Goal: Task Accomplishment & Management: Use online tool/utility

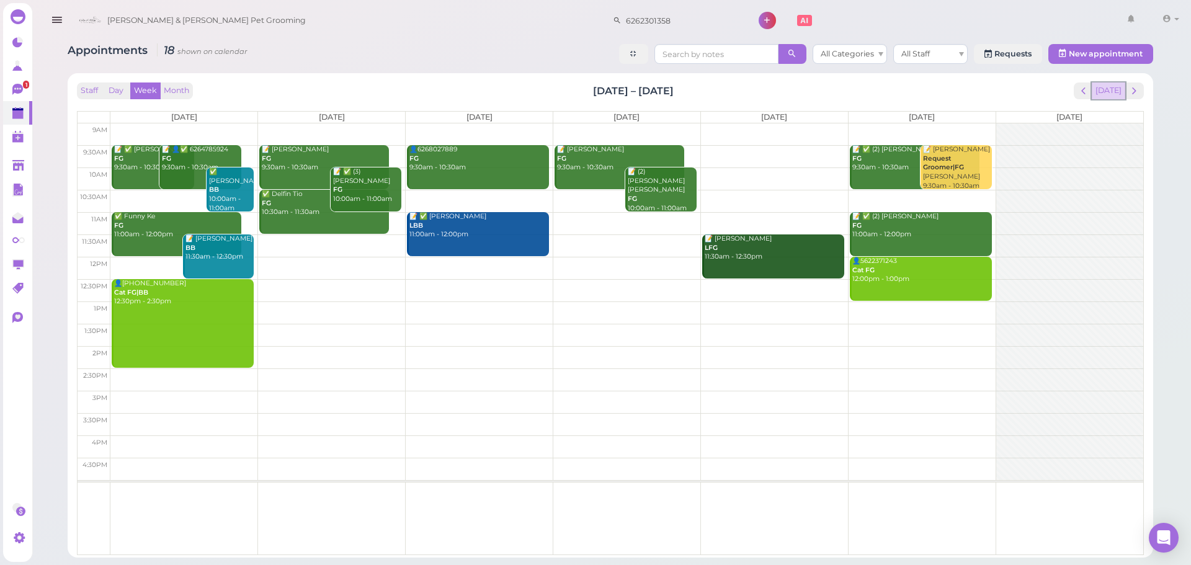
click at [1116, 86] on button "[DATE]" at bounding box center [1108, 90] width 33 height 17
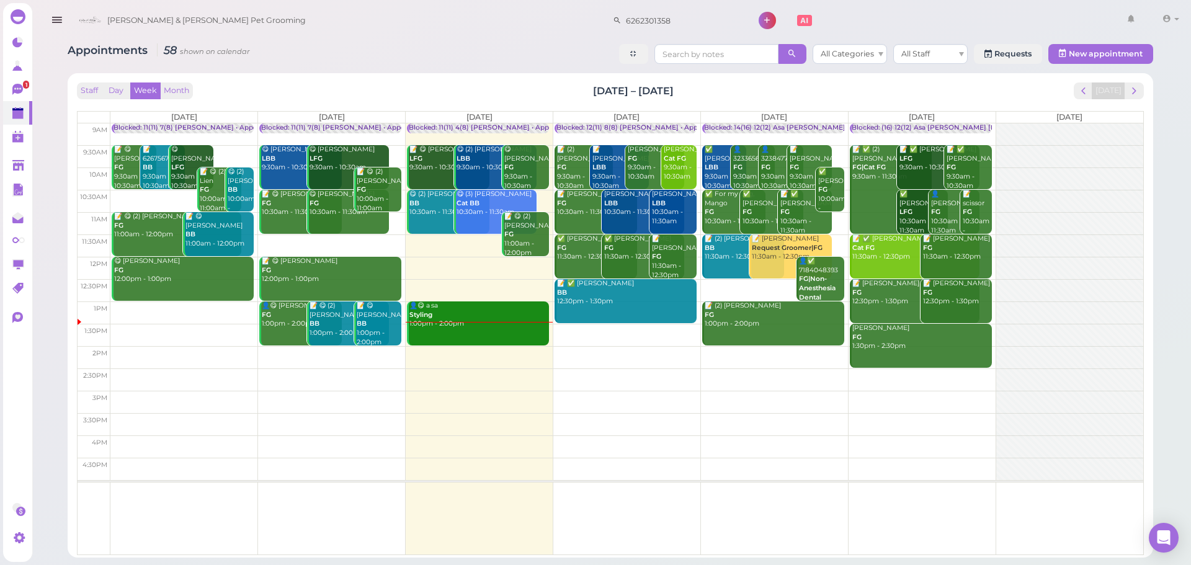
click at [839, 150] on td at bounding box center [626, 156] width 1033 height 22
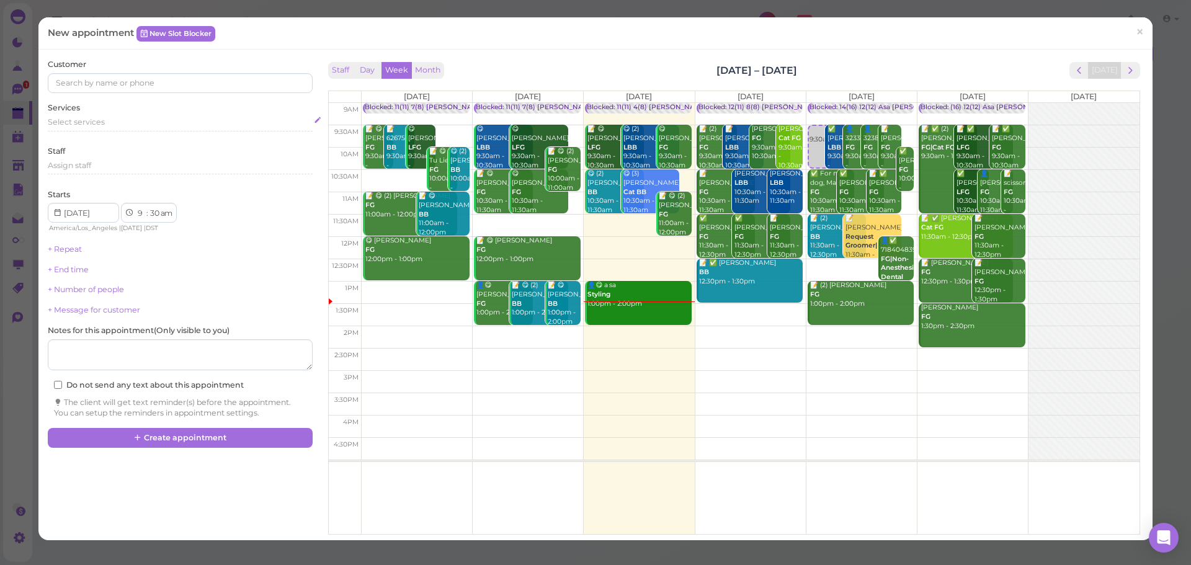
click at [84, 120] on span "Select services" at bounding box center [76, 121] width 57 height 9
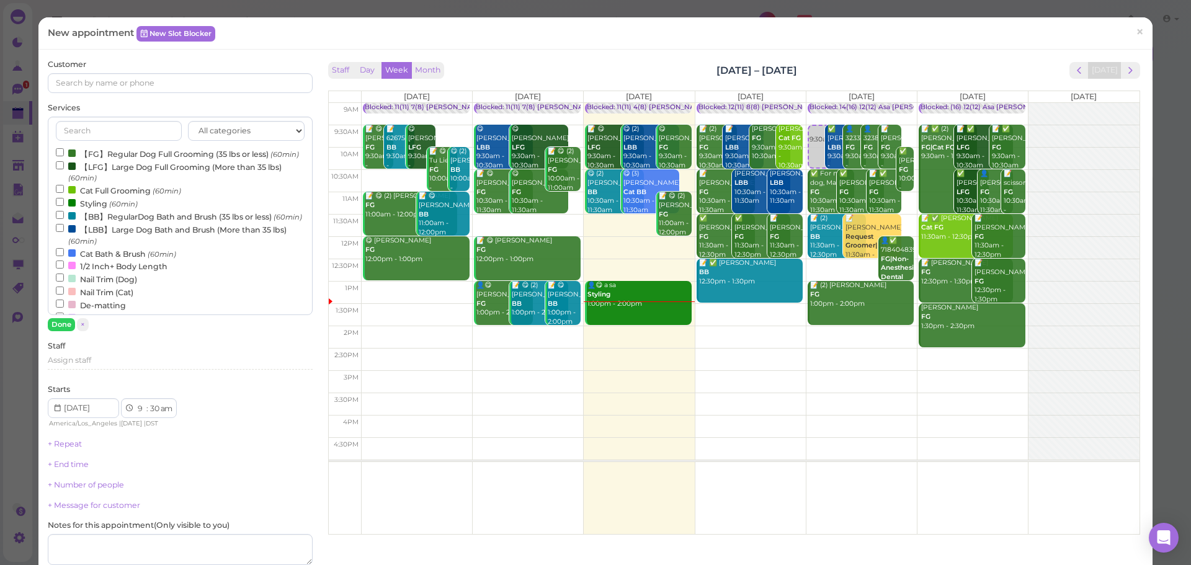
click at [274, 221] on small "(60min)" at bounding box center [288, 217] width 29 height 9
click at [64, 219] on input "【BB】RegularDog Bath and Brush (35 lbs or less) (60min)" at bounding box center [60, 215] width 8 height 8
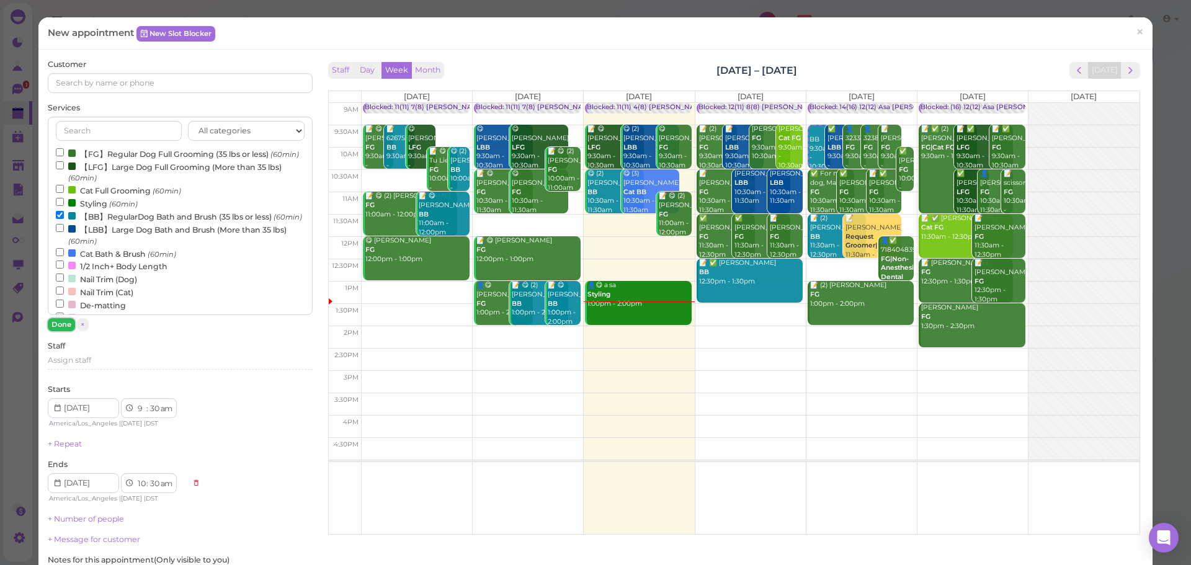
click at [63, 327] on button "Done" at bounding box center [61, 324] width 27 height 13
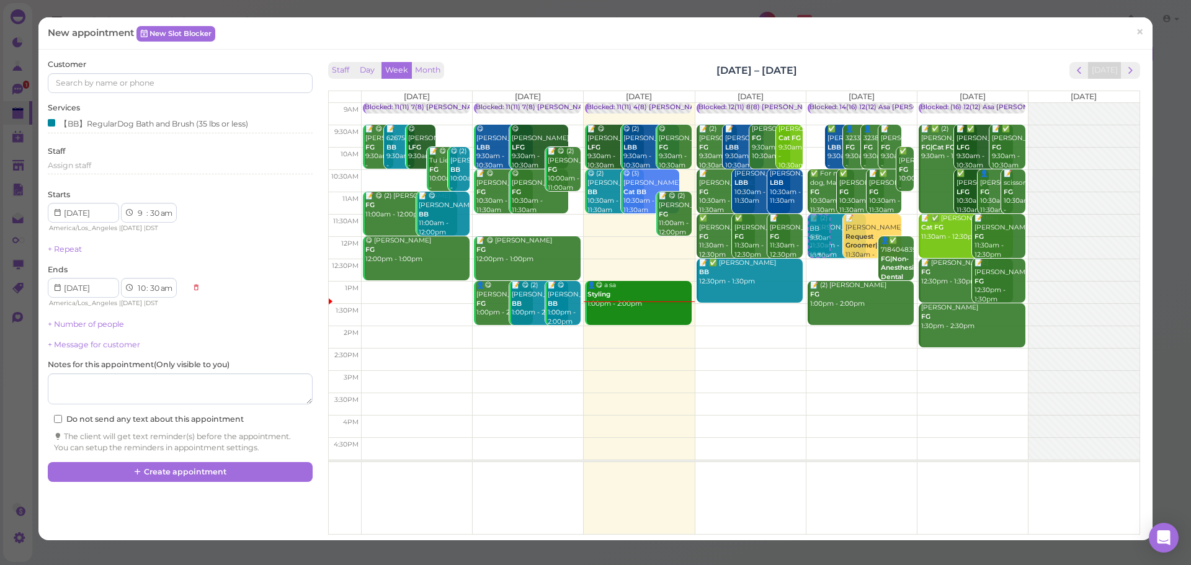
drag, startPoint x: 815, startPoint y: 143, endPoint x: 814, endPoint y: 233, distance: 89.9
click at [814, 103] on div "BB 9:30am - 10:30am Blocked: 14(16) 12(12) Asa Helen Rebecca • Appointment BB 9…" at bounding box center [861, 103] width 110 height 0
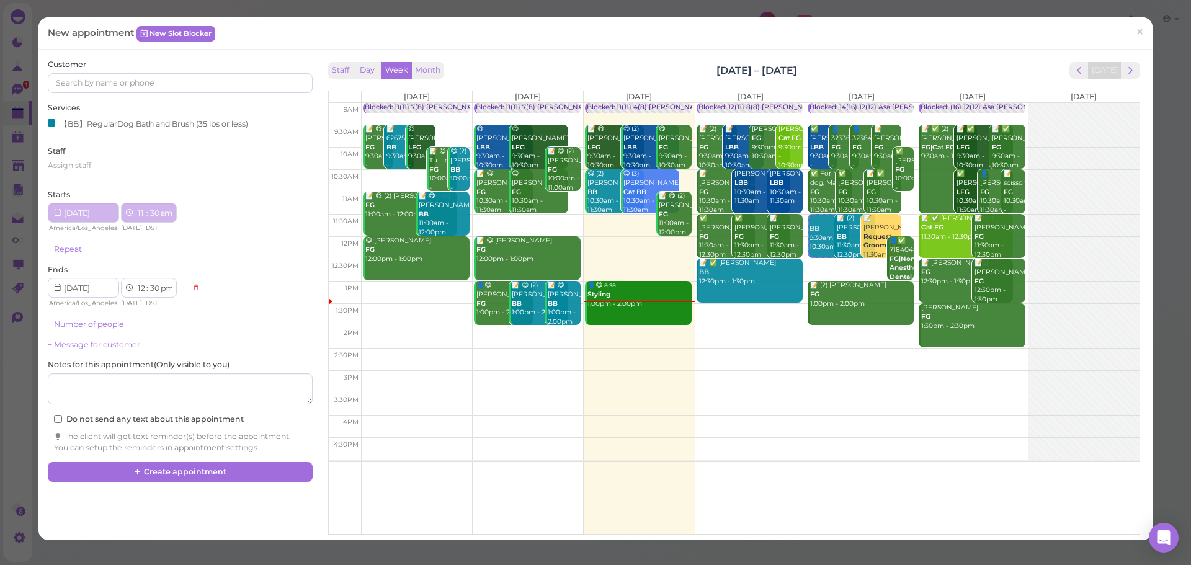
select select "11"
select select "12"
select select "pm"
click at [206, 82] on input at bounding box center [180, 83] width 264 height 20
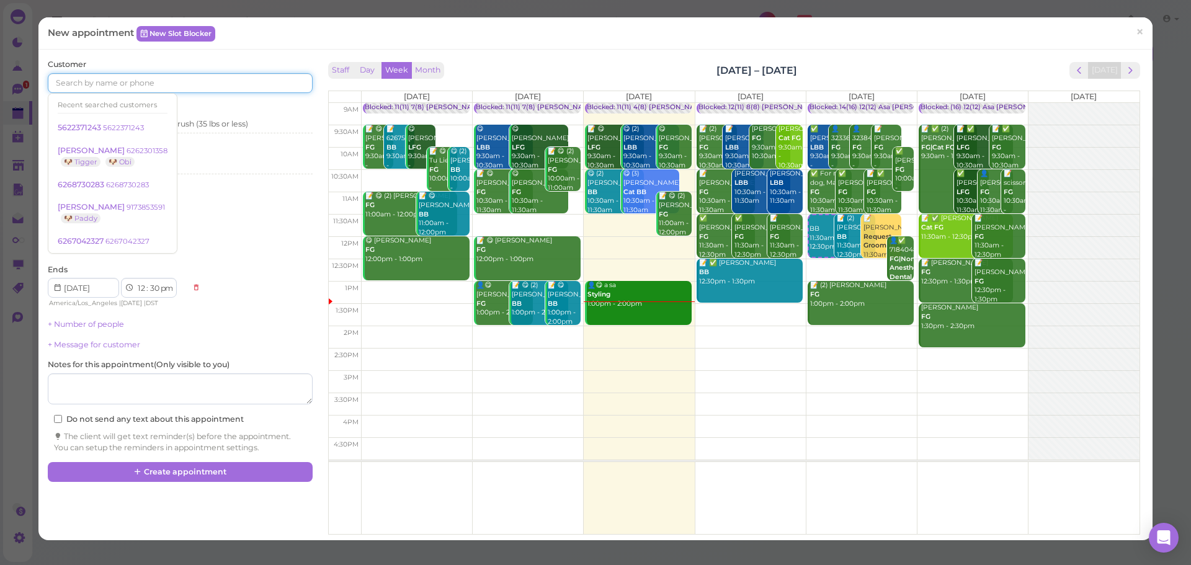
click at [206, 82] on input at bounding box center [180, 83] width 264 height 20
drag, startPoint x: 815, startPoint y: 235, endPoint x: 826, endPoint y: 304, distance: 69.7
click at [826, 103] on div "BB 11:30am - 12:30pm Blocked: 14(16) 12(12) Asa Helen Rebecca • Appointment ✅ A…" at bounding box center [861, 103] width 110 height 0
select select "1"
select select "00"
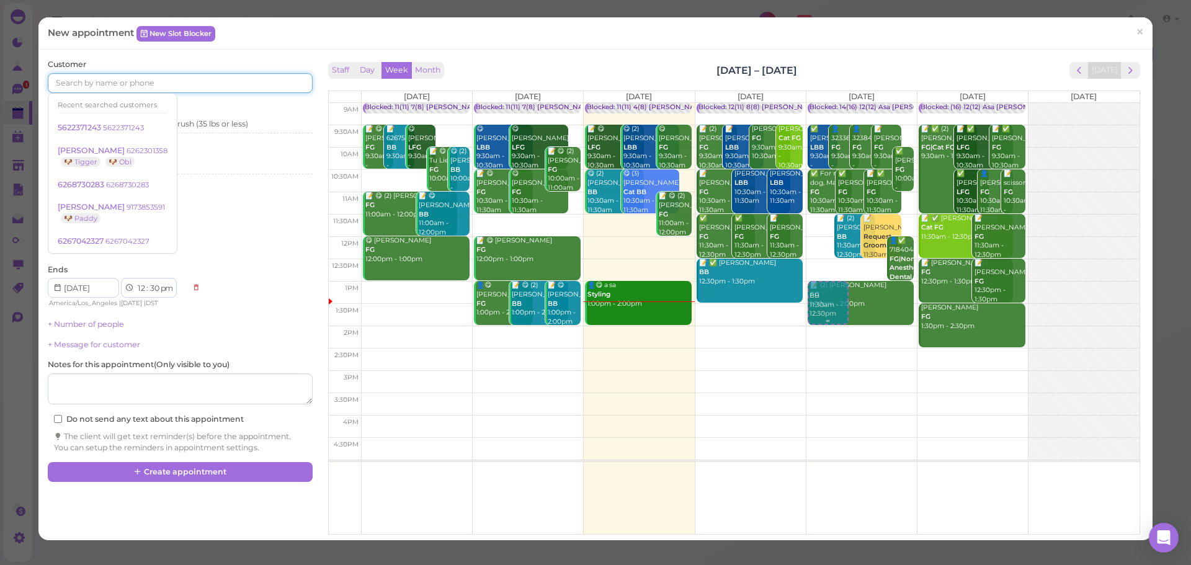
select select "pm"
select select "2"
select select "00"
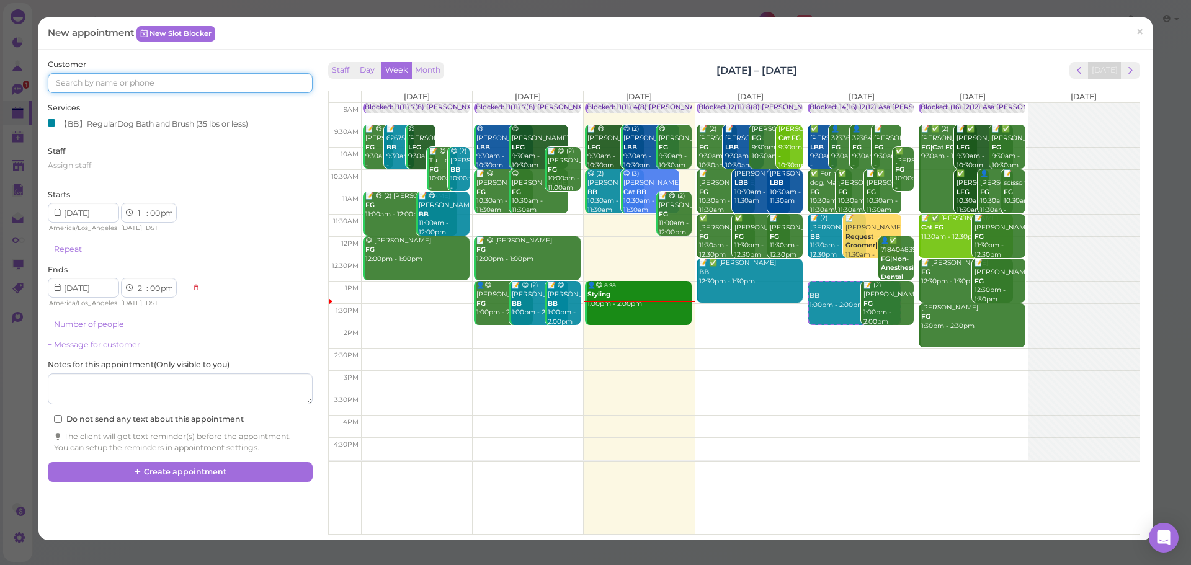
click at [147, 81] on input at bounding box center [180, 83] width 264 height 20
type input "6268381998"
click at [136, 100] on link "6268381998 6268381998" at bounding box center [102, 106] width 108 height 24
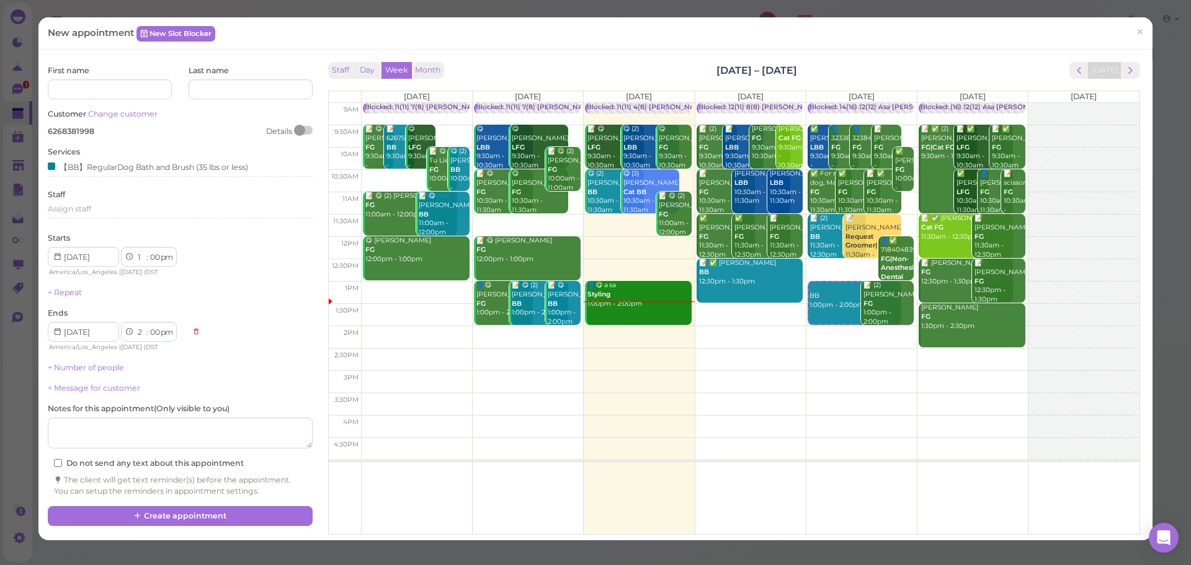
drag, startPoint x: 738, startPoint y: 73, endPoint x: 888, endPoint y: 74, distance: 149.5
click at [888, 74] on div "Staff Day Week Month Sep 29 – Oct 5, 2025 Today" at bounding box center [734, 70] width 812 height 17
drag, startPoint x: 857, startPoint y: 71, endPoint x: 606, endPoint y: 43, distance: 252.1
click at [606, 43] on div "New appointment New Slot Blocker × First name Last name Customer Change custome…" at bounding box center [595, 278] width 1114 height 523
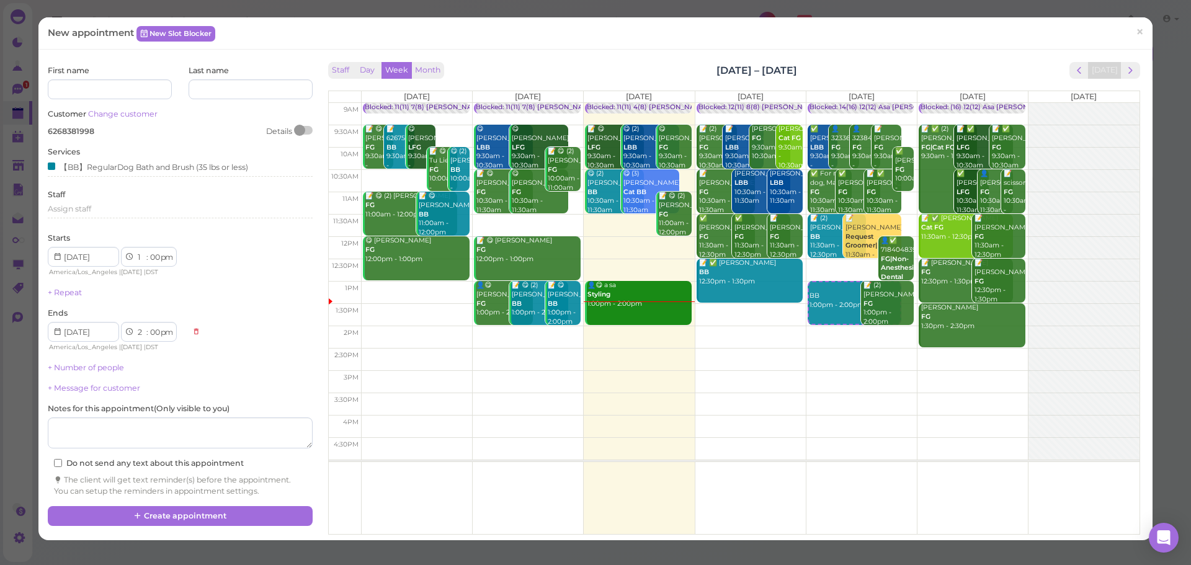
click at [602, 43] on div "New appointment New Slot Blocker ×" at bounding box center [595, 33] width 1114 height 32
drag, startPoint x: 667, startPoint y: 68, endPoint x: 832, endPoint y: 70, distance: 165.0
click at [832, 70] on div "Staff Day Week Month Sep 29 – Oct 5, 2025 Today" at bounding box center [734, 70] width 812 height 17
drag, startPoint x: 672, startPoint y: 69, endPoint x: 886, endPoint y: 68, distance: 214.6
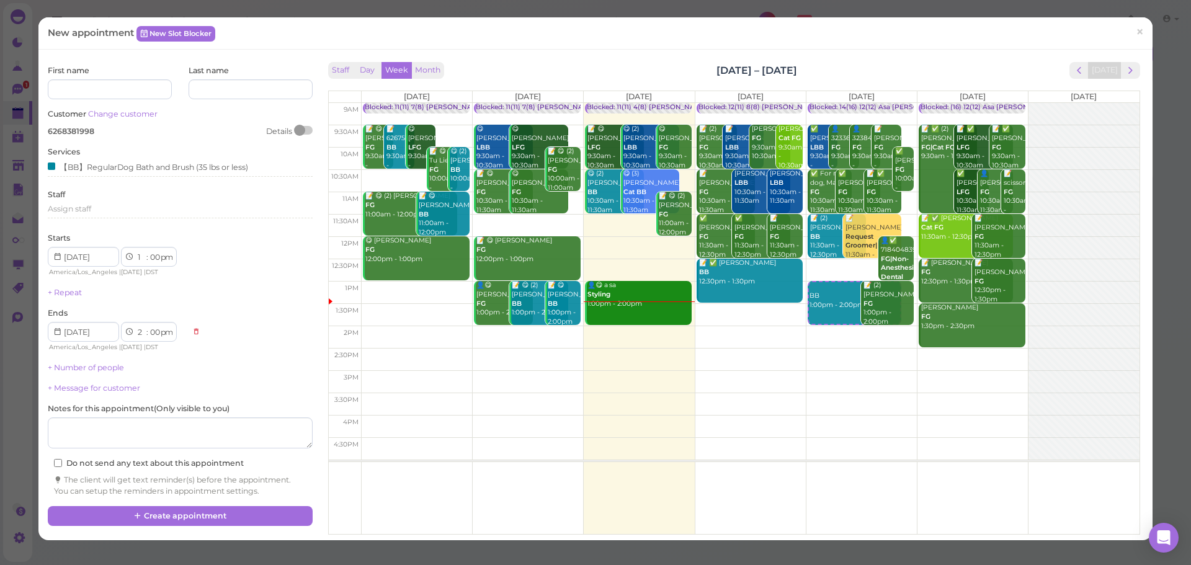
click at [886, 68] on div "Staff Day Week Month Sep 29 – Oct 5, 2025 Today" at bounding box center [734, 70] width 812 height 17
drag, startPoint x: 609, startPoint y: 53, endPoint x: 945, endPoint y: 82, distance: 337.4
click at [945, 82] on div "First name Last name Customer Change customer 6268381998 Details Services 【BB】R…" at bounding box center [595, 295] width 1114 height 491
click at [831, 65] on div "Staff Day Week Month Sep 29 – Oct 5, 2025 Today" at bounding box center [734, 70] width 812 height 17
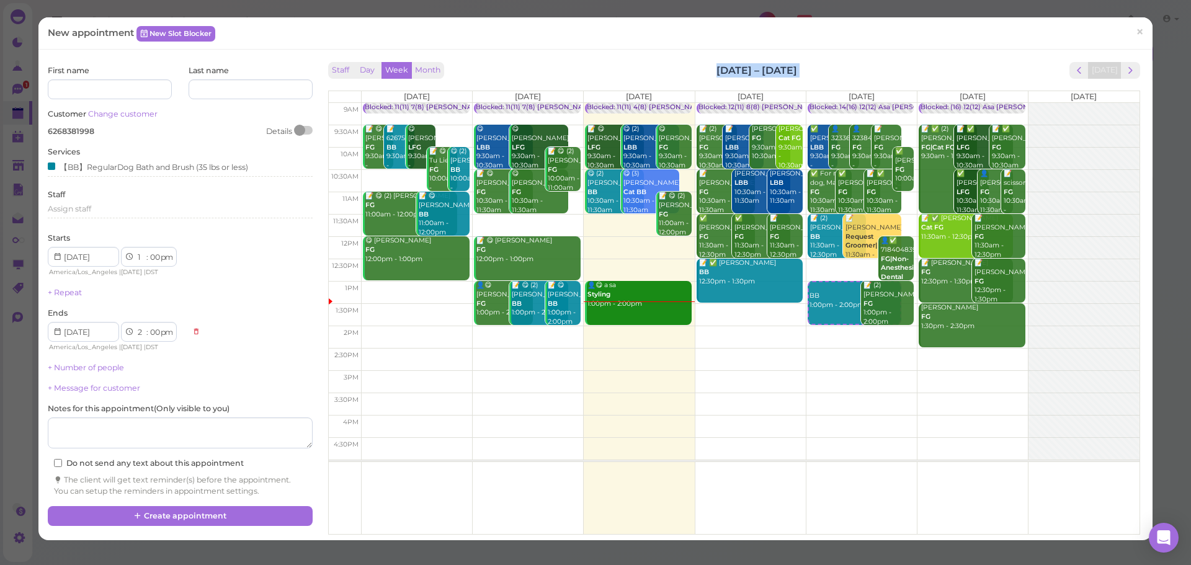
drag, startPoint x: 680, startPoint y: 65, endPoint x: 848, endPoint y: 65, distance: 168.1
click at [848, 65] on div "Staff Day Week Month Sep 29 – Oct 5, 2025 Today" at bounding box center [734, 70] width 812 height 17
click at [850, 65] on div "Staff Day Week Month Sep 29 – Oct 5, 2025 Today" at bounding box center [734, 70] width 812 height 17
drag, startPoint x: 689, startPoint y: 70, endPoint x: 898, endPoint y: 69, distance: 209.0
click at [898, 69] on div "Staff Day Week Month Sep 29 – Oct 5, 2025 Today" at bounding box center [734, 70] width 812 height 17
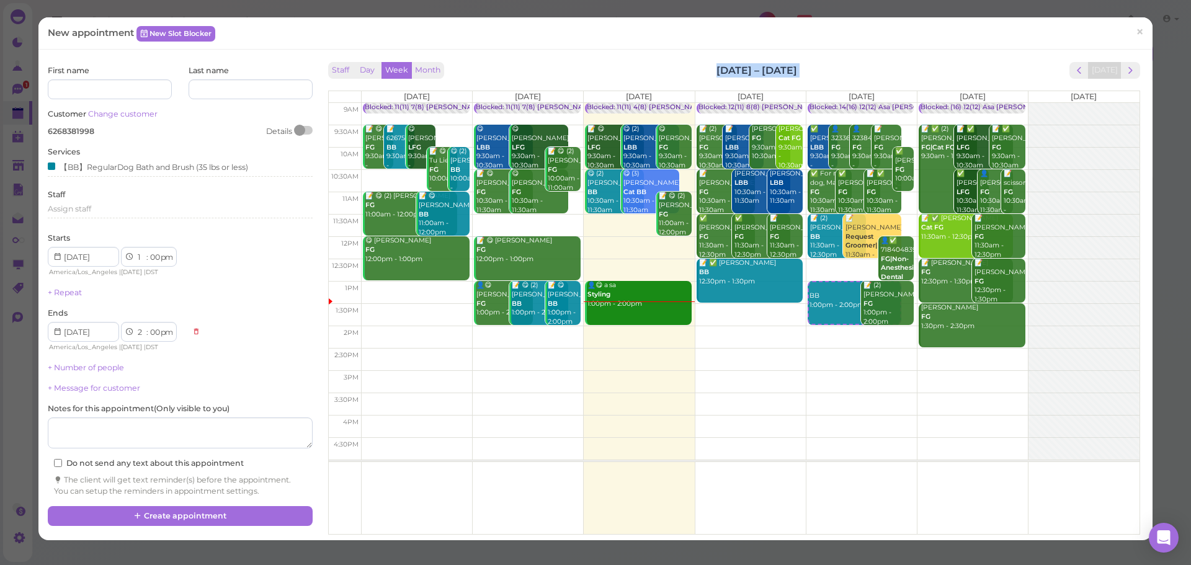
click at [898, 69] on div "Staff Day Week Month Sep 29 – Oct 5, 2025 Today" at bounding box center [734, 70] width 812 height 17
drag, startPoint x: 690, startPoint y: 67, endPoint x: 880, endPoint y: 68, distance: 189.8
click at [880, 68] on div "Staff Day Week Month Sep 29 – Oct 5, 2025 Today" at bounding box center [734, 70] width 812 height 17
drag, startPoint x: 695, startPoint y: 66, endPoint x: 942, endPoint y: 69, distance: 247.5
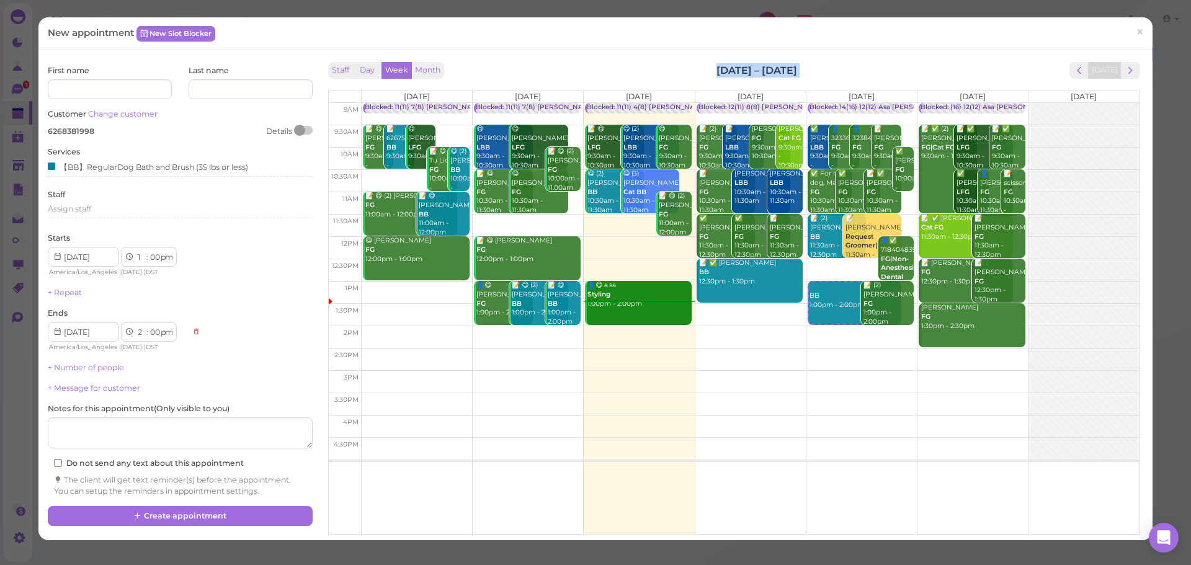
click at [942, 69] on div "Staff Day Week Month Sep 29 – Oct 5, 2025 Today" at bounding box center [734, 70] width 812 height 17
click at [945, 69] on div "Staff Day Week Month Sep 29 – Oct 5, 2025 Today" at bounding box center [734, 70] width 812 height 17
click at [947, 69] on div "Staff Day Week Month Sep 29 – Oct 5, 2025 Today" at bounding box center [734, 70] width 812 height 17
drag, startPoint x: 679, startPoint y: 67, endPoint x: 858, endPoint y: 71, distance: 179.3
click at [858, 71] on div "Staff Day Week Month Sep 29 – Oct 5, 2025 Today" at bounding box center [734, 70] width 812 height 17
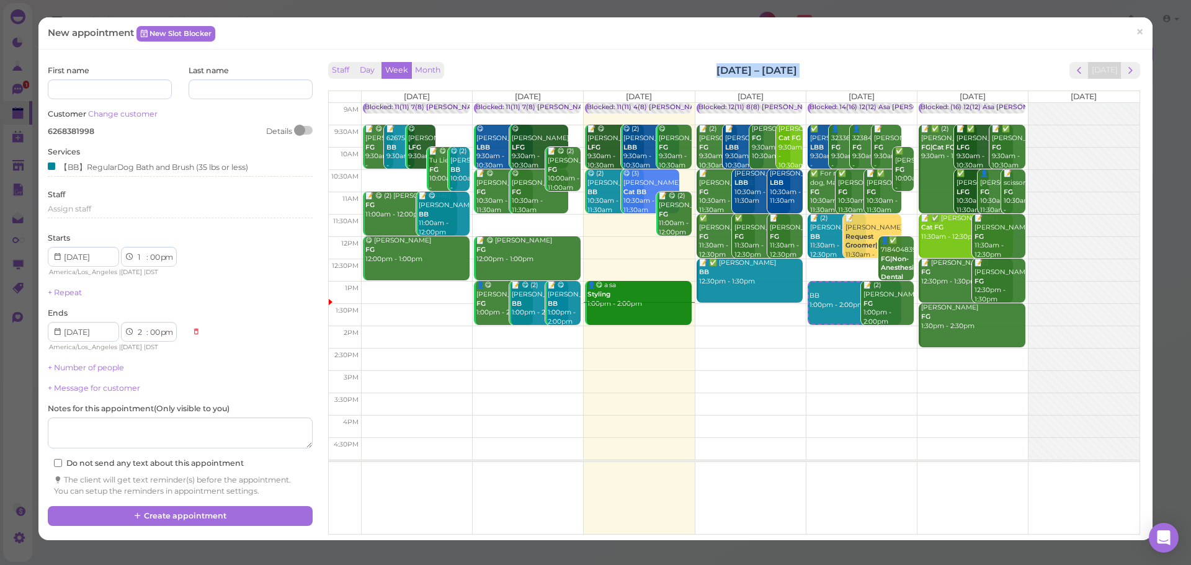
click at [858, 71] on div "Staff Day Week Month Sep 29 – Oct 5, 2025 Today" at bounding box center [734, 70] width 812 height 17
drag, startPoint x: 695, startPoint y: 73, endPoint x: 827, endPoint y: 71, distance: 132.1
click at [827, 71] on div "Staff Day Week Month Sep 29 – Oct 5, 2025 Today" at bounding box center [734, 70] width 812 height 17
drag, startPoint x: 696, startPoint y: 71, endPoint x: 884, endPoint y: 71, distance: 188.6
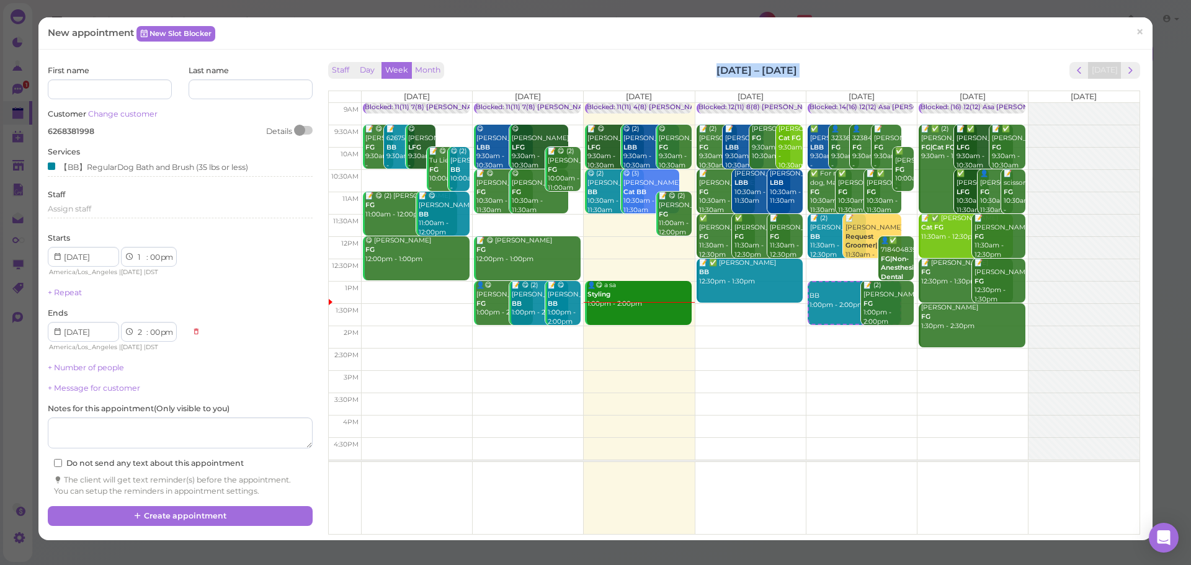
click at [884, 71] on div "Staff Day Week Month Sep 29 – Oct 5, 2025 Today" at bounding box center [734, 70] width 812 height 17
drag, startPoint x: 697, startPoint y: 68, endPoint x: 861, endPoint y: 60, distance: 164.5
click at [861, 60] on div "Staff Day Week Month Sep 29 – Oct 5, 2025 Today Mon 9/29 Tue 9/30 Wed 10/1 Thu …" at bounding box center [734, 295] width 818 height 472
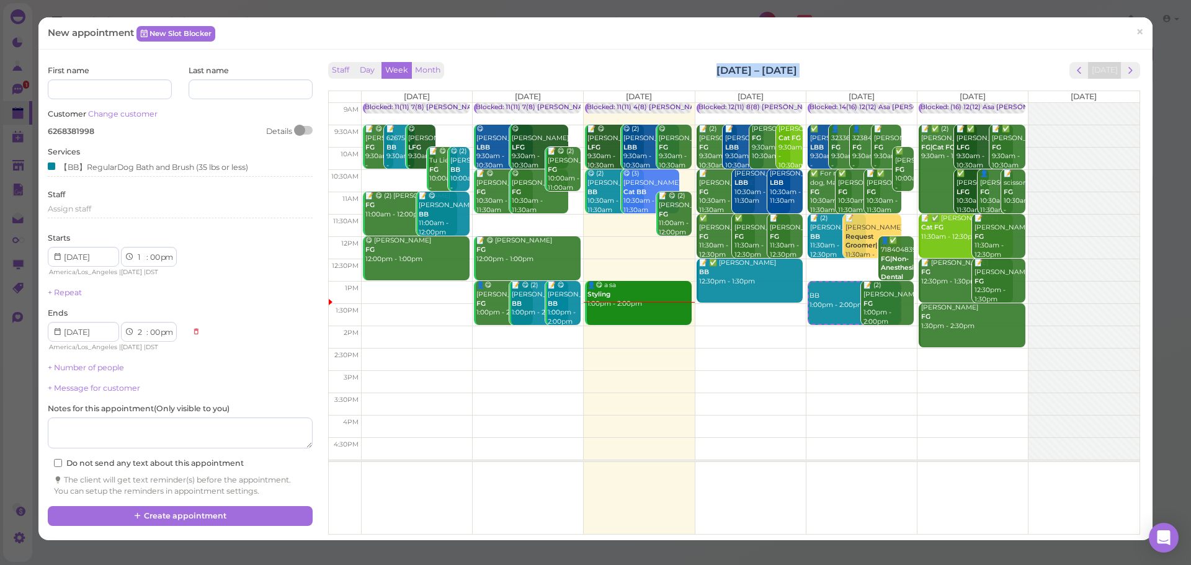
drag, startPoint x: 661, startPoint y: 67, endPoint x: 898, endPoint y: 60, distance: 237.1
click at [898, 60] on div "Staff Day Week Month Sep 29 – Oct 5, 2025 Today Mon 9/29 Tue 9/30 Wed 10/1 Thu …" at bounding box center [734, 295] width 818 height 472
drag, startPoint x: 685, startPoint y: 63, endPoint x: 868, endPoint y: 61, distance: 183.0
click at [868, 61] on div "Staff Day Week Month Sep 29 – Oct 5, 2025 Today Mon 9/29 Tue 9/30 Wed 10/1 Thu …" at bounding box center [734, 295] width 818 height 472
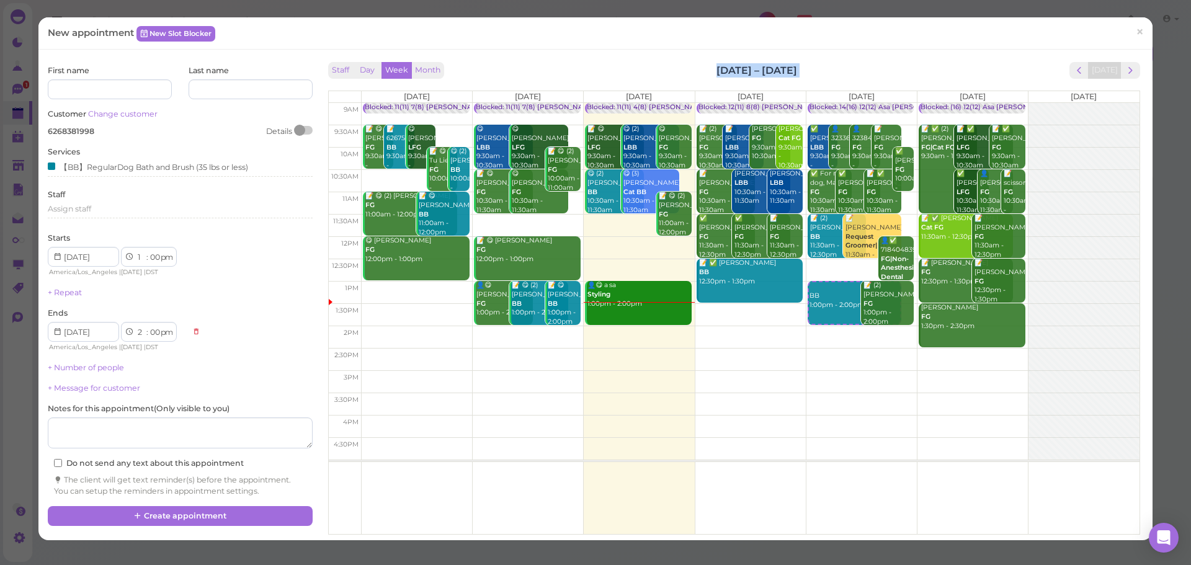
click at [868, 61] on div "Staff Day Week Month Sep 29 – Oct 5, 2025 Today Mon 9/29 Tue 9/30 Wed 10/1 Thu …" at bounding box center [734, 295] width 818 height 472
drag, startPoint x: 693, startPoint y: 61, endPoint x: 846, endPoint y: 61, distance: 152.6
click at [846, 61] on div "Staff Day Week Month Sep 29 – Oct 5, 2025 Today Mon 9/29 Tue 9/30 Wed 10/1 Thu …" at bounding box center [734, 295] width 818 height 472
drag, startPoint x: 687, startPoint y: 67, endPoint x: 907, endPoint y: 64, distance: 220.2
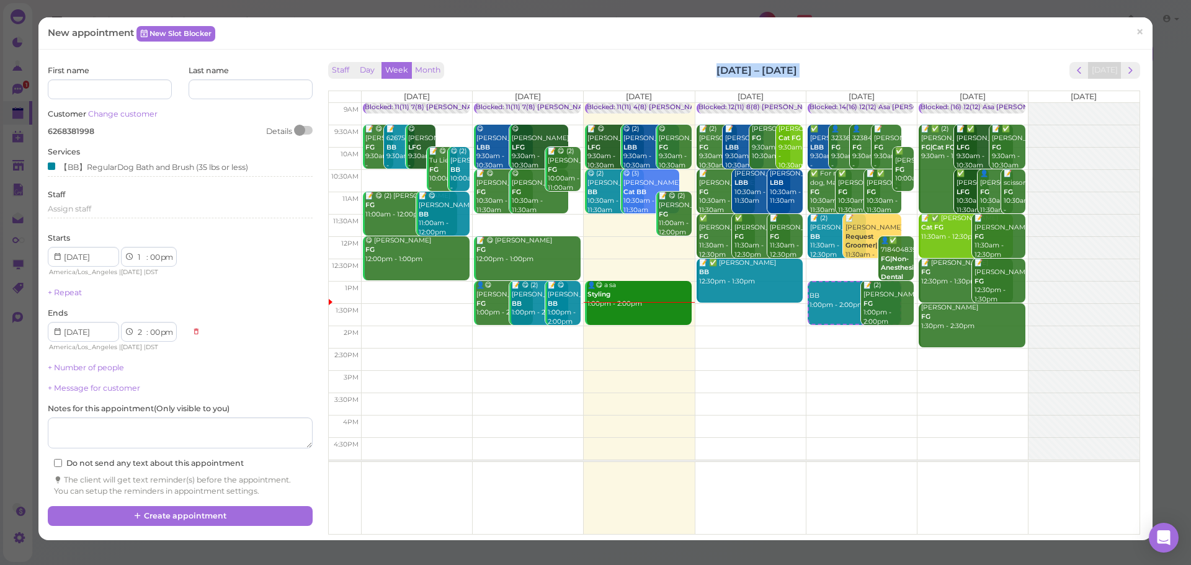
click at [907, 64] on div "Staff Day Week Month Sep 29 – Oct 5, 2025 Today" at bounding box center [734, 70] width 812 height 17
click at [898, 64] on div "Staff Day Week Month Sep 29 – Oct 5, 2025 Today" at bounding box center [734, 70] width 812 height 17
drag, startPoint x: 690, startPoint y: 71, endPoint x: 876, endPoint y: 66, distance: 186.2
click at [876, 66] on div "Staff Day Week Month Sep 29 – Oct 5, 2025 Today" at bounding box center [734, 70] width 812 height 17
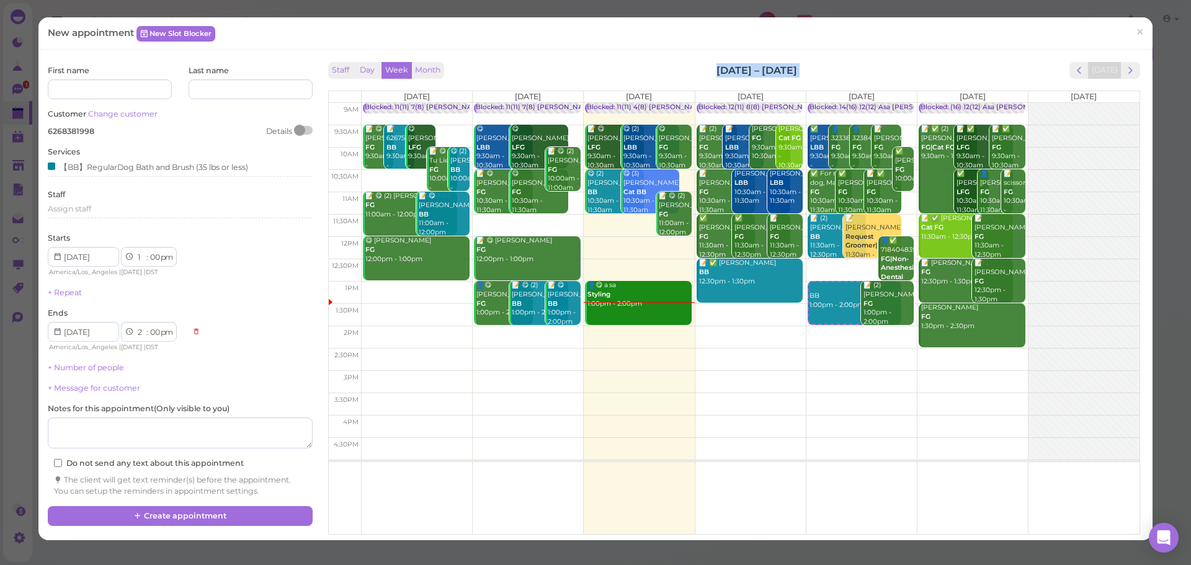
drag, startPoint x: 675, startPoint y: 65, endPoint x: 911, endPoint y: 65, distance: 235.7
click at [911, 65] on div "Staff Day Week Month Sep 29 – Oct 5, 2025 Today" at bounding box center [734, 70] width 812 height 17
drag, startPoint x: 751, startPoint y: 65, endPoint x: 875, endPoint y: 63, distance: 123.4
click at [875, 63] on div "Staff Day Week Month Sep 29 – Oct 5, 2025 Today" at bounding box center [734, 70] width 812 height 17
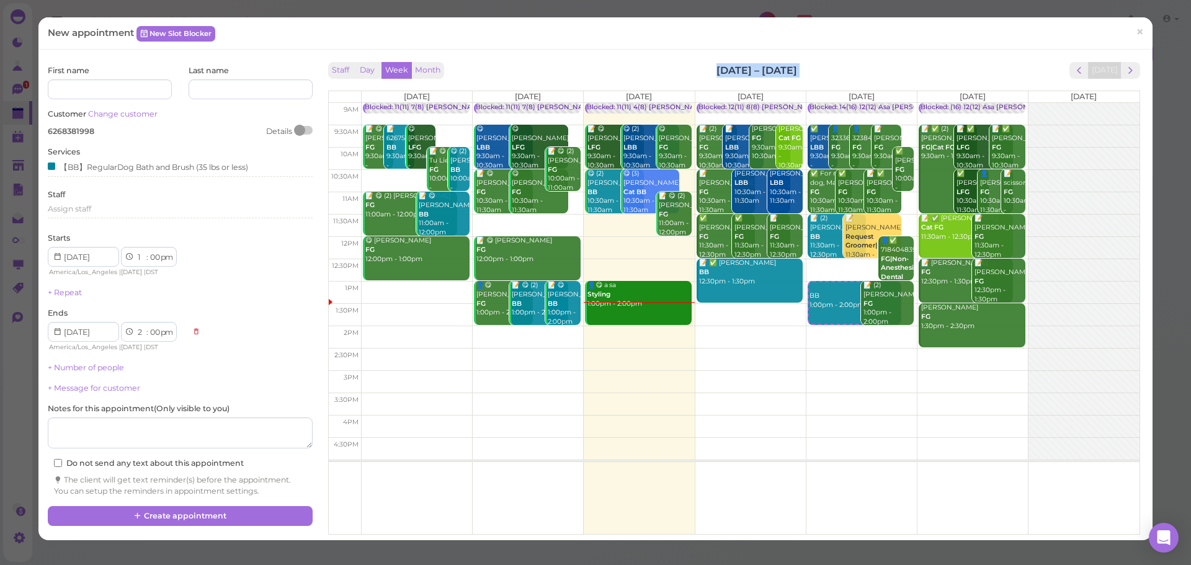
click at [869, 63] on div "Staff Day Week Month Sep 29 – Oct 5, 2025 Today" at bounding box center [734, 70] width 812 height 17
drag, startPoint x: 869, startPoint y: 63, endPoint x: 667, endPoint y: 63, distance: 201.6
click at [667, 63] on div "Staff Day Week Month Sep 29 – Oct 5, 2025 Today" at bounding box center [734, 70] width 812 height 17
click at [677, 63] on div "Staff Day Week Month Sep 29 – Oct 5, 2025 Today" at bounding box center [734, 70] width 812 height 17
drag, startPoint x: 677, startPoint y: 65, endPoint x: 867, endPoint y: 65, distance: 190.4
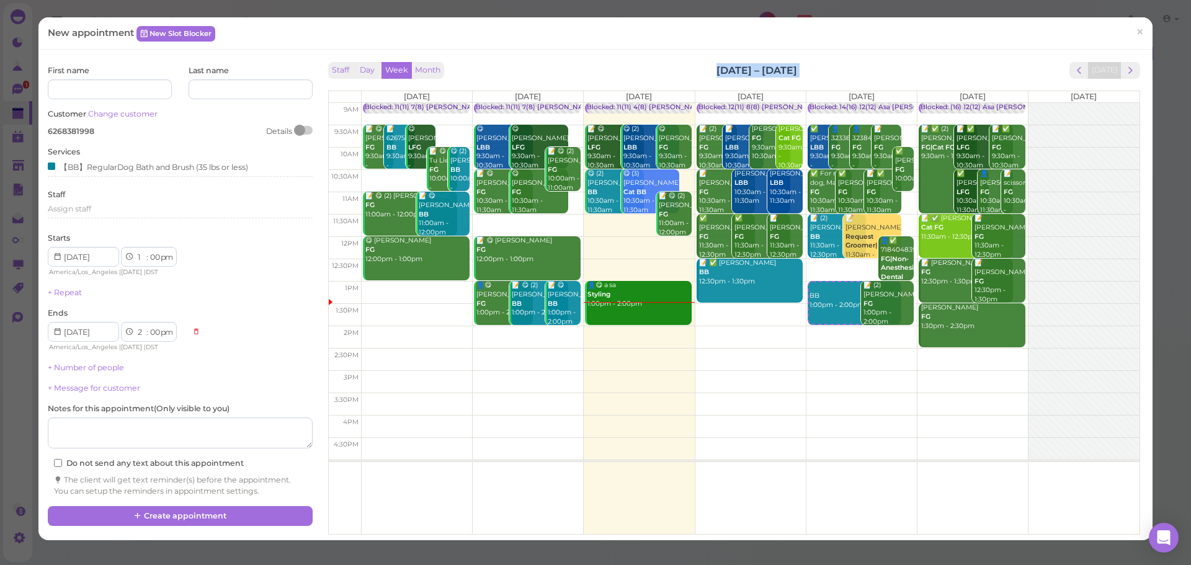
click at [867, 65] on div "Staff Day Week Month Sep 29 – Oct 5, 2025 Today" at bounding box center [734, 70] width 812 height 17
click at [868, 65] on div "Staff Day Week Month Sep 29 – Oct 5, 2025 Today" at bounding box center [734, 70] width 812 height 17
drag, startPoint x: 685, startPoint y: 65, endPoint x: 912, endPoint y: 65, distance: 227.6
click at [912, 65] on div "Staff Day Week Month Sep 29 – Oct 5, 2025 Today" at bounding box center [734, 70] width 812 height 17
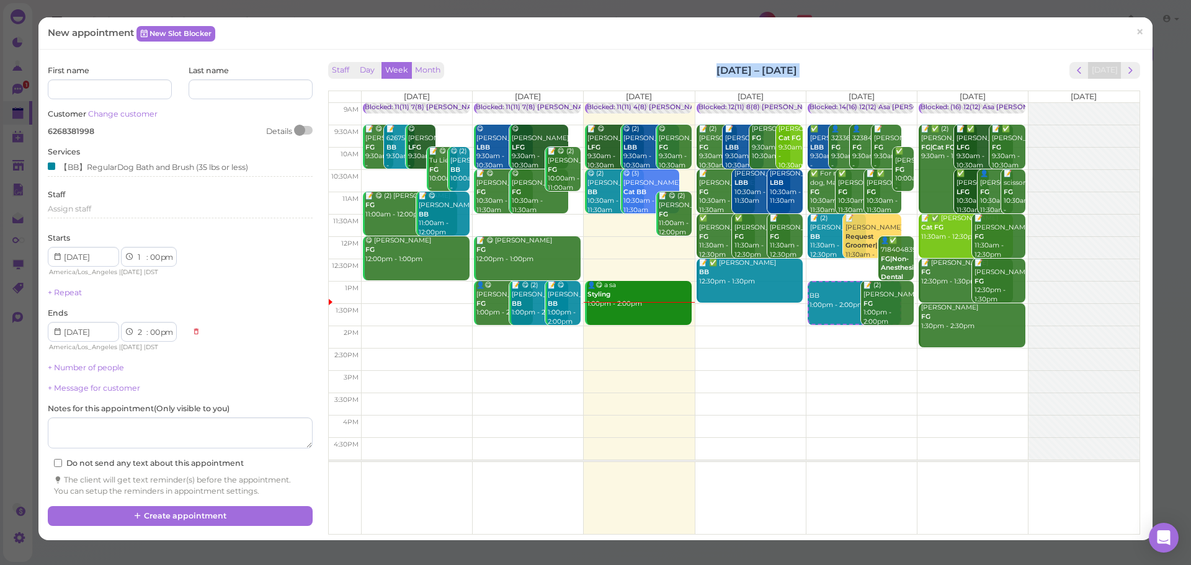
drag, startPoint x: 688, startPoint y: 69, endPoint x: 899, endPoint y: 69, distance: 211.5
click at [899, 69] on div "Staff Day Week Month Sep 29 – Oct 5, 2025 Today" at bounding box center [734, 70] width 812 height 17
click at [203, 512] on button "Create appointment" at bounding box center [180, 516] width 264 height 20
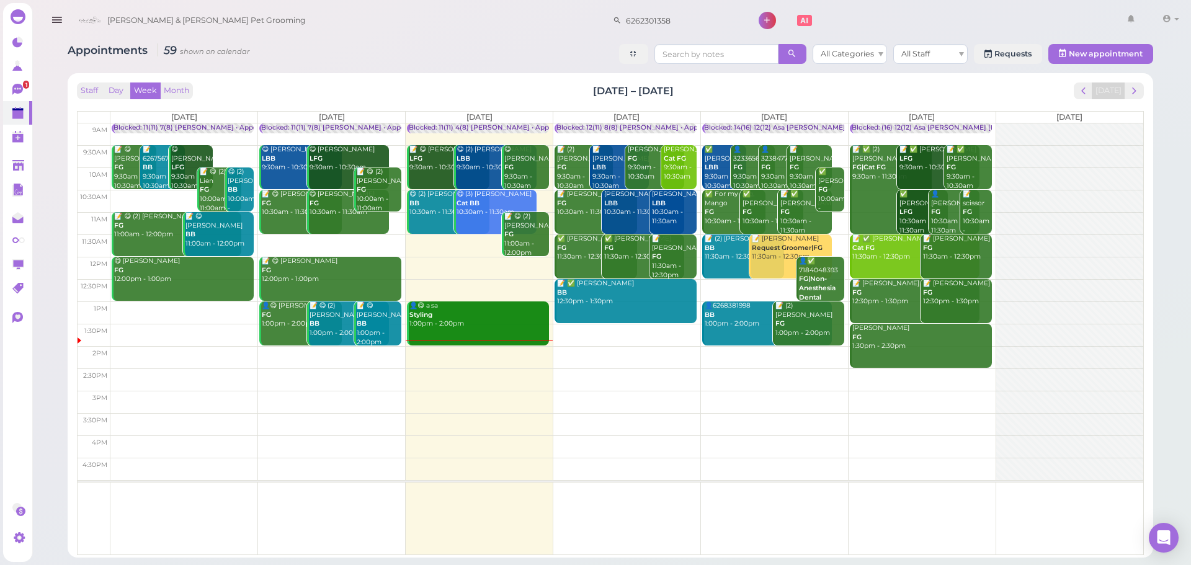
drag, startPoint x: 661, startPoint y: 11, endPoint x: 215, endPoint y: 25, distance: 446.8
click at [227, 25] on div "Cody & Miley Pet Grooming 6262301358 1 Account" at bounding box center [628, 20] width 1111 height 35
type input "501258728"
click at [628, 39] on small "5012587287" at bounding box center [642, 42] width 42 height 9
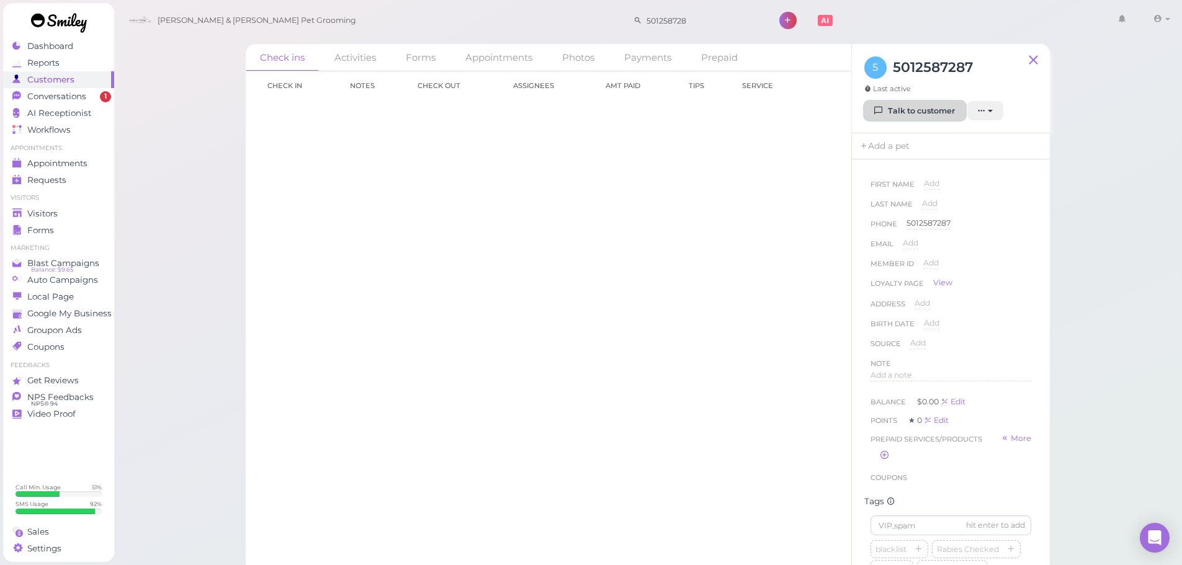
click at [901, 107] on link "Talk to customer" at bounding box center [914, 111] width 101 height 20
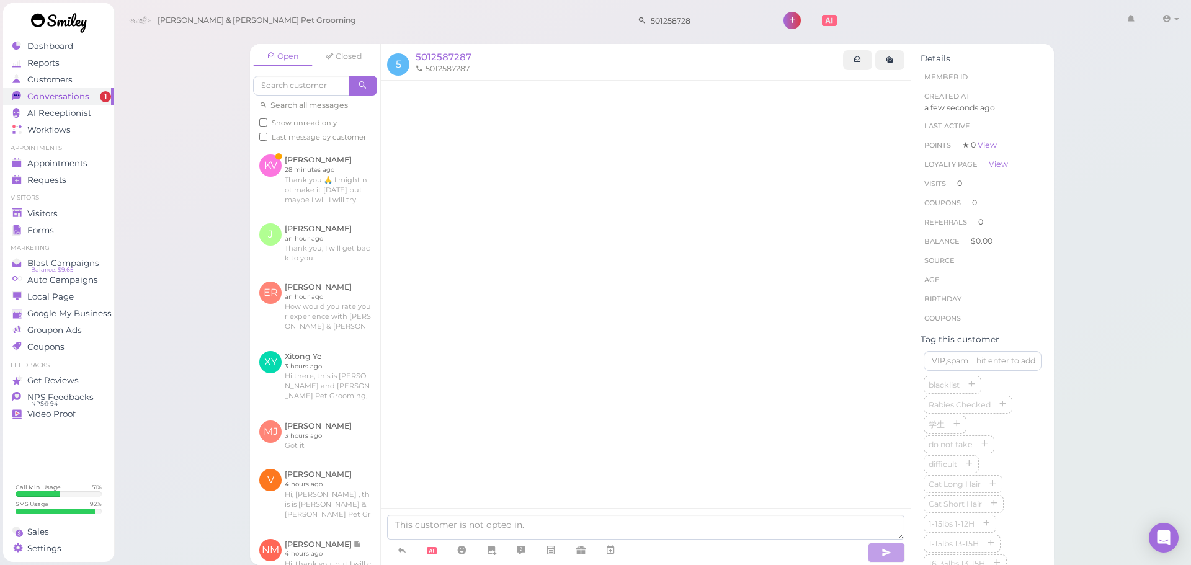
click at [167, 243] on div "Open Closed Search all messages Show unread only Last message by customer KV Kr…" at bounding box center [653, 282] width 1078 height 565
click at [316, 195] on link at bounding box center [315, 179] width 130 height 68
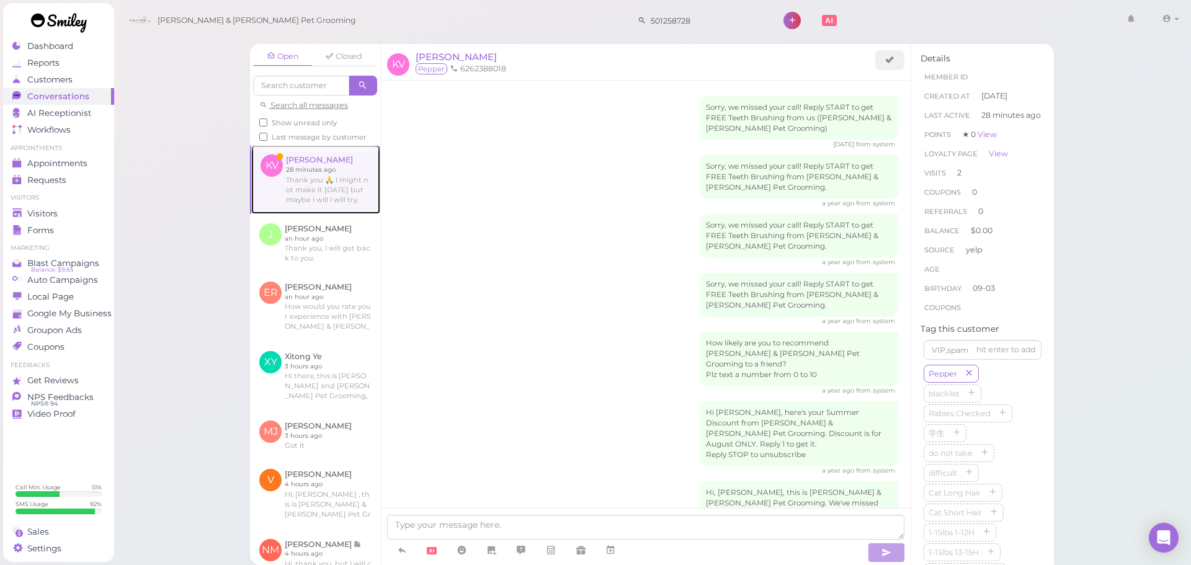
scroll to position [593, 0]
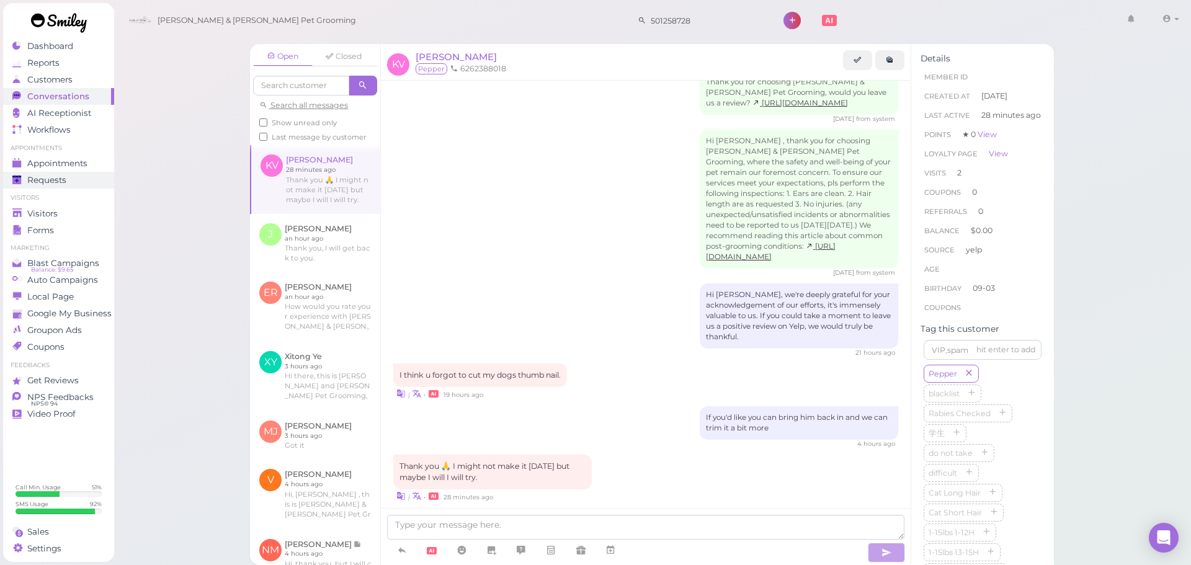
click at [90, 175] on div "Requests" at bounding box center [56, 180] width 89 height 11
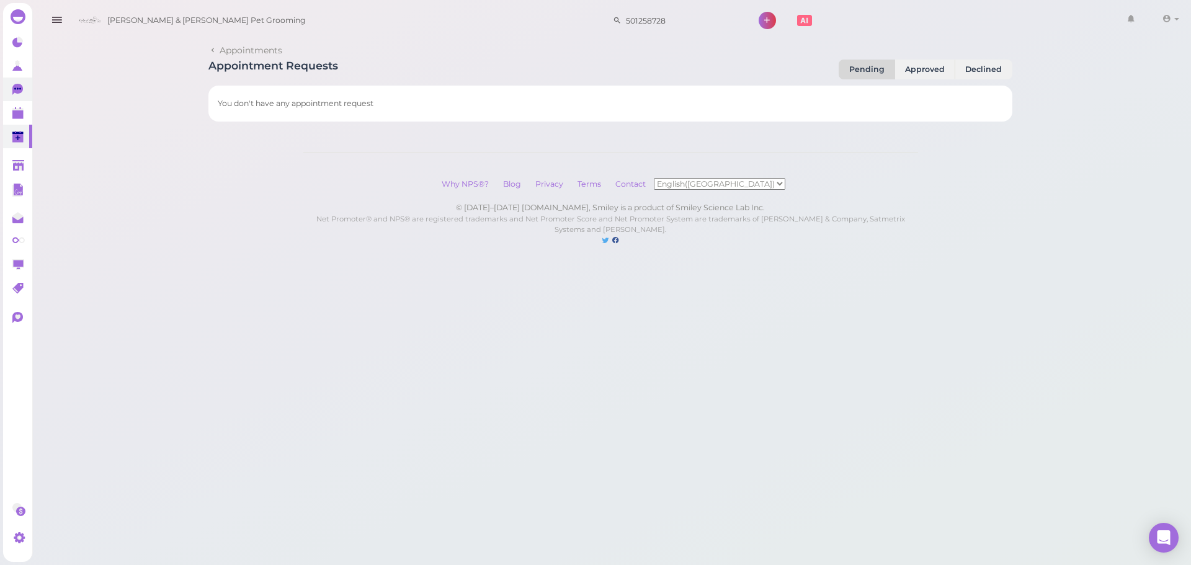
click at [16, 89] on icon at bounding box center [17, 88] width 7 height 2
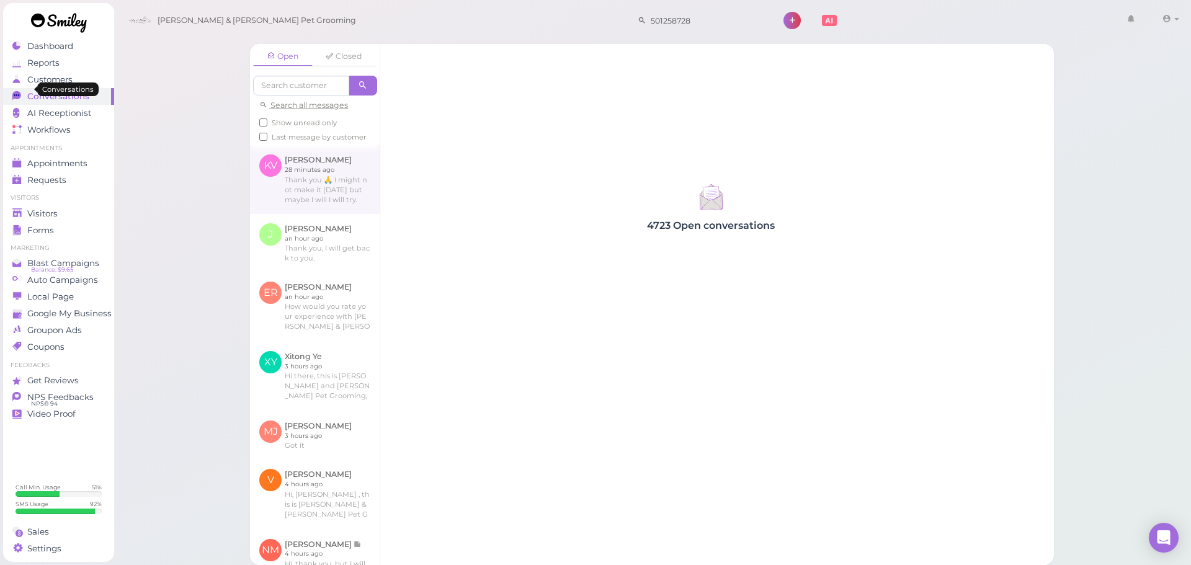
click at [316, 174] on link at bounding box center [315, 179] width 130 height 68
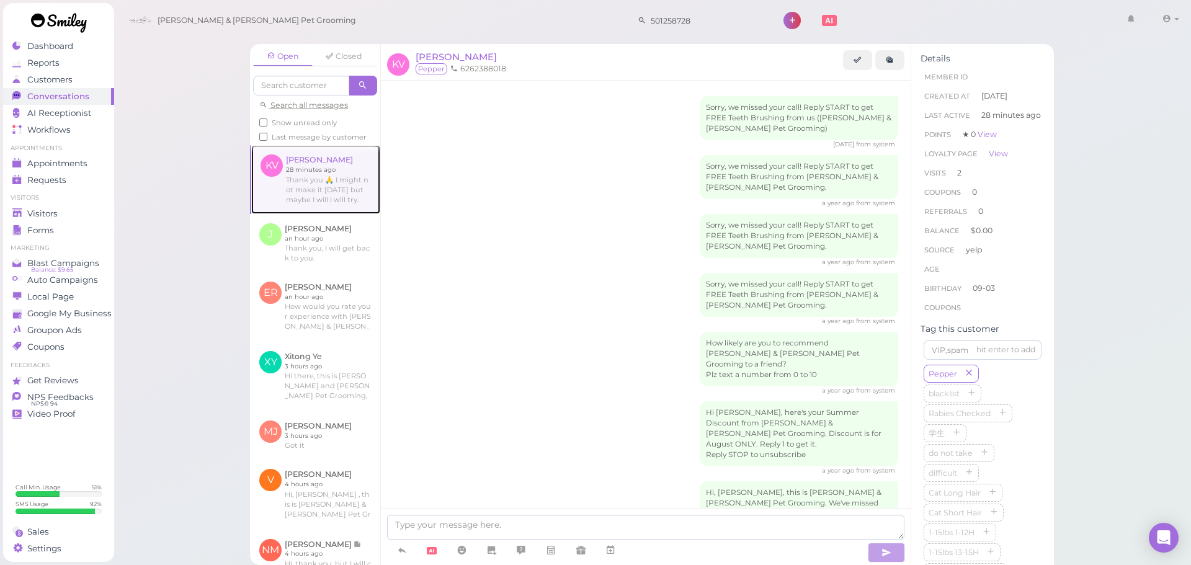
scroll to position [593, 0]
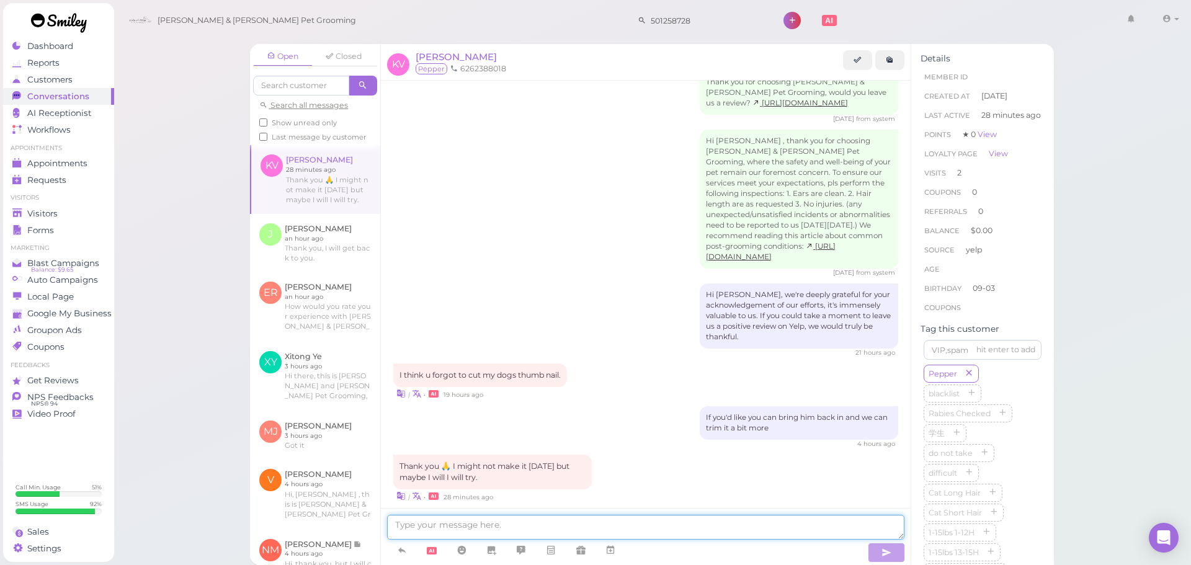
click at [553, 527] on textarea at bounding box center [645, 527] width 517 height 25
type textarea "Sure thing, any time before 3 PM would work"
click at [190, 237] on div "Open Closed Search all messages Show unread only Last message by customer KV Kr…" at bounding box center [653, 282] width 1078 height 565
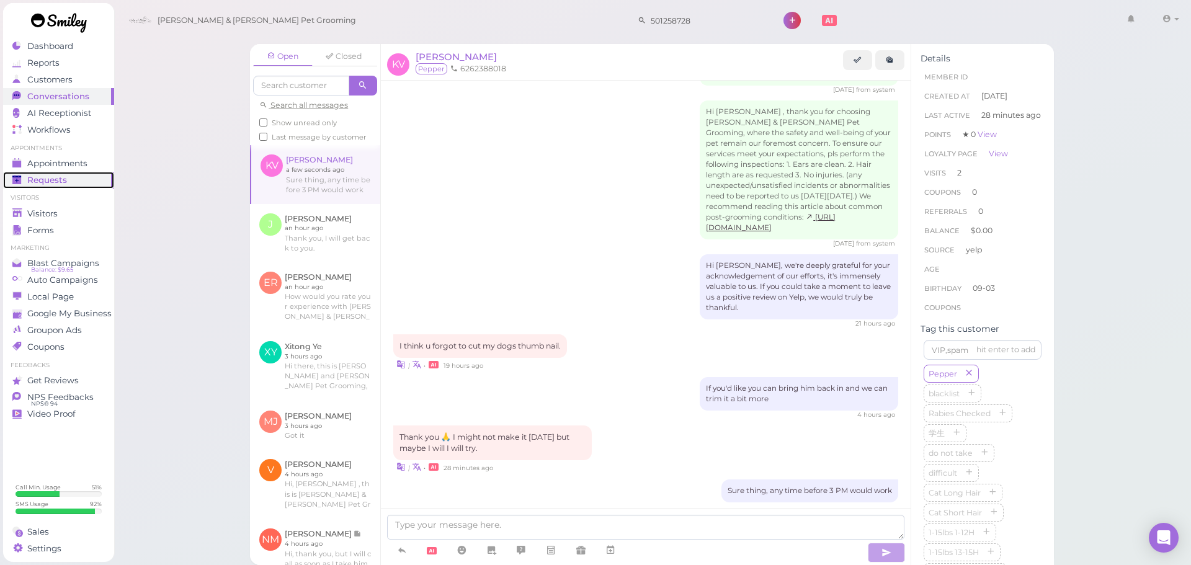
click at [82, 187] on link "Requests 0" at bounding box center [58, 180] width 111 height 17
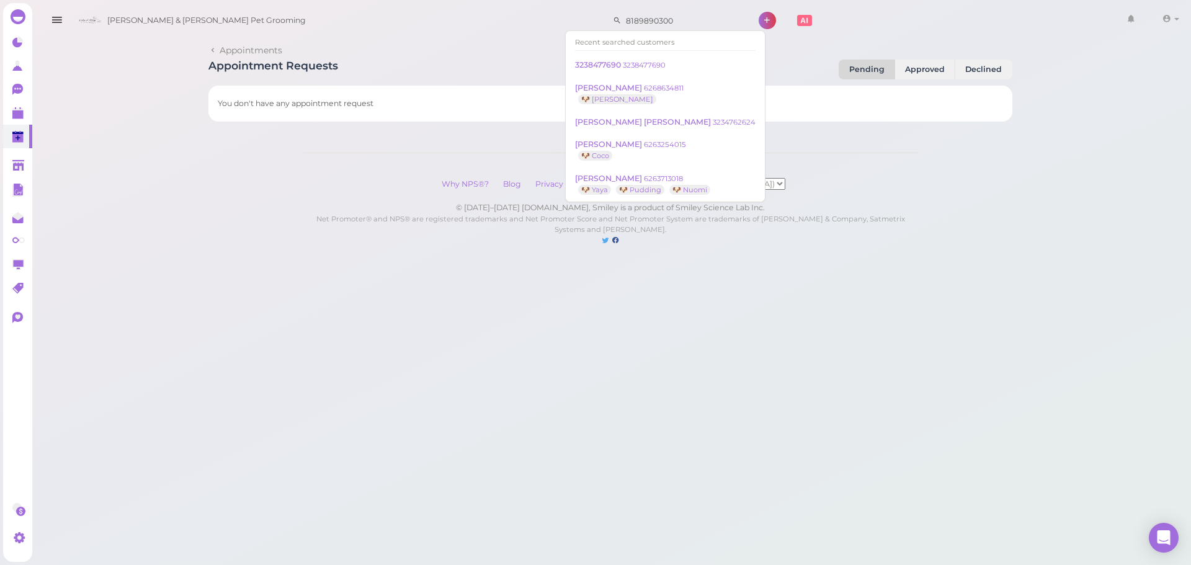
type input "8189890300"
click at [7, 115] on link at bounding box center [17, 113] width 29 height 24
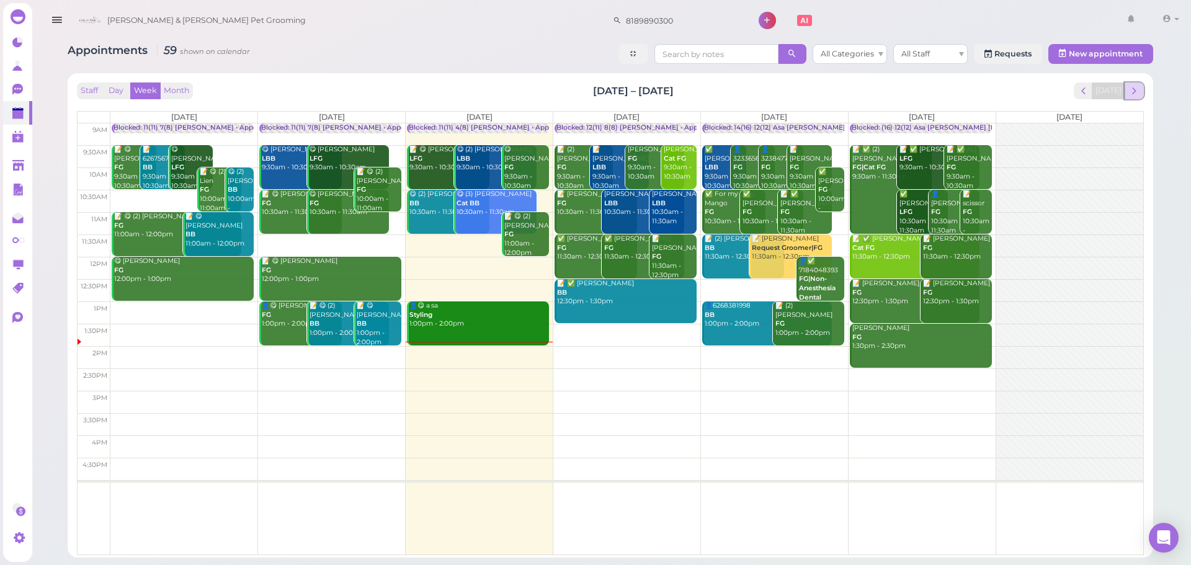
click at [1127, 92] on button "next" at bounding box center [1134, 90] width 19 height 17
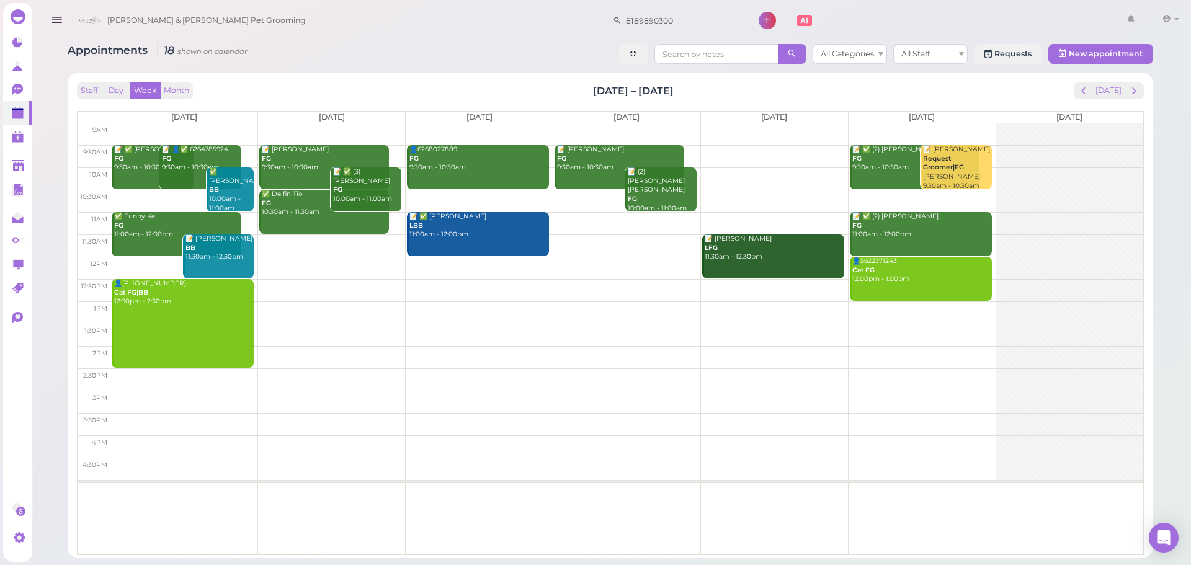
click at [394, 151] on td at bounding box center [626, 156] width 1033 height 22
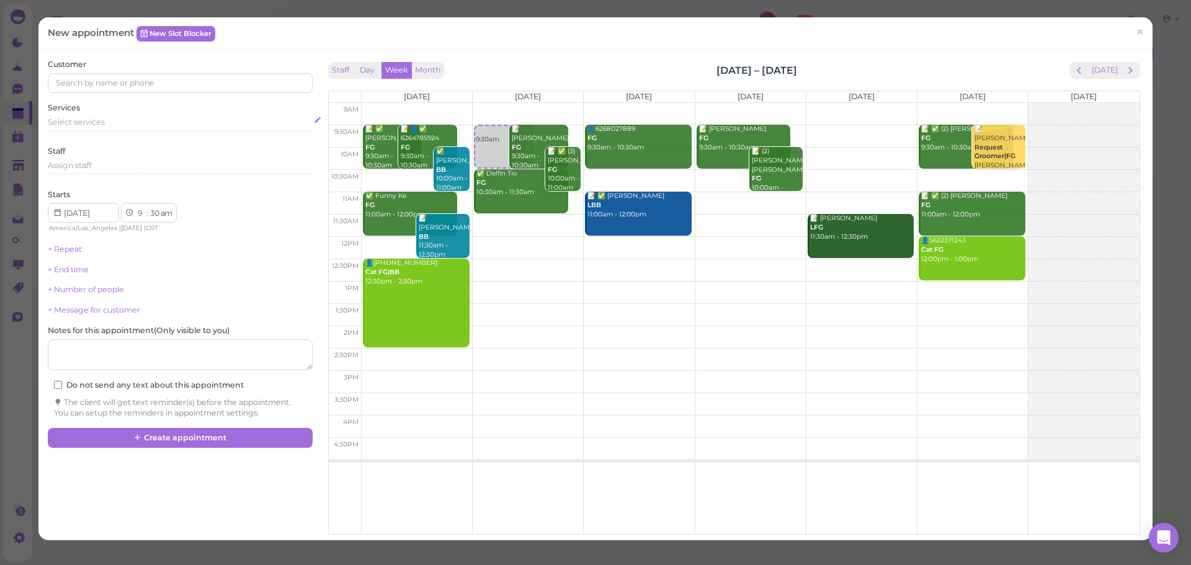
click at [138, 124] on div "Select services" at bounding box center [180, 122] width 264 height 11
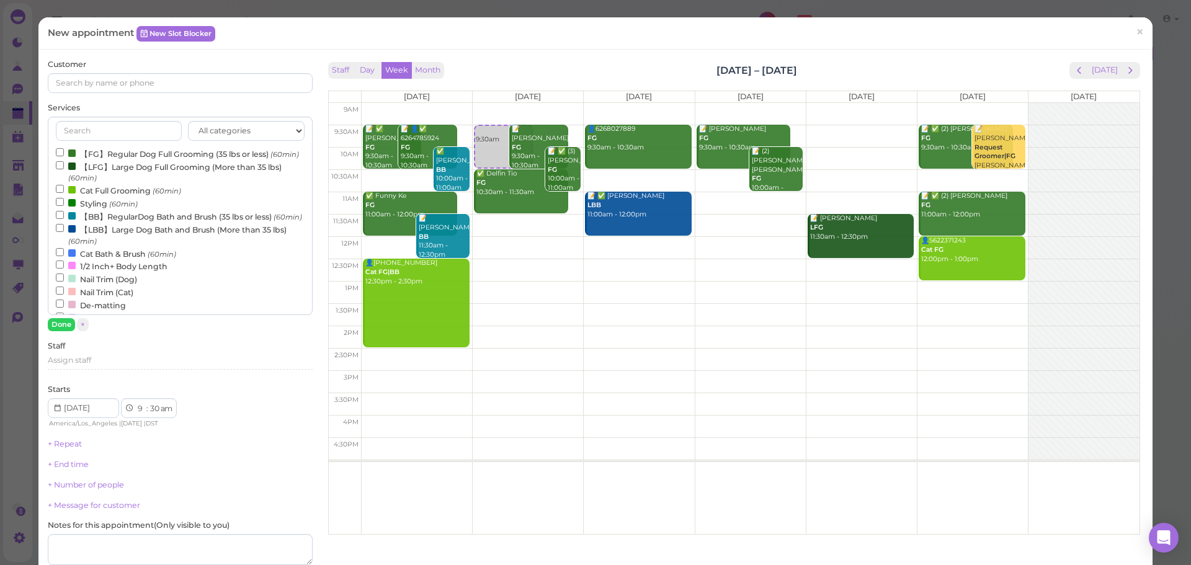
click at [122, 247] on label "【LBB】Large Dog Bath and Brush (More than 35 lbs) (60min)" at bounding box center [180, 235] width 248 height 24
click at [64, 232] on input "【LBB】Large Dog Bath and Brush (More than 35 lbs) (60min)" at bounding box center [60, 228] width 8 height 8
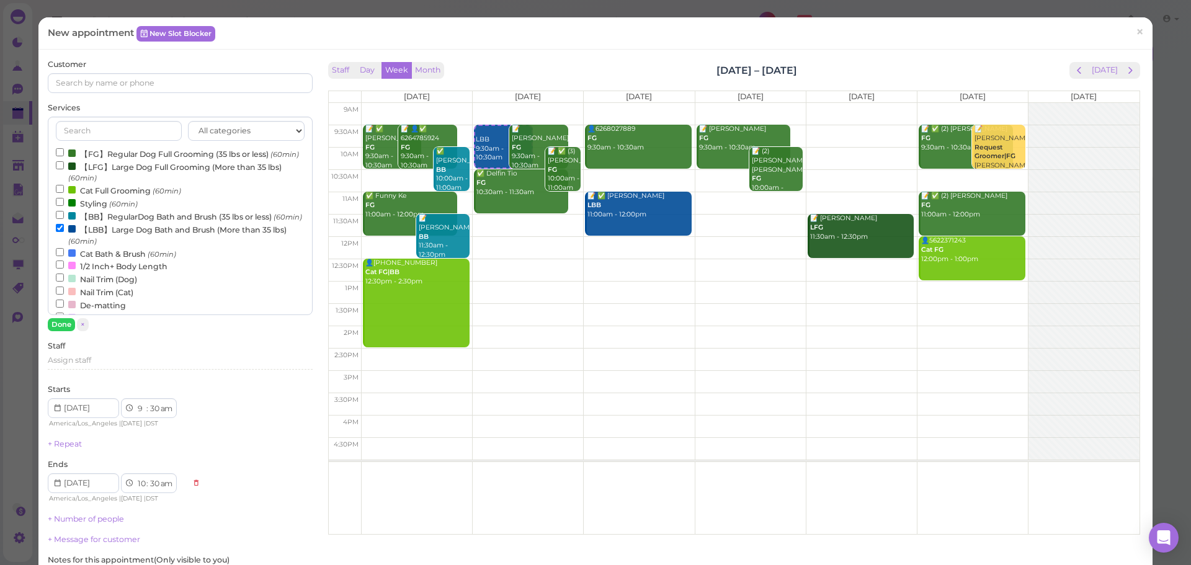
click at [112, 178] on label "【LFG】Large Dog Full Grooming (More than 35 lbs) (60min)" at bounding box center [180, 172] width 248 height 24
click at [64, 169] on input "【LFG】Large Dog Full Grooming (More than 35 lbs) (60min)" at bounding box center [60, 165] width 8 height 8
click at [104, 247] on label "【LBB】Large Dog Bath and Brush (More than 35 lbs) (60min)" at bounding box center [180, 235] width 248 height 24
click at [64, 232] on input "【LBB】Large Dog Bath and Brush (More than 35 lbs) (60min)" at bounding box center [60, 228] width 8 height 8
click at [104, 247] on label "【LBB】Large Dog Bath and Brush (More than 35 lbs) (60min)" at bounding box center [180, 235] width 248 height 24
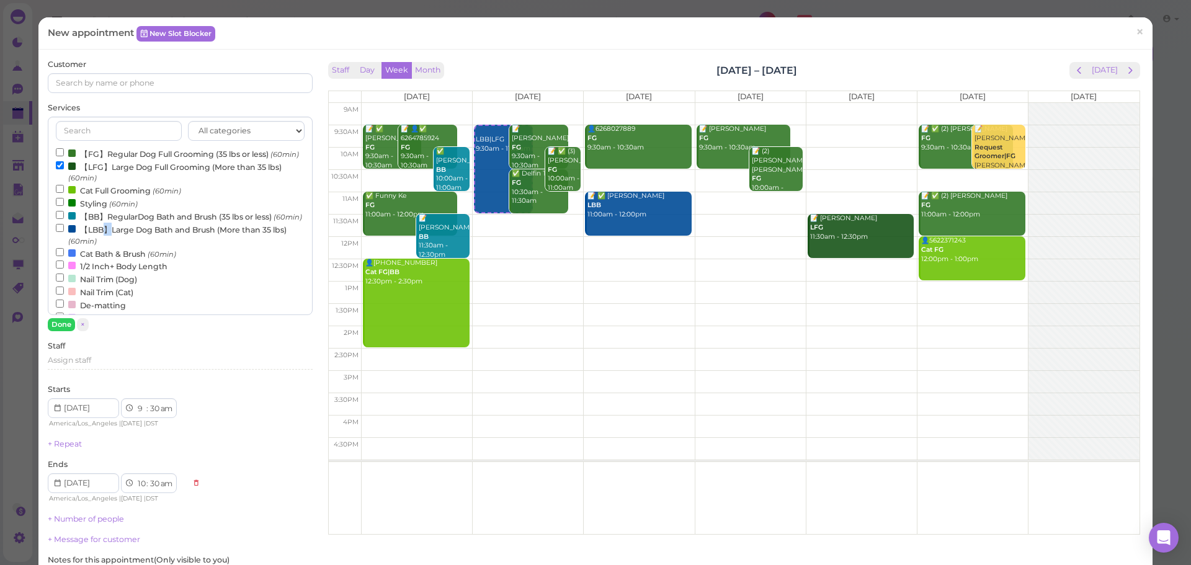
click at [64, 232] on input "【LBB】Large Dog Bath and Brush (More than 35 lbs) (60min)" at bounding box center [60, 228] width 8 height 8
select select "11"
click at [64, 325] on button "Done" at bounding box center [61, 324] width 27 height 13
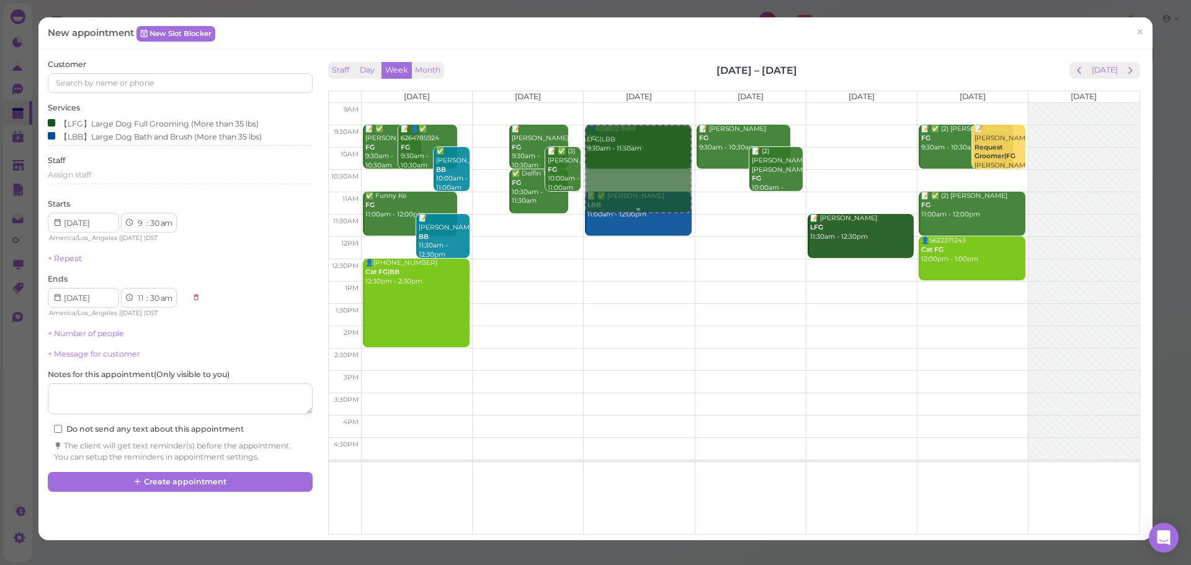
drag, startPoint x: 484, startPoint y: 152, endPoint x: 628, endPoint y: 150, distance: 143.3
click at [628, 103] on tr "📝 ✅ Tany Martinez FG 9:30am - 10:30am 📝 👤✅ 6264785924 FG 9:30am - 10:30am ✅ Pat…" at bounding box center [734, 103] width 811 height 0
type input "2025-10-08"
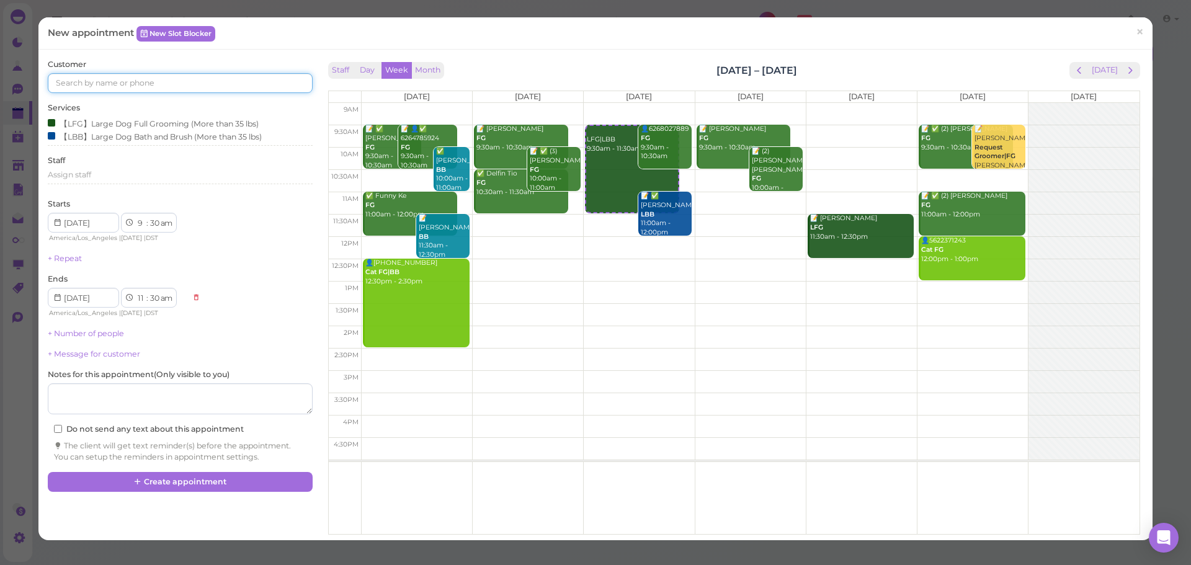
click at [194, 79] on input at bounding box center [180, 83] width 264 height 20
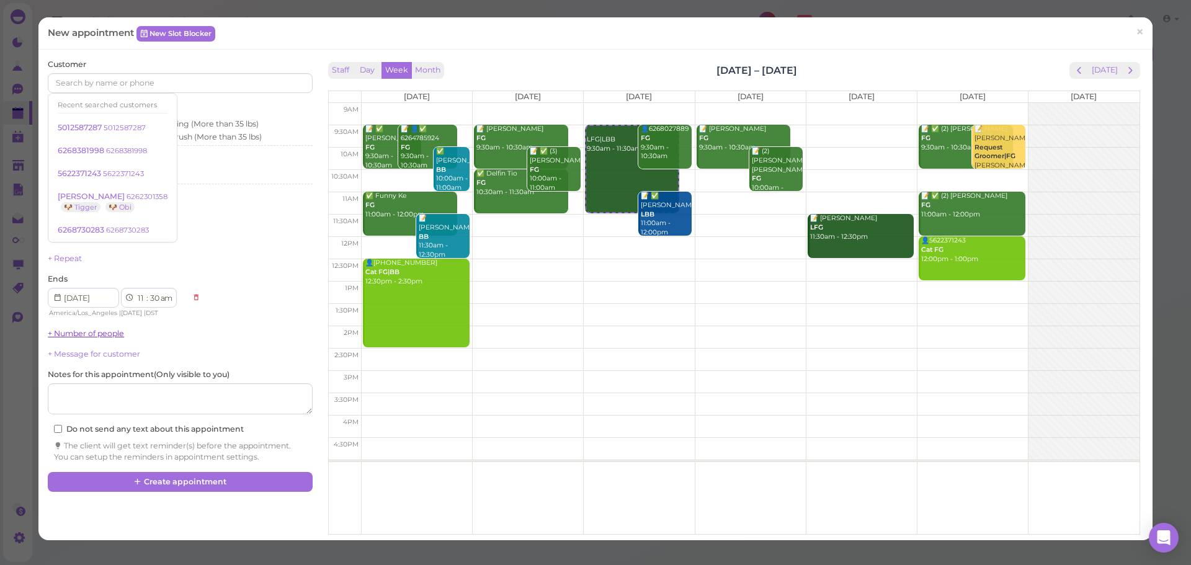
click at [80, 333] on link "+ Number of people" at bounding box center [86, 333] width 76 height 9
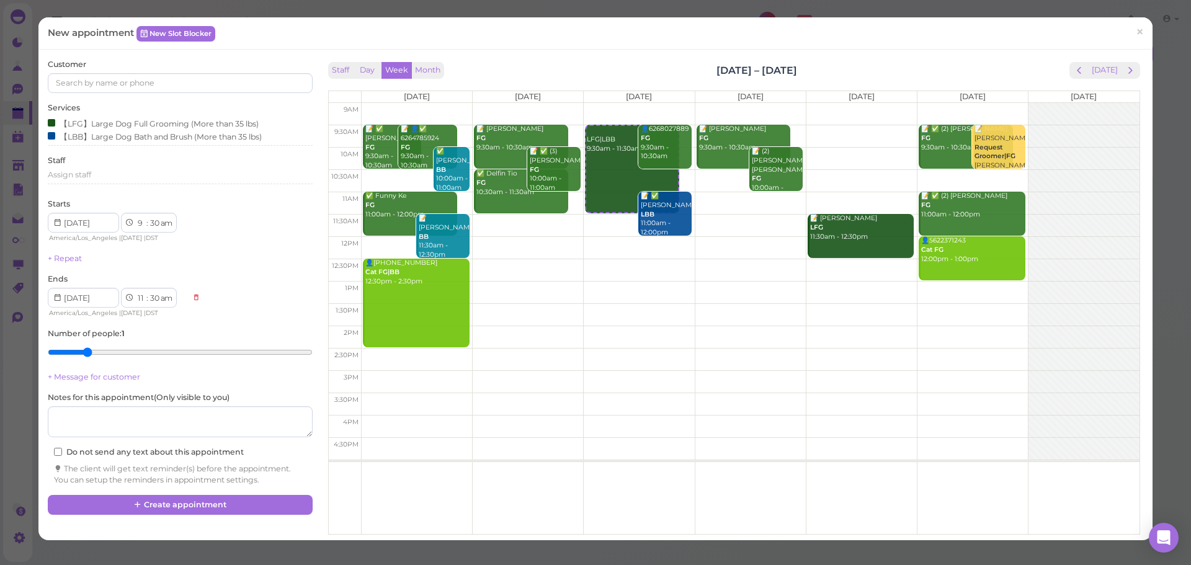
type input "2"
click at [88, 353] on input "range" at bounding box center [180, 352] width 264 height 20
click at [107, 77] on input at bounding box center [180, 83] width 264 height 20
click at [109, 65] on div "Customer Recent searched customers 5012587287 5012587287 6268381998 6268381998 …" at bounding box center [180, 76] width 264 height 34
click at [109, 78] on input at bounding box center [180, 83] width 264 height 20
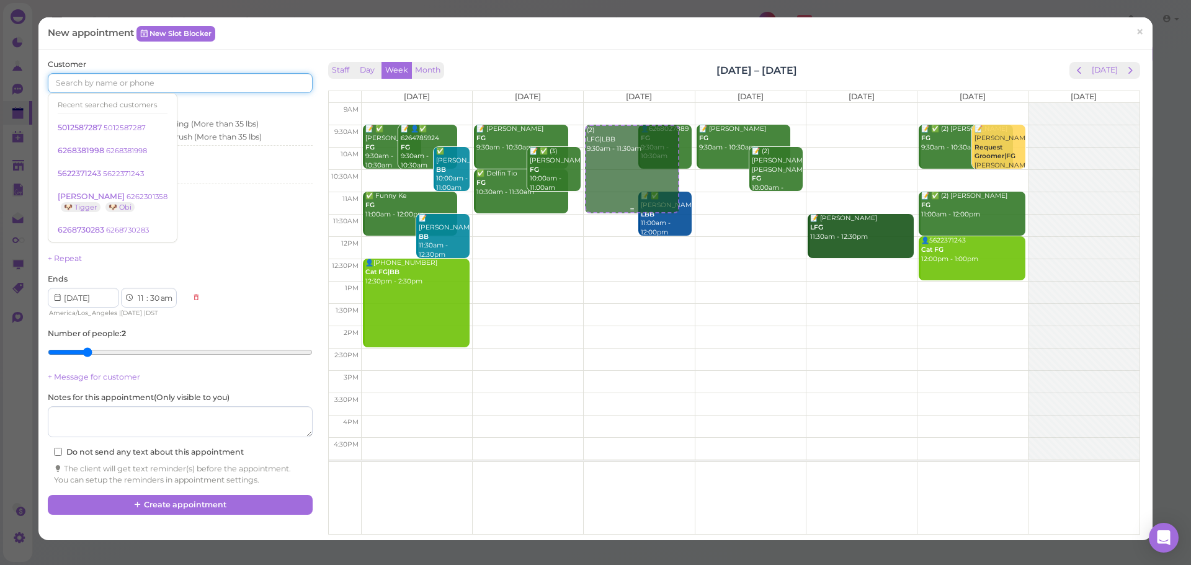
drag, startPoint x: 607, startPoint y: 159, endPoint x: 625, endPoint y: 168, distance: 20.3
click at [625, 103] on div "(2) LFG|LBB 9:30am - 11:30am (2) LFG|LBB 9:30am - 11:30am 👤6268027889 FG 9:30am…" at bounding box center [639, 103] width 110 height 0
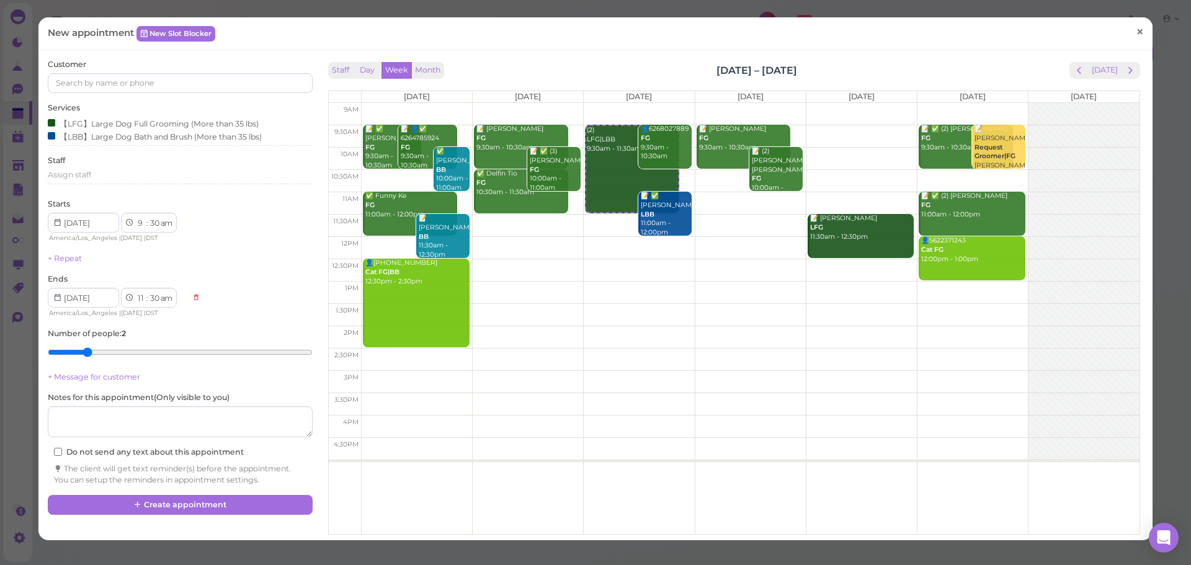
click at [1136, 24] on span "×" at bounding box center [1140, 32] width 8 height 17
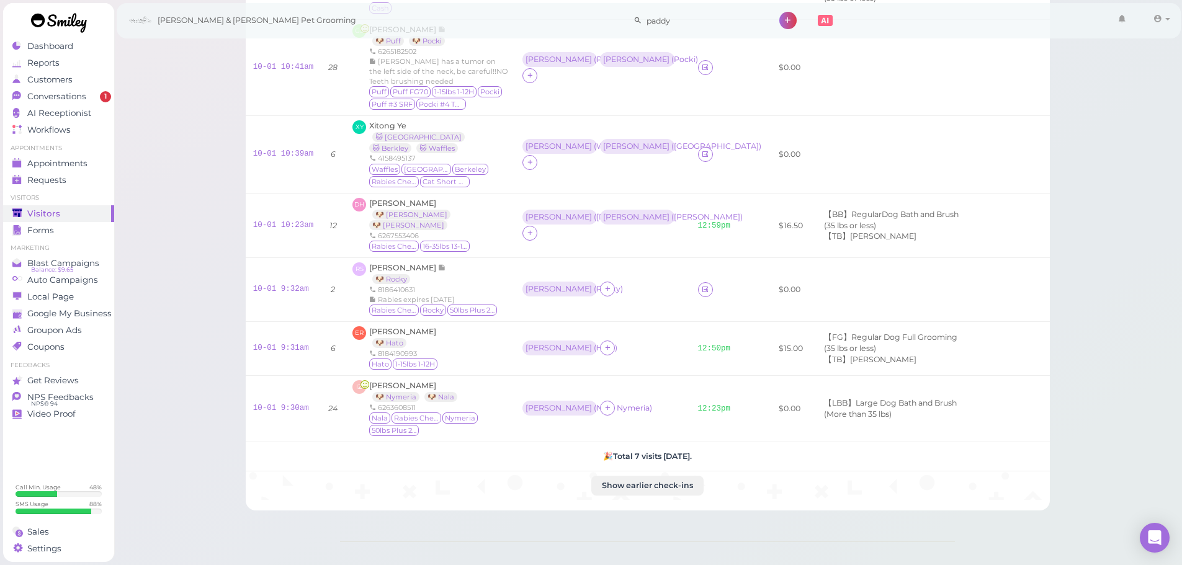
scroll to position [229, 0]
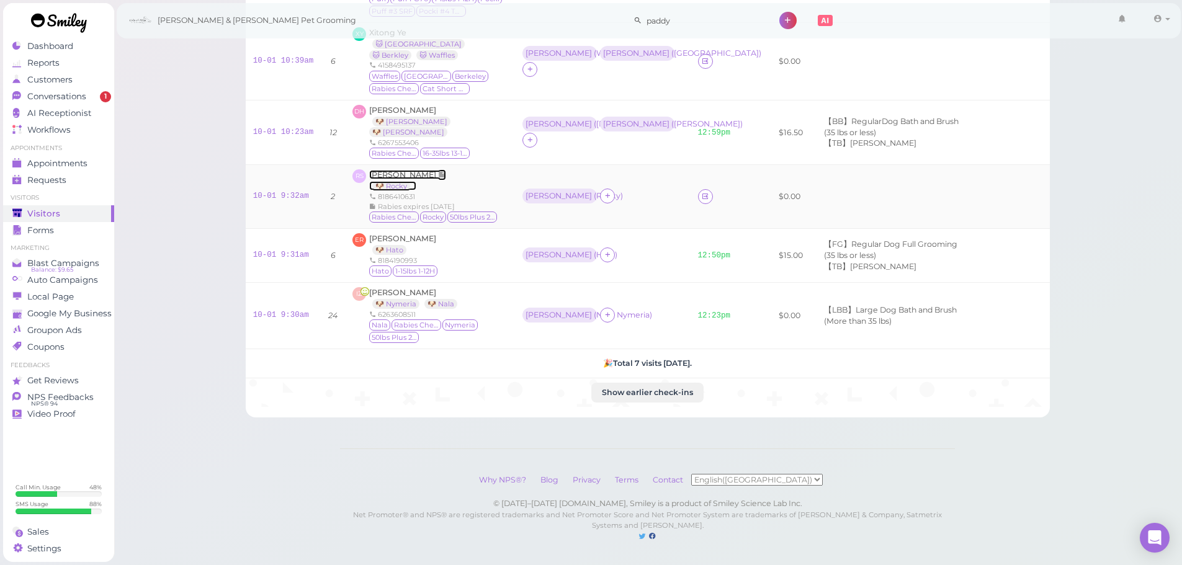
click at [417, 170] on span "Rochelle Songco" at bounding box center [403, 174] width 69 height 9
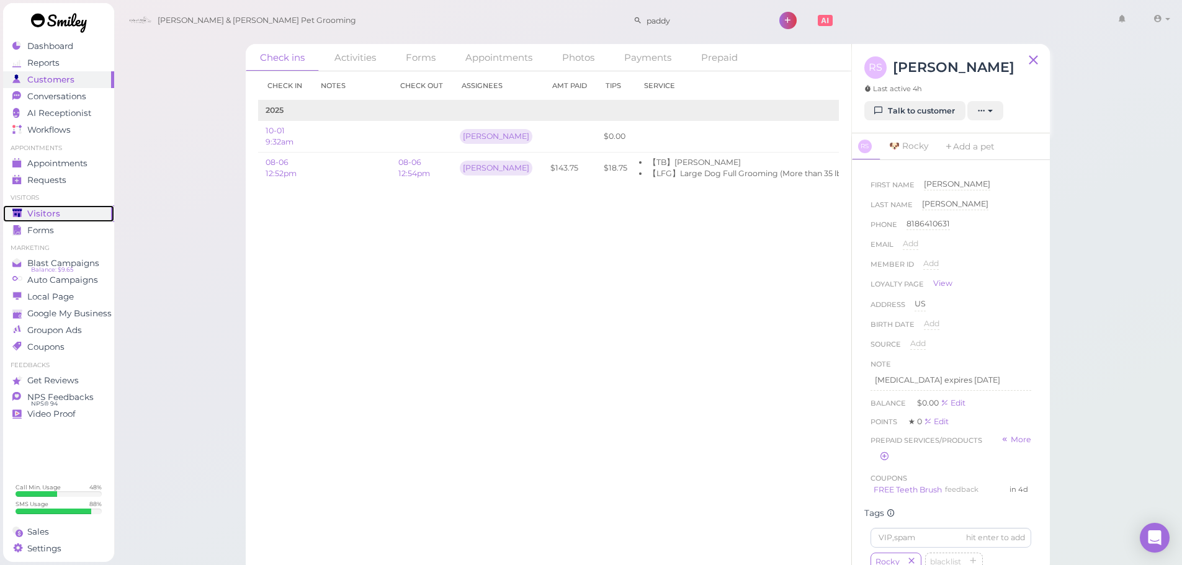
click at [68, 209] on div "Visitors" at bounding box center [56, 213] width 89 height 11
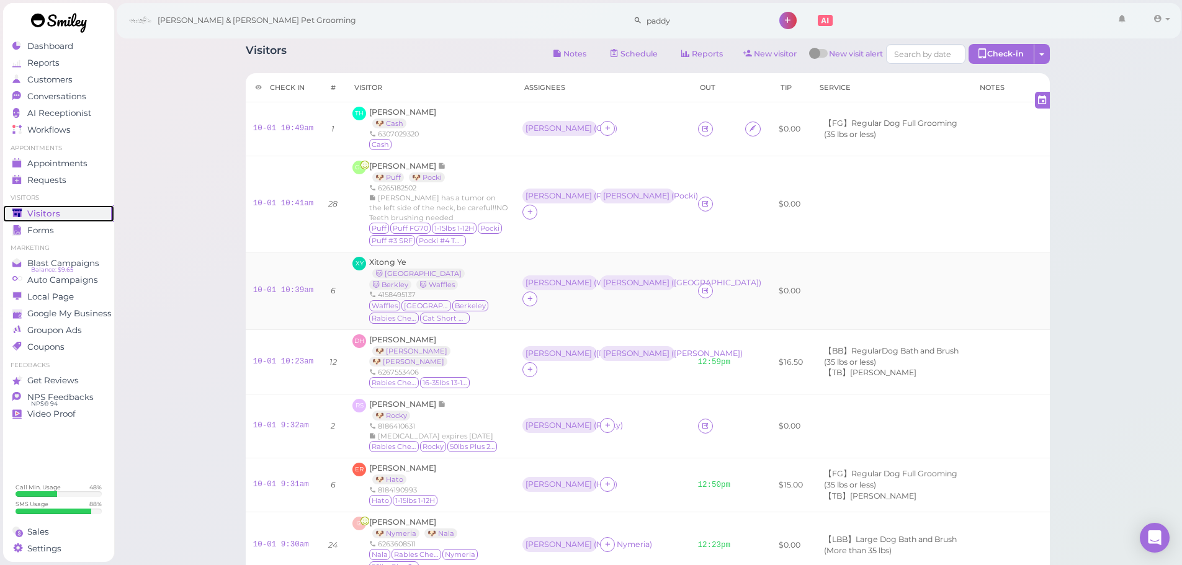
scroll to position [62, 0]
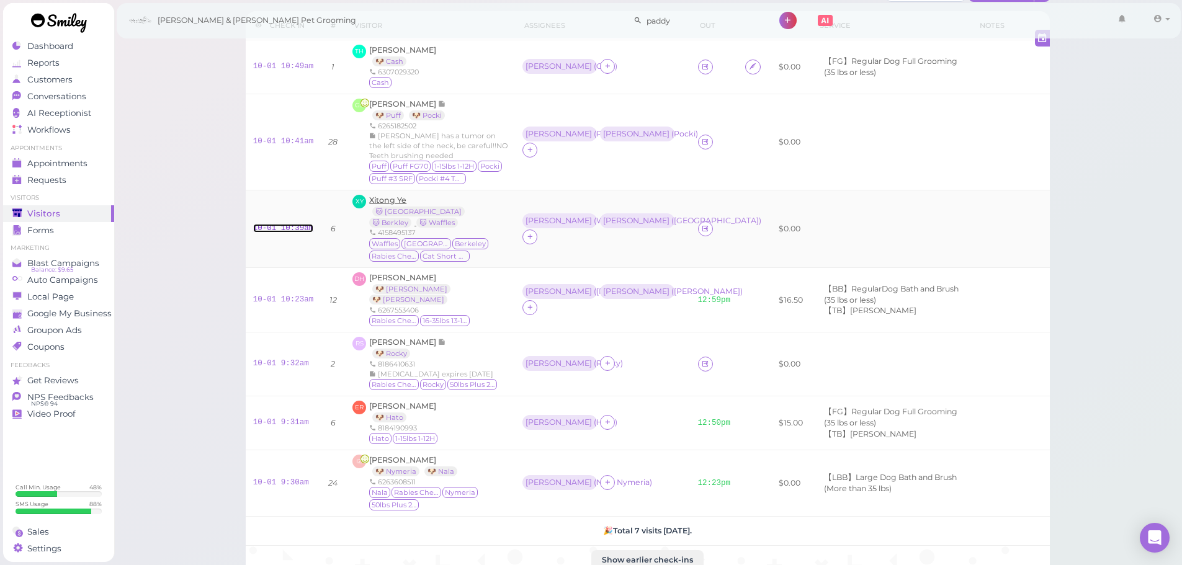
drag, startPoint x: 299, startPoint y: 226, endPoint x: 400, endPoint y: 203, distance: 103.5
click at [299, 226] on link "10-01 10:39am" at bounding box center [283, 228] width 61 height 9
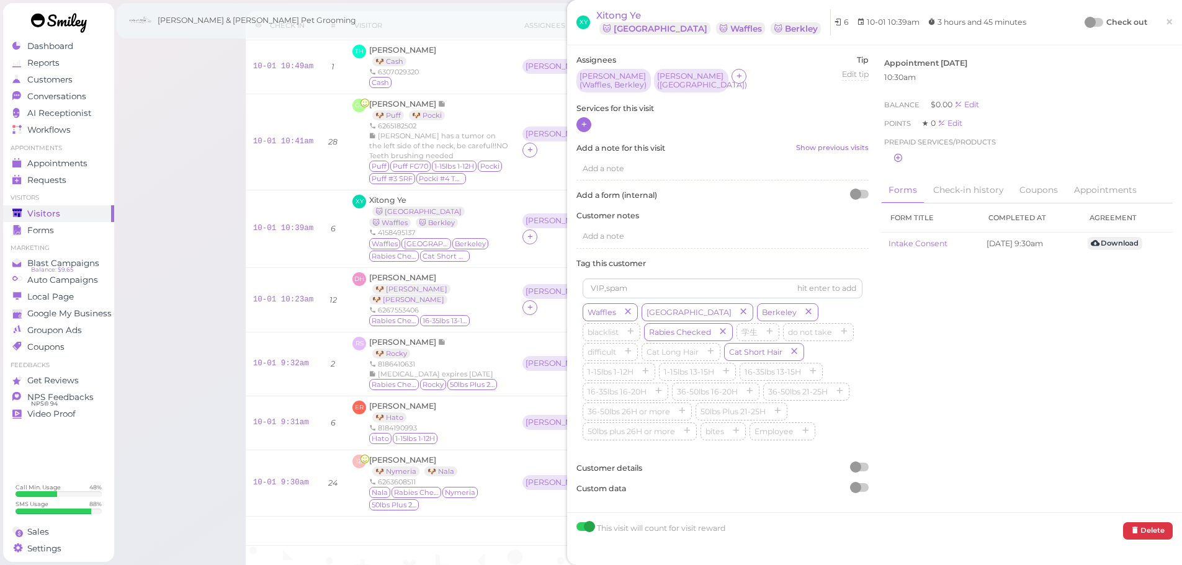
click at [587, 126] on icon at bounding box center [584, 124] width 8 height 9
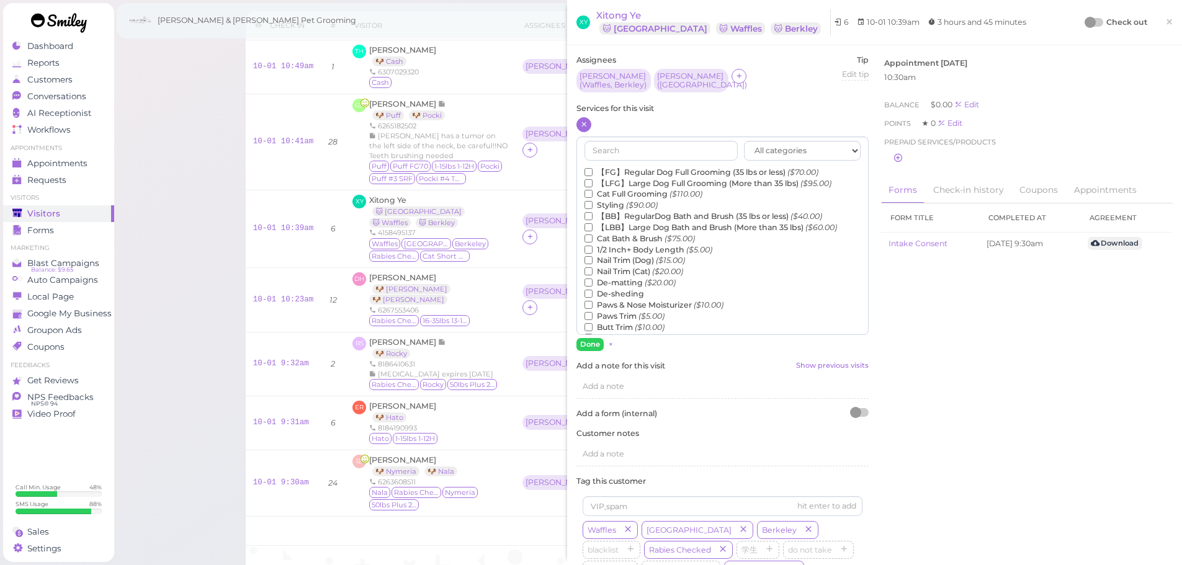
click at [628, 241] on label "Cat Bath & Brush ($75.00)" at bounding box center [639, 238] width 110 height 11
click at [592, 241] on input "Cat Bath & Brush ($75.00)" at bounding box center [588, 238] width 8 height 8
click at [590, 339] on button "Done" at bounding box center [589, 344] width 27 height 13
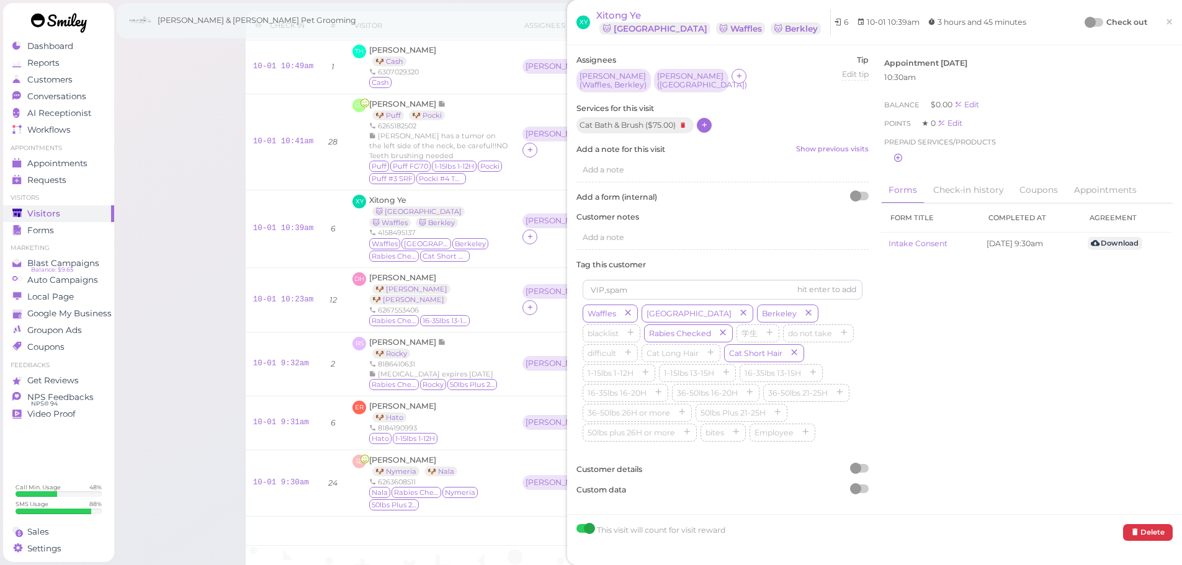
click at [1084, 20] on div at bounding box center [1089, 22] width 11 height 11
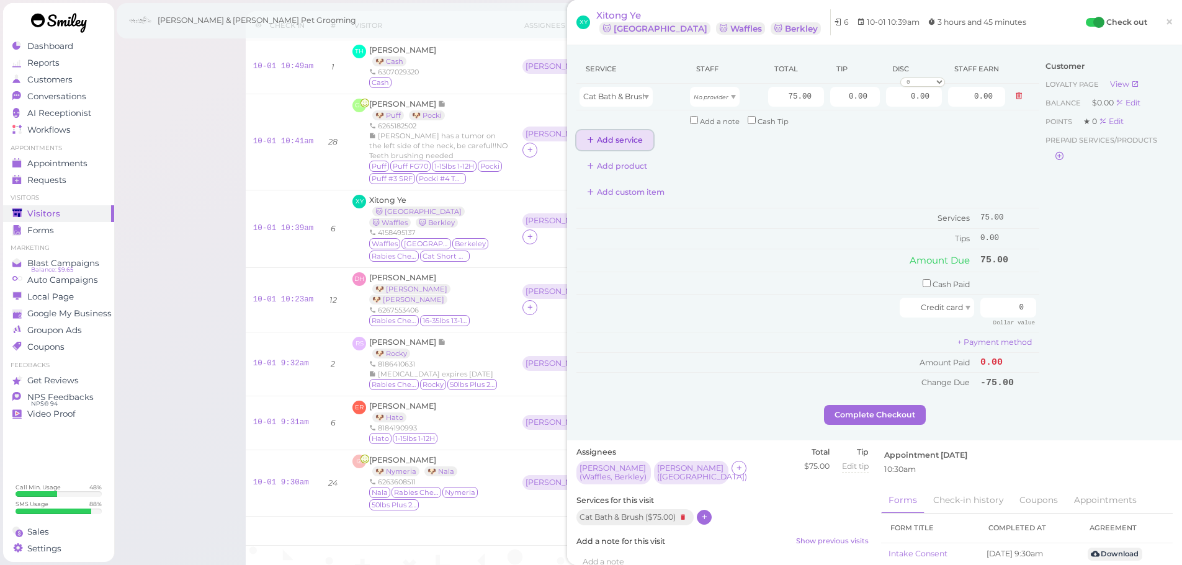
click at [623, 143] on button "Add service" at bounding box center [614, 140] width 77 height 20
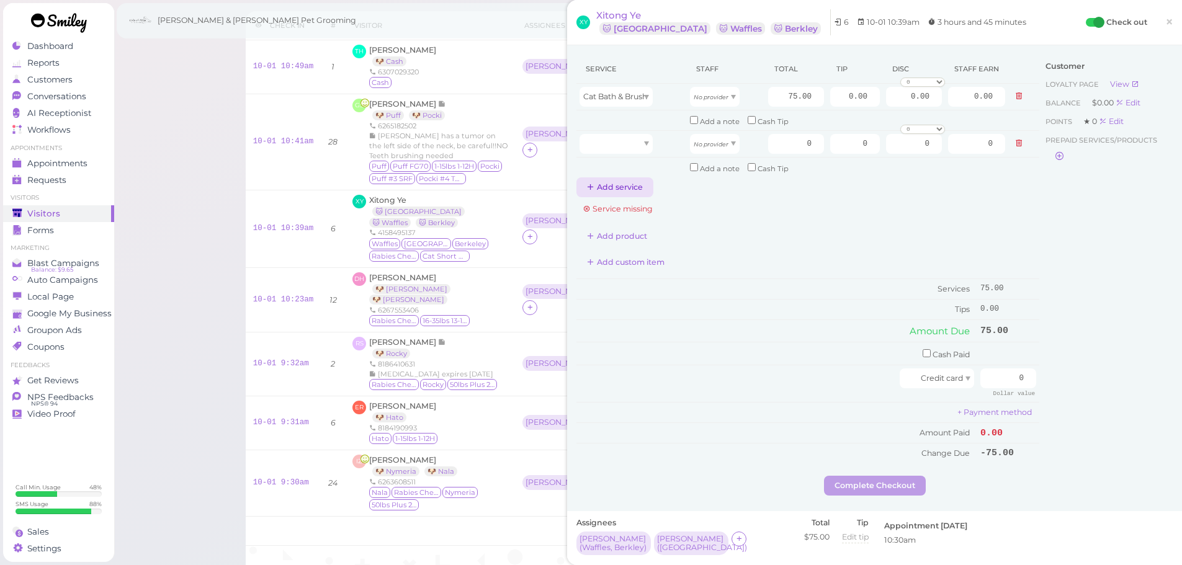
drag, startPoint x: 615, startPoint y: 199, endPoint x: 613, endPoint y: 188, distance: 11.2
click at [614, 195] on div "Service Staff Total Tip Disc Staff earn Cat Bath & Brush No provider 75.00 0.00…" at bounding box center [807, 259] width 463 height 409
click at [606, 186] on button "Add service" at bounding box center [614, 187] width 77 height 20
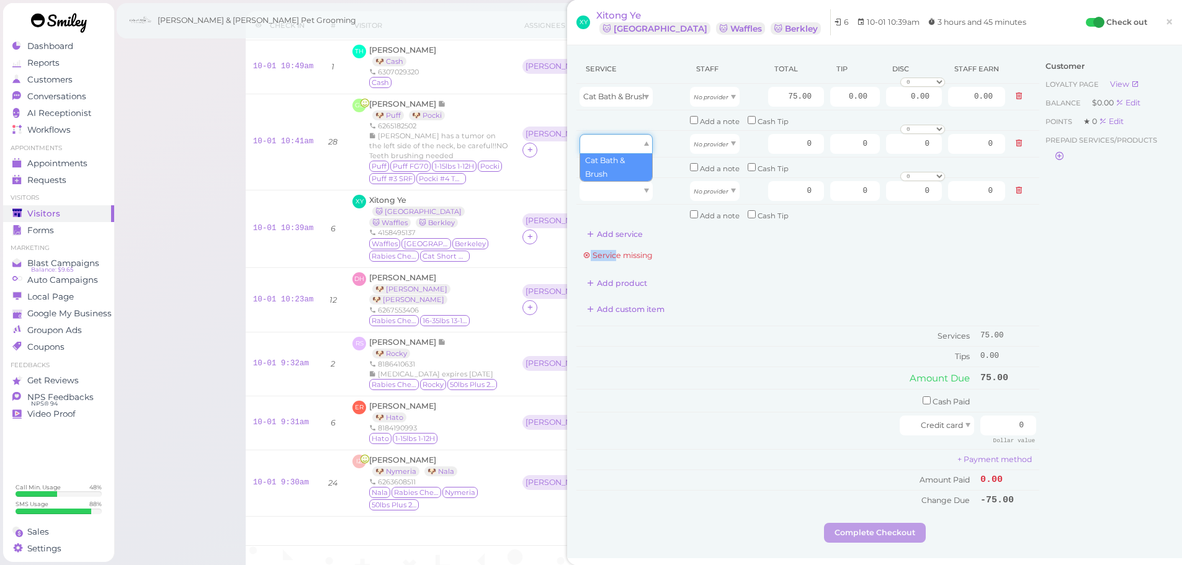
drag, startPoint x: 614, startPoint y: 151, endPoint x: 616, endPoint y: 177, distance: 25.5
type input "75.00"
drag, startPoint x: 619, startPoint y: 199, endPoint x: 623, endPoint y: 227, distance: 28.2
type input "75.00"
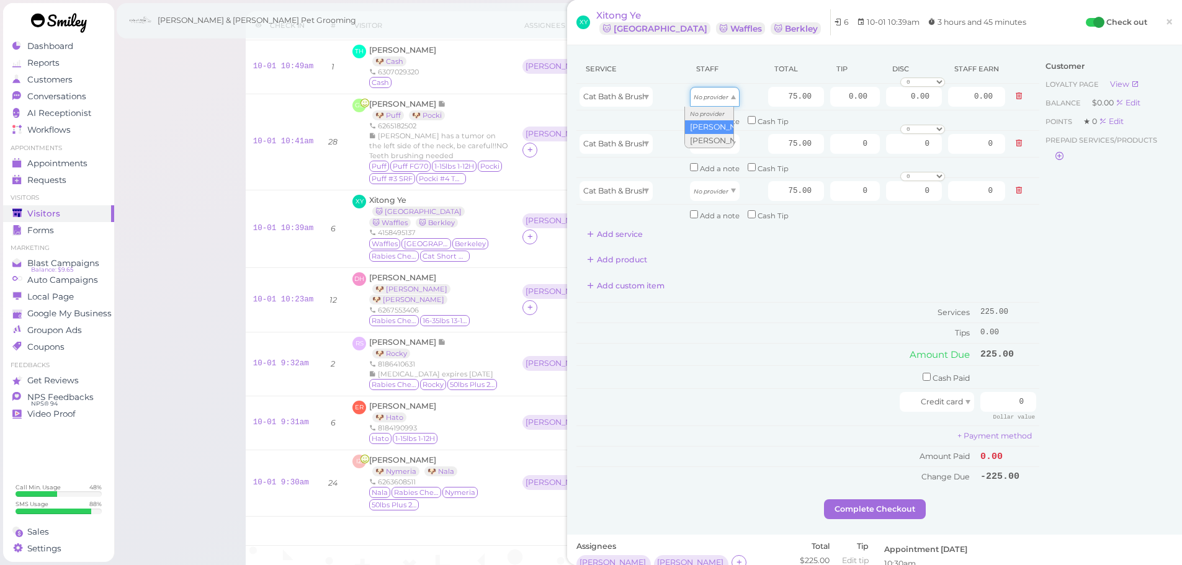
drag, startPoint x: 723, startPoint y: 105, endPoint x: 719, endPoint y: 128, distance: 23.2
type input "39.00"
drag, startPoint x: 723, startPoint y: 149, endPoint x: 721, endPoint y: 172, distance: 23.6
type input "39.00"
drag, startPoint x: 712, startPoint y: 200, endPoint x: 706, endPoint y: 228, distance: 29.1
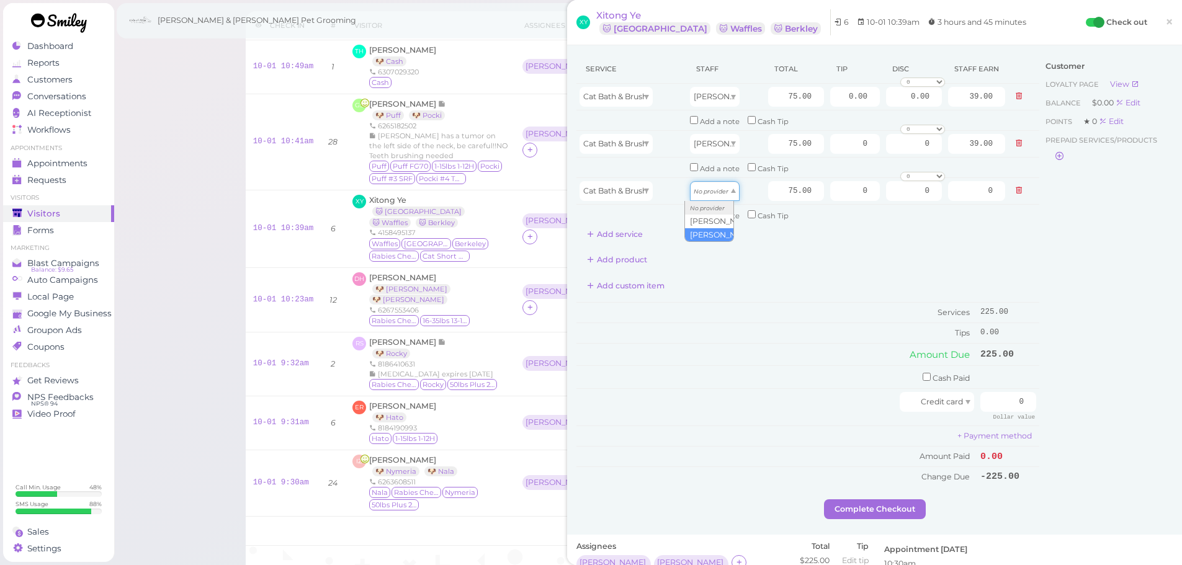
type input "32.25"
click at [751, 370] on td "Cash Paid" at bounding box center [776, 377] width 401 height 23
drag, startPoint x: 1004, startPoint y: 410, endPoint x: 1117, endPoint y: 421, distance: 113.4
click at [1131, 419] on div "Service Staff Total Tip Disc Staff earn Cat Bath & Brush Asa 75.00 0.00 0.00 0 …" at bounding box center [874, 277] width 596 height 445
type input "225"
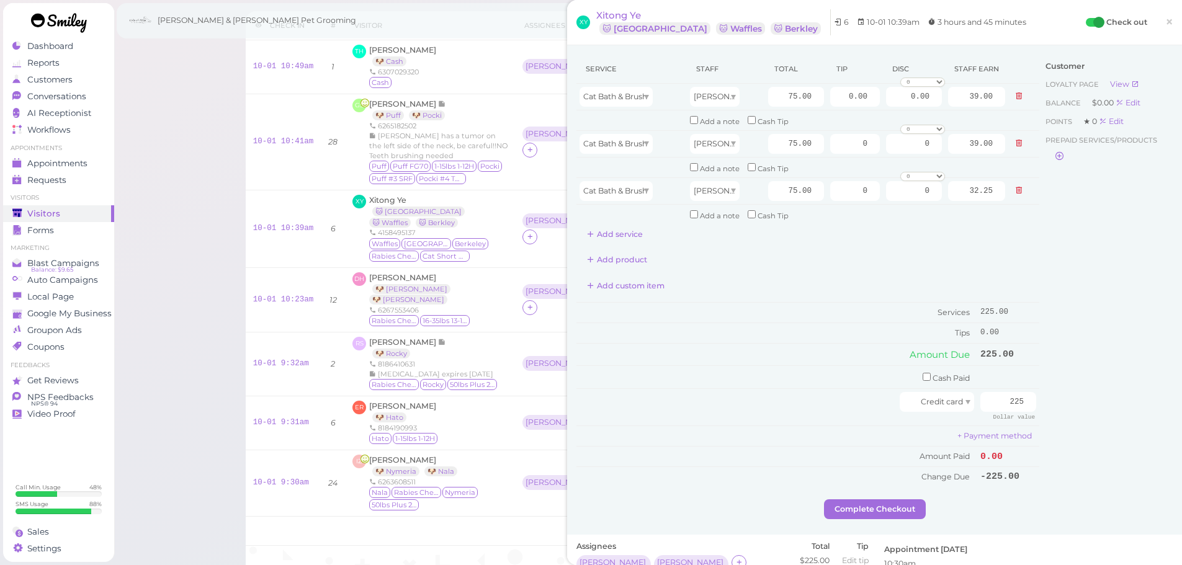
click at [1099, 427] on div "Customer Loyalty page View Balance $0.00 Edit Points ★ 0 Edit Prepaid services/…" at bounding box center [1105, 277] width 133 height 445
click at [857, 510] on button "Complete Checkout" at bounding box center [875, 509] width 102 height 20
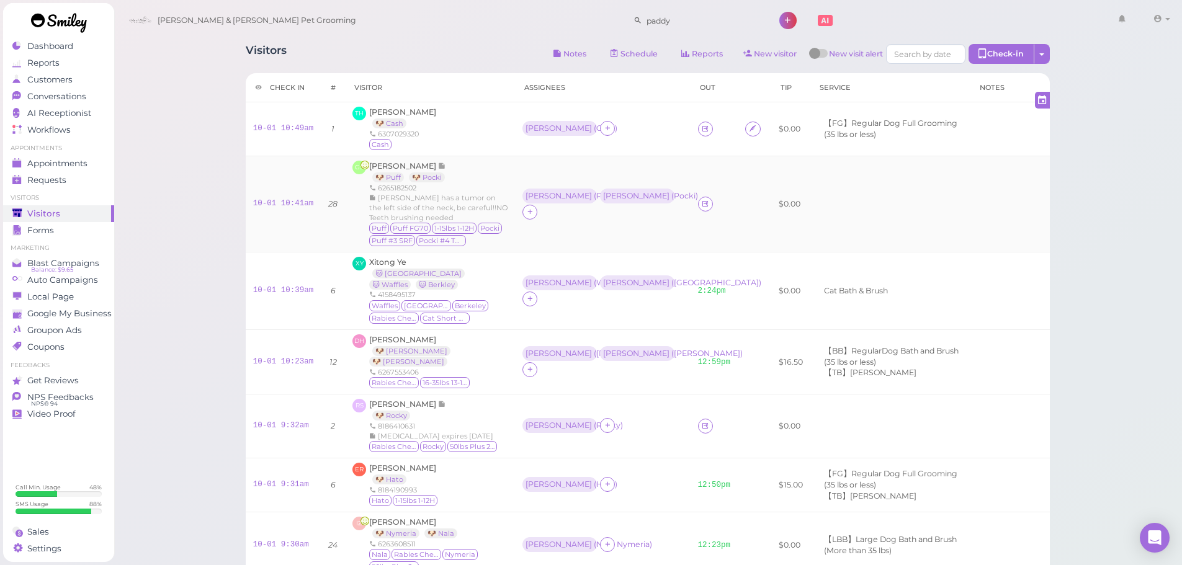
click at [655, 231] on td "Asa ( Puff ) Helen ( Pocki )" at bounding box center [602, 204] width 175 height 96
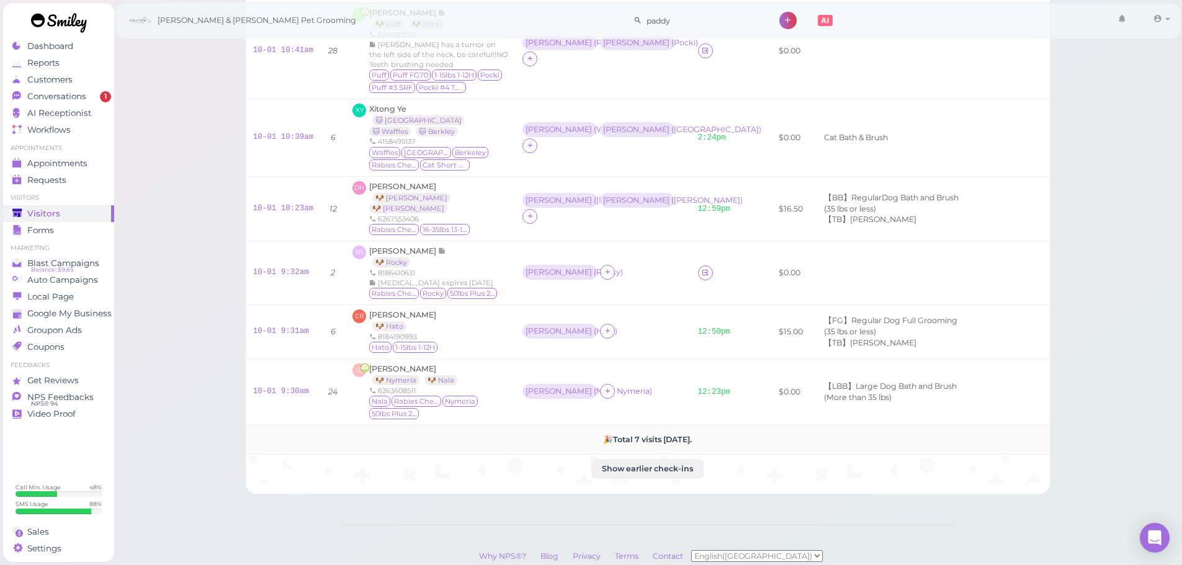
scroll to position [229, 0]
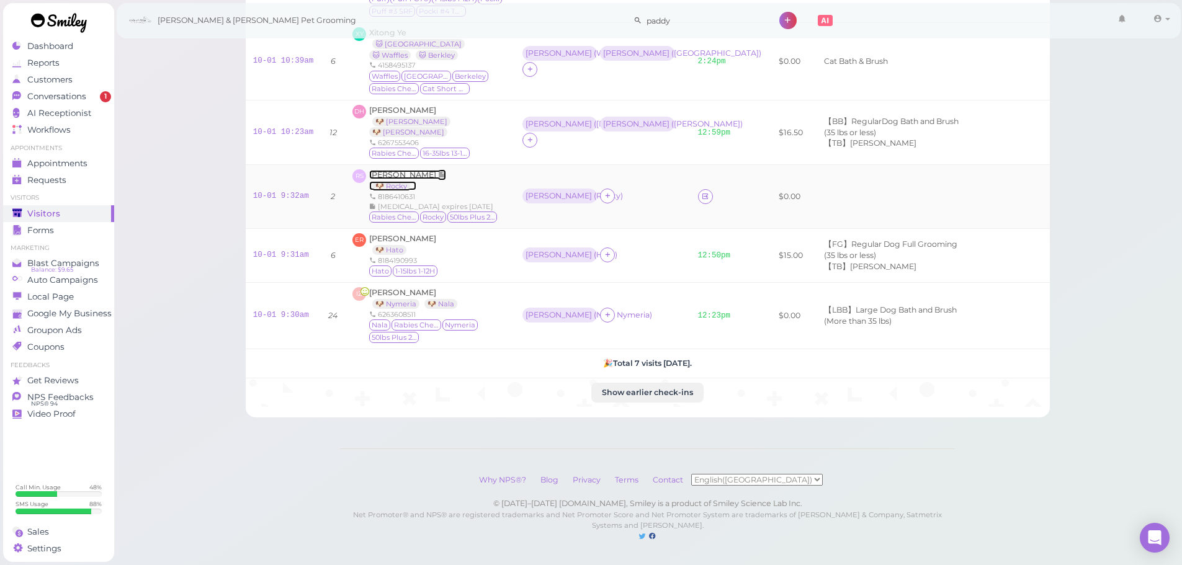
click at [406, 170] on span "Rochelle Songco" at bounding box center [403, 174] width 69 height 9
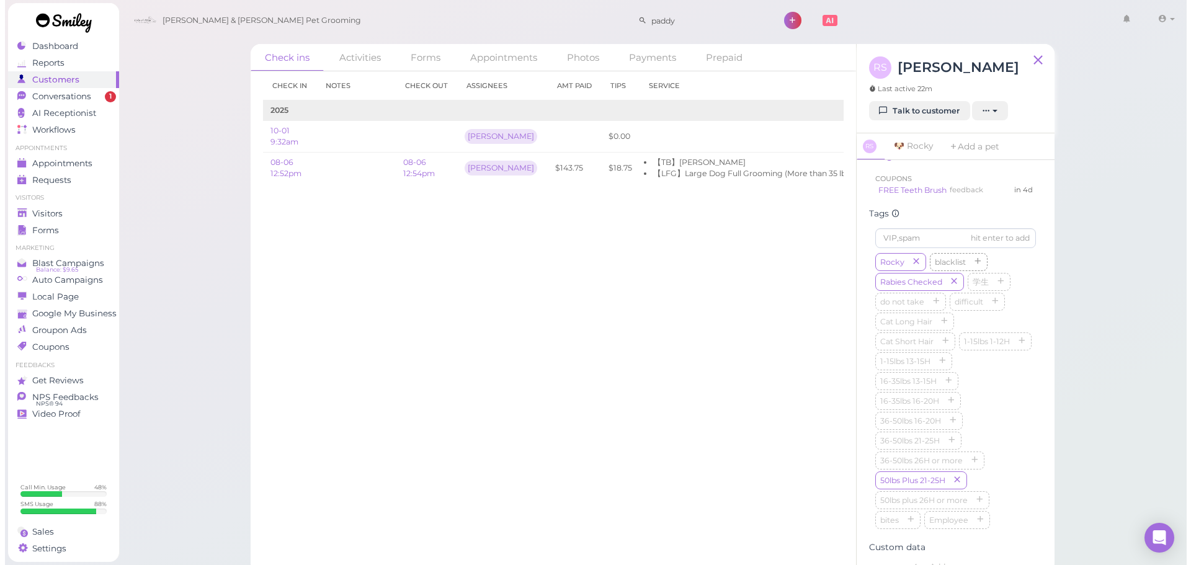
scroll to position [424, 0]
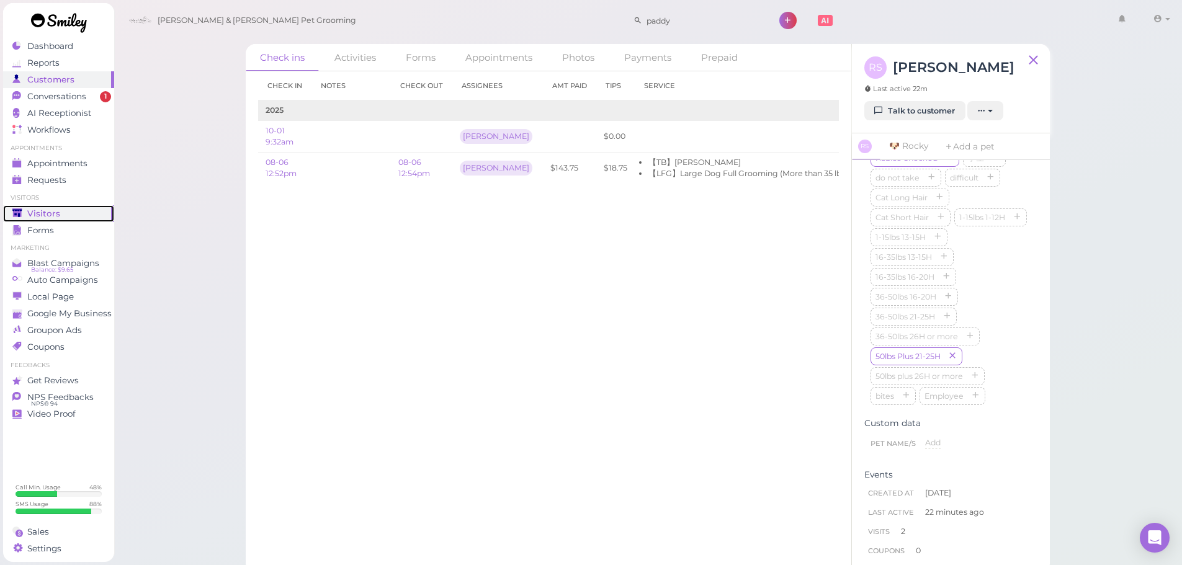
click at [69, 205] on link "Visitors" at bounding box center [58, 213] width 111 height 17
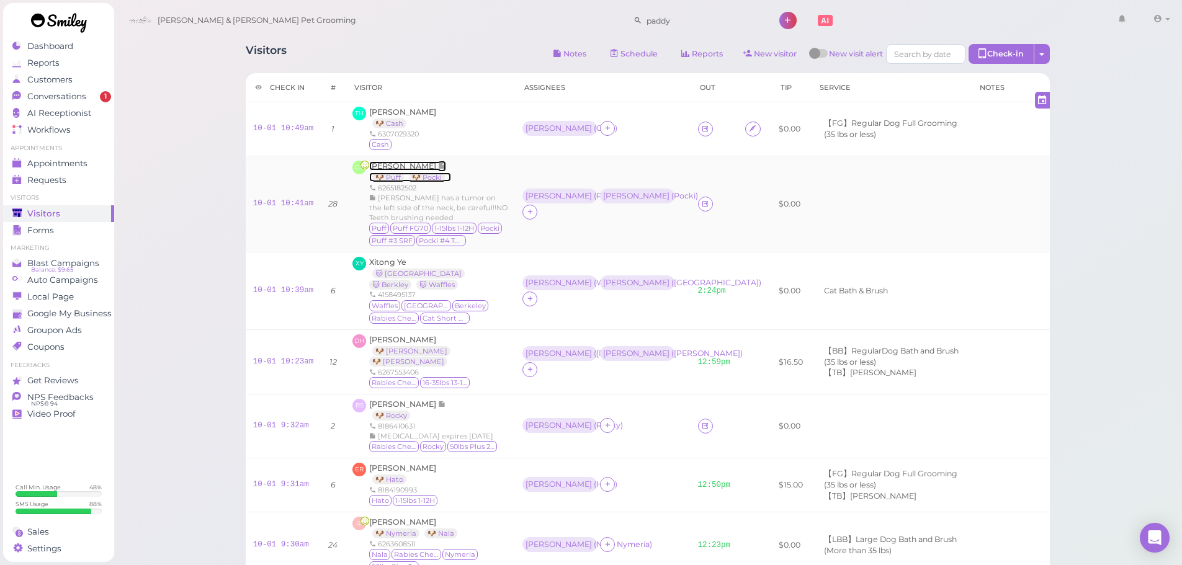
click at [399, 167] on span "Grace Sun" at bounding box center [403, 165] width 69 height 9
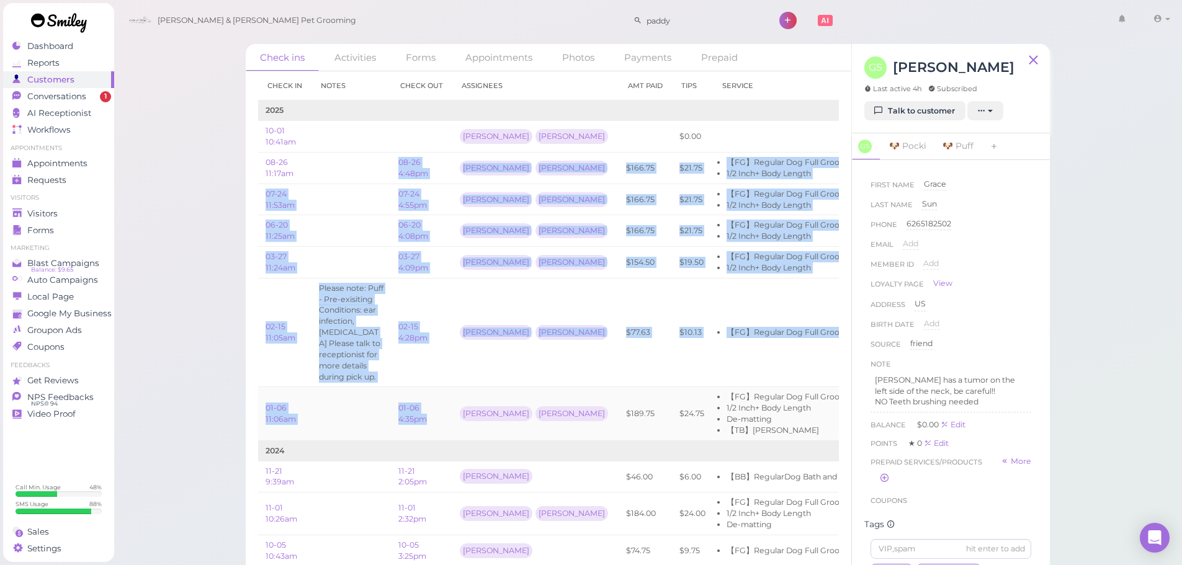
drag, startPoint x: 388, startPoint y: 166, endPoint x: 448, endPoint y: 436, distance: 276.4
click at [448, 436] on td "01-06 4:35pm" at bounding box center [421, 413] width 61 height 53
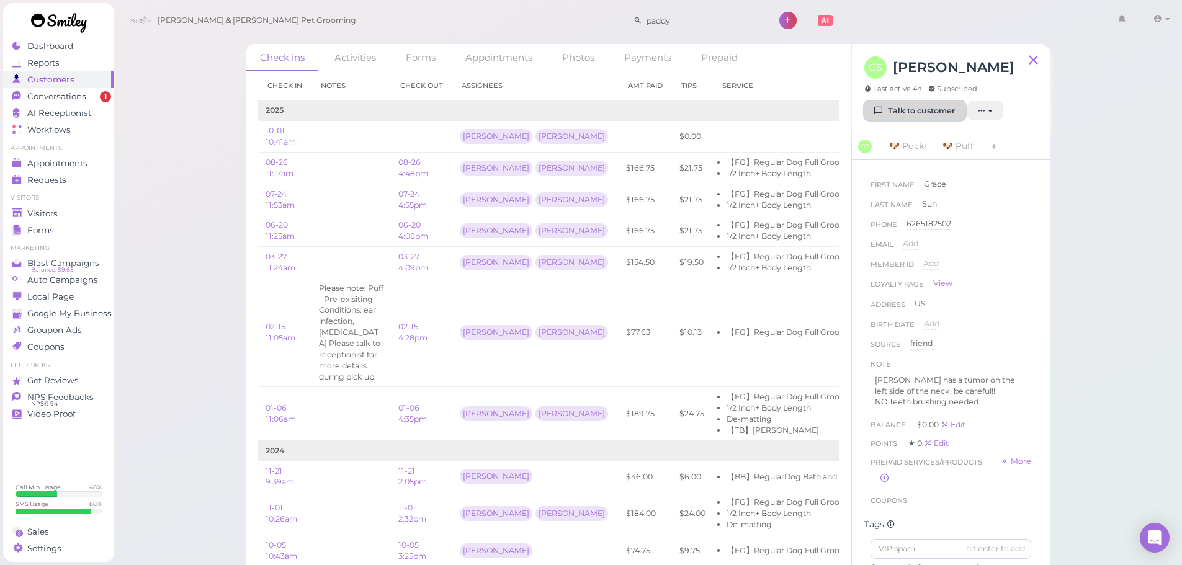
click at [899, 110] on link "Talk to customer" at bounding box center [914, 111] width 101 height 20
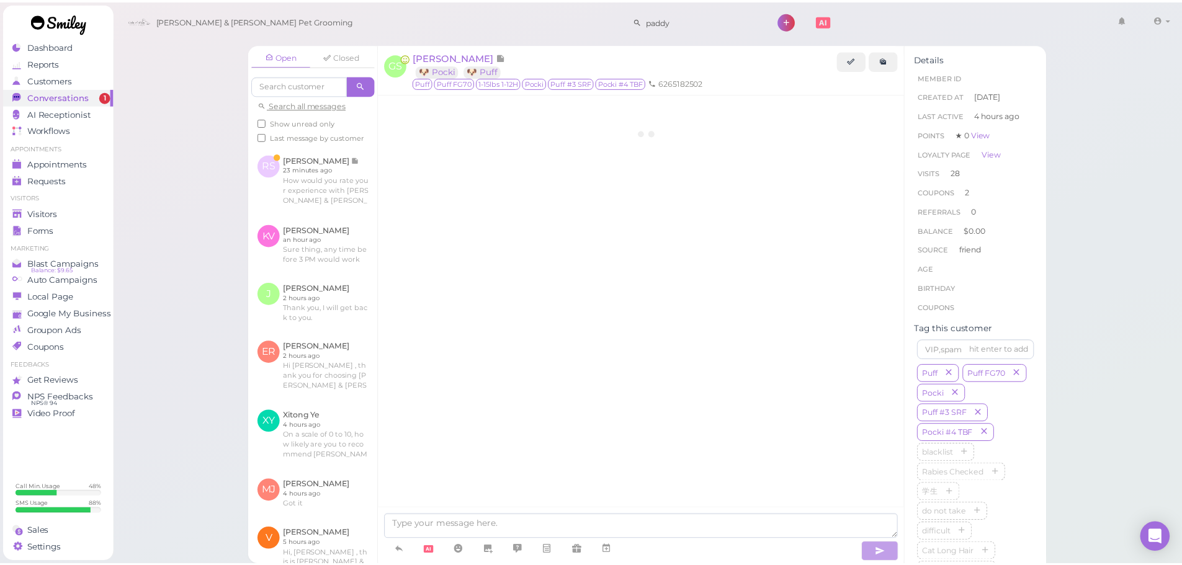
scroll to position [2178, 0]
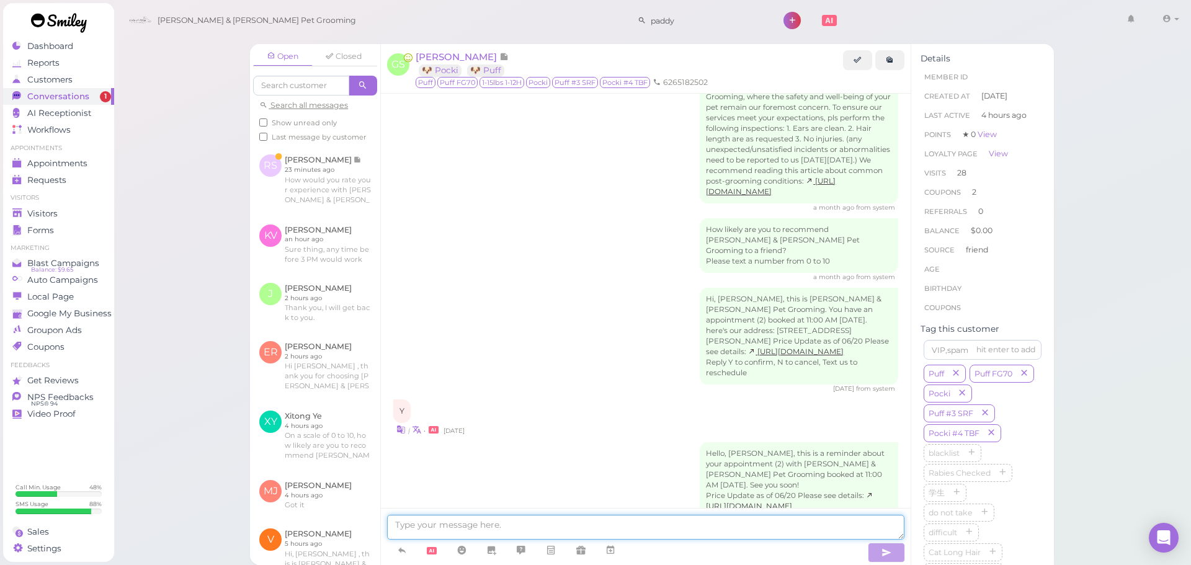
click at [535, 530] on textarea at bounding box center [645, 527] width 517 height 25
click at [539, 331] on div "Hi, Grace, this is Cody & Miley Pet Grooming. You have an appointment (2) booke…" at bounding box center [645, 340] width 505 height 105
click at [89, 220] on link "Visitors" at bounding box center [58, 213] width 111 height 17
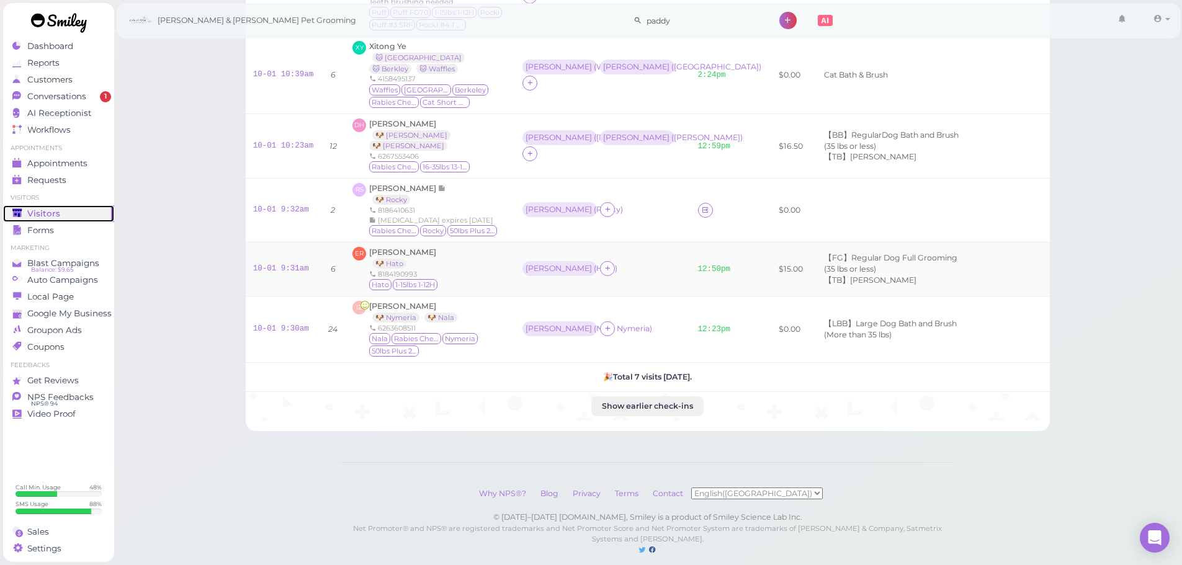
scroll to position [229, 0]
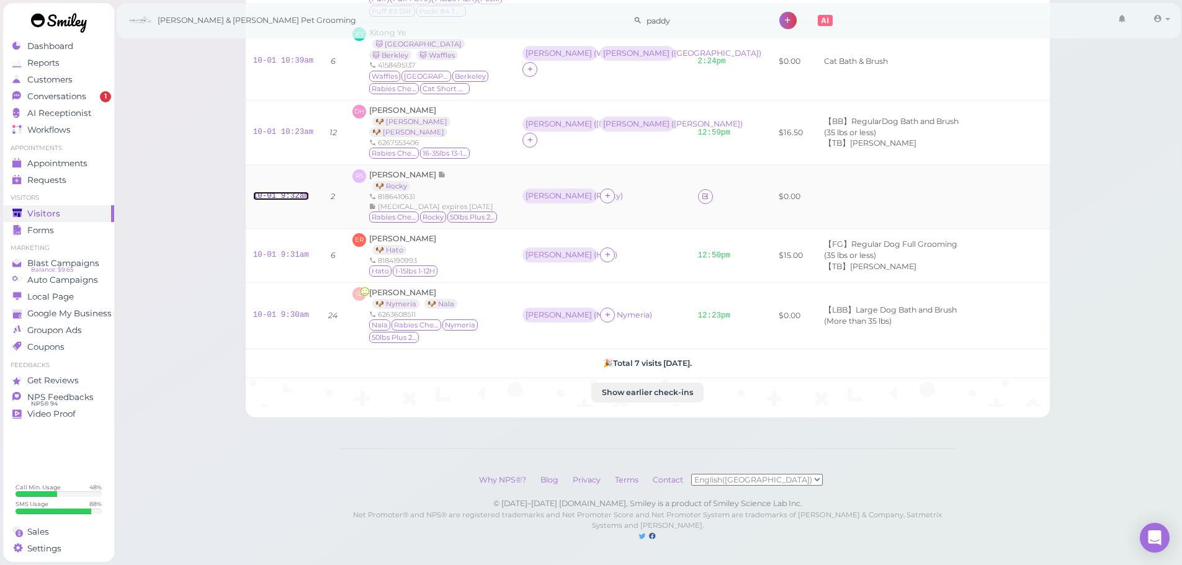
click at [275, 192] on link "10-01 9:32am" at bounding box center [281, 196] width 56 height 9
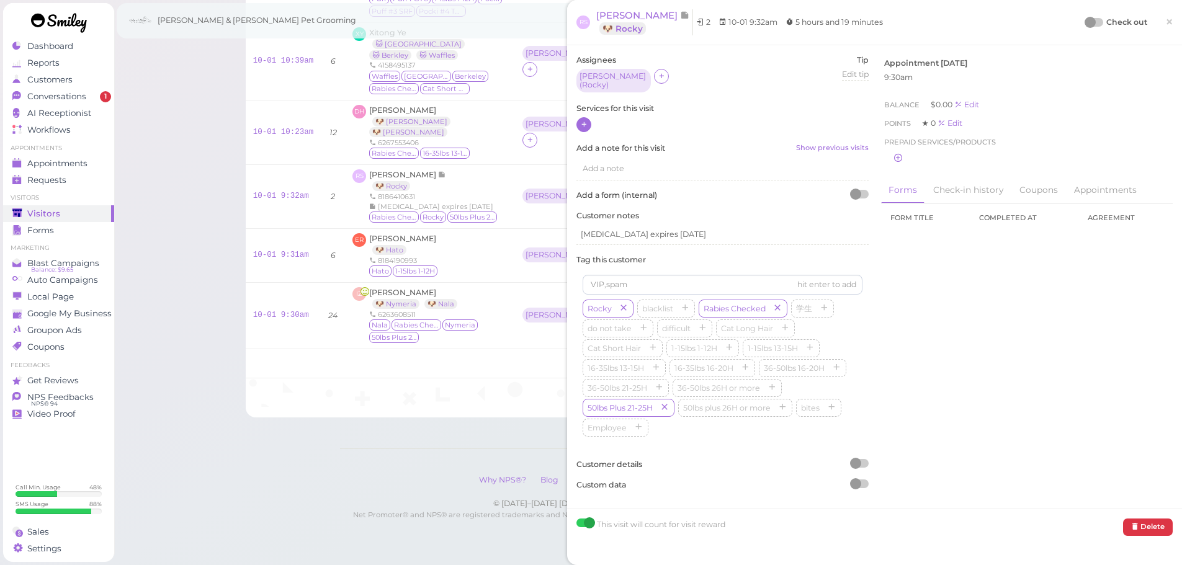
click at [584, 122] on icon at bounding box center [584, 124] width 8 height 9
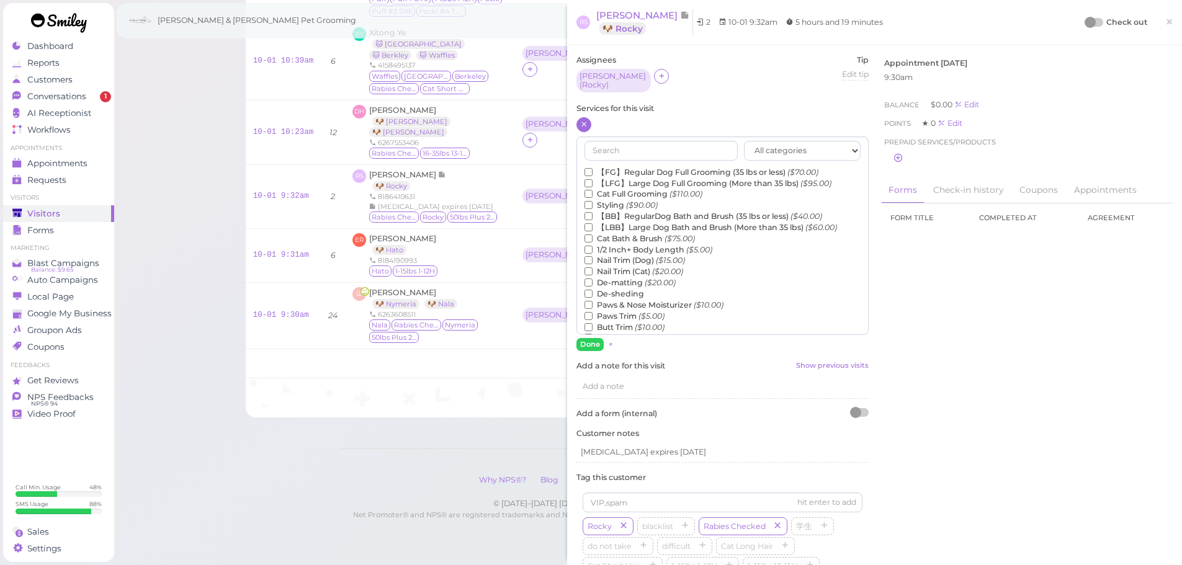
click at [634, 182] on label "【LFG】Large Dog Full Grooming (More than 35 lbs) ($95.00)" at bounding box center [707, 183] width 247 height 11
click at [592, 182] on input "【LFG】Large Dog Full Grooming (More than 35 lbs) ($95.00)" at bounding box center [588, 183] width 8 height 8
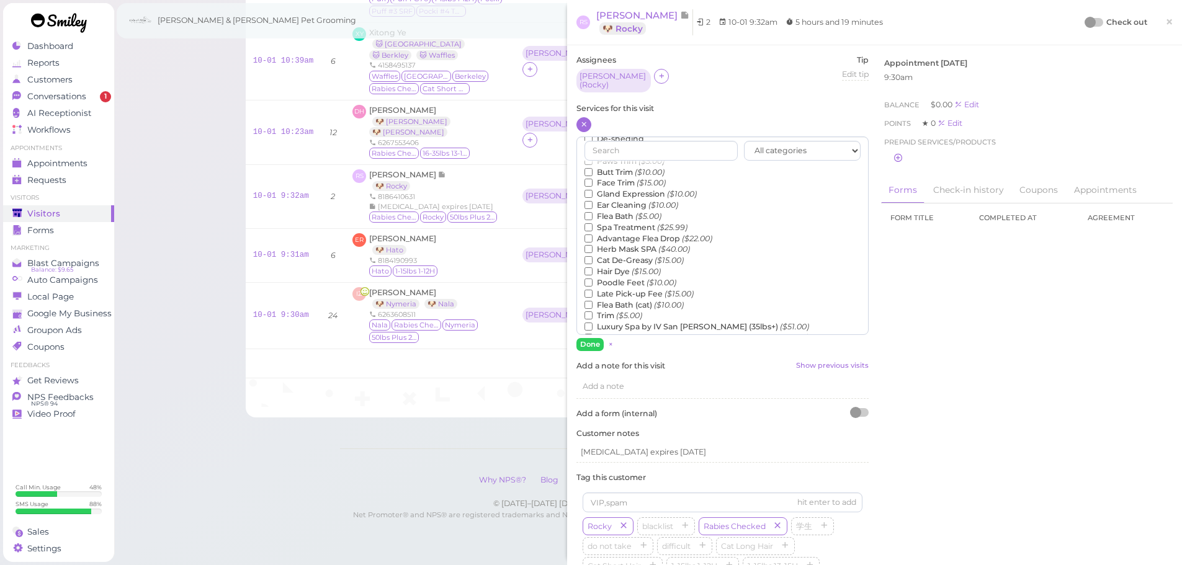
scroll to position [282, 0]
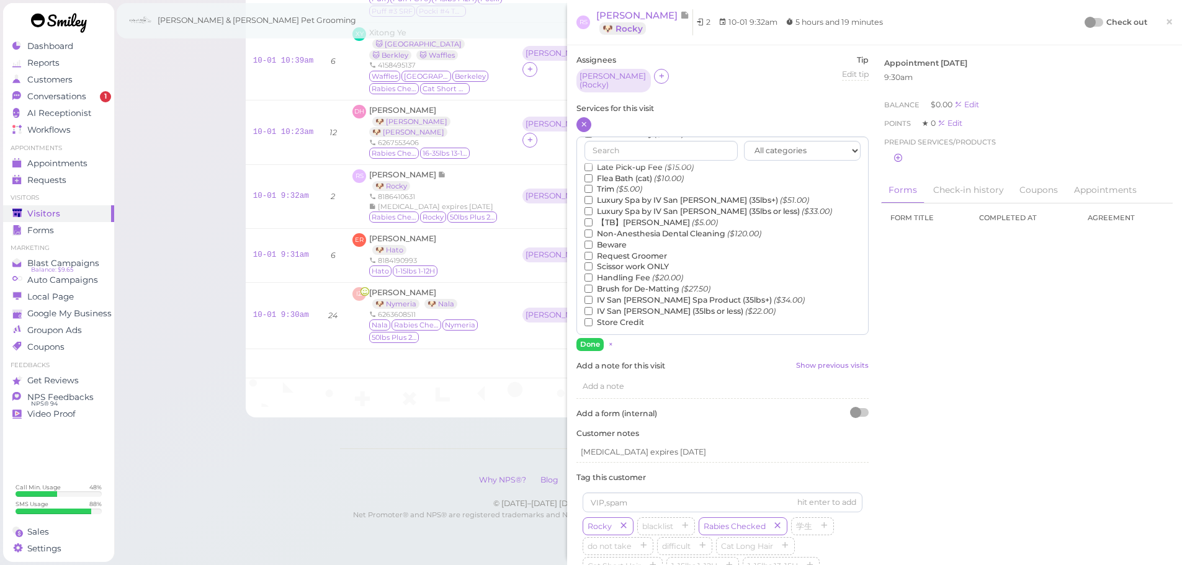
click at [622, 220] on label "【TB】Teeth Brushing ($5.00)" at bounding box center [650, 222] width 133 height 11
click at [592, 220] on input "【TB】Teeth Brushing ($5.00)" at bounding box center [588, 222] width 8 height 8
click at [596, 339] on button "Done" at bounding box center [589, 344] width 27 height 13
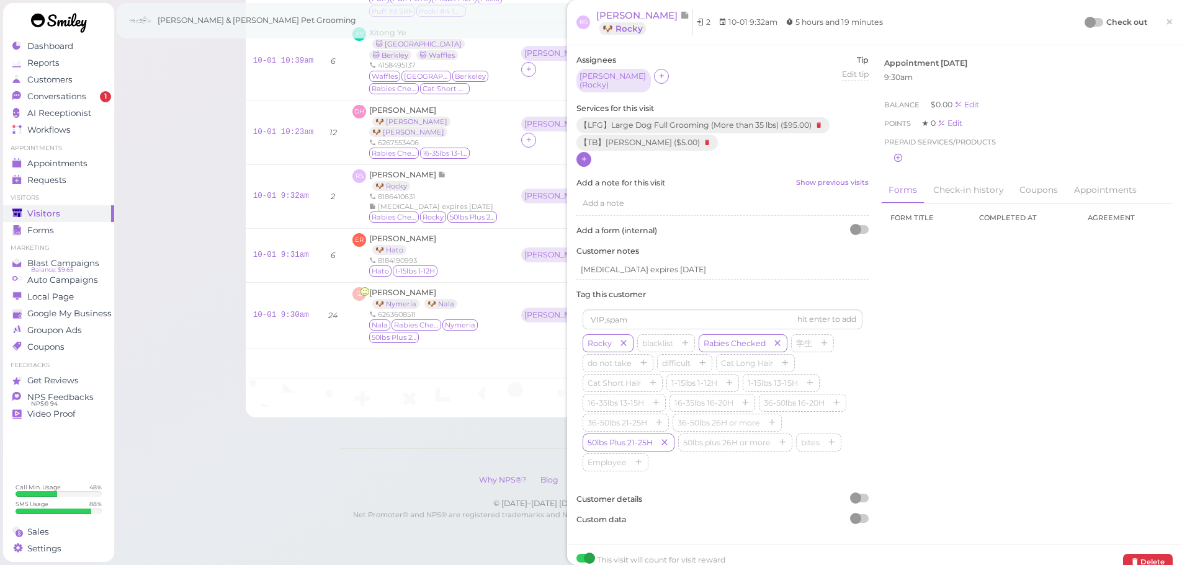
click at [1084, 22] on div at bounding box center [1089, 22] width 11 height 11
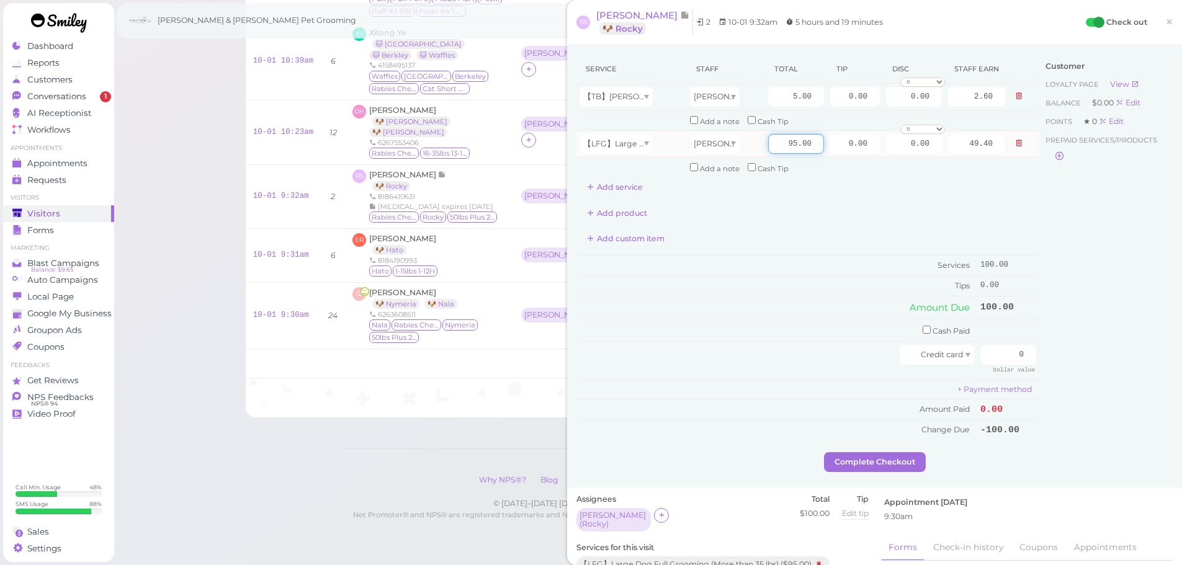
click at [777, 143] on input "95.00" at bounding box center [796, 144] width 56 height 20
type input "120.00"
type input "62.40"
click at [809, 262] on td "Services" at bounding box center [776, 266] width 401 height 20
drag, startPoint x: 832, startPoint y: 148, endPoint x: 978, endPoint y: 160, distance: 146.2
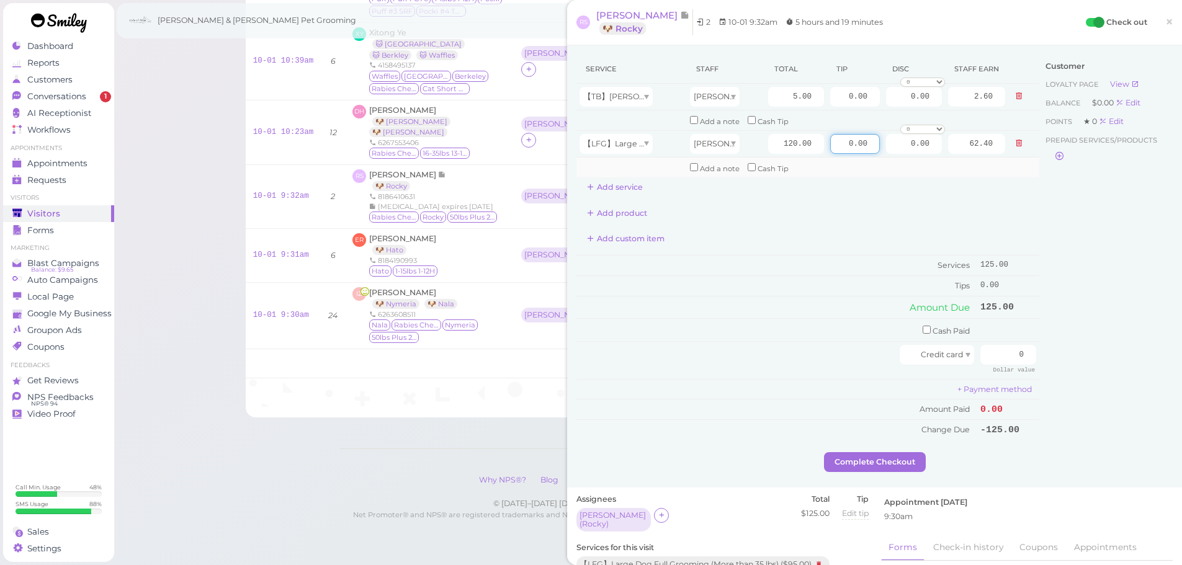
click at [955, 152] on tr "【LFG】Large Dog Full Grooming (More than 35 lbs) Asa 120.00 0.00 0.00 0 10% off …" at bounding box center [807, 143] width 463 height 27
type input "12.5"
click at [1059, 329] on div "Customer Loyalty page View Balance $0.00 Edit Points ★ 0 Edit Prepaid services/…" at bounding box center [1105, 254] width 133 height 398
drag, startPoint x: 998, startPoint y: 347, endPoint x: 1098, endPoint y: 363, distance: 101.2
click at [1083, 362] on div "Service Staff Total Tip Disc Staff earn 【TB】Teeth Brushing Asa 5.00 0.00 0.00 0…" at bounding box center [874, 254] width 596 height 398
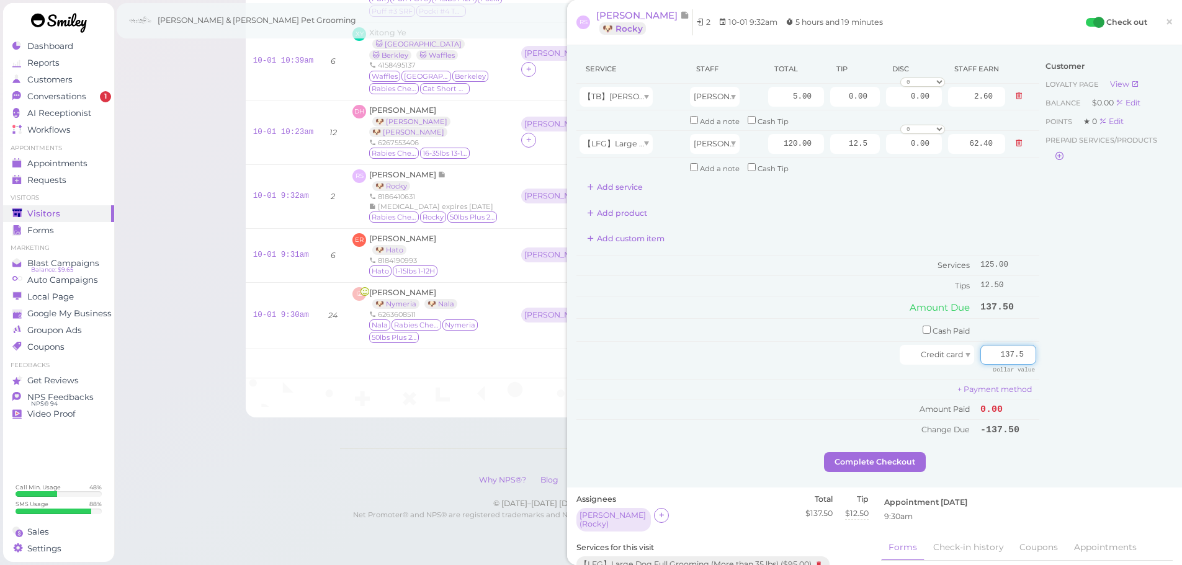
type input "137.5"
click at [1083, 359] on div "Customer Loyalty page View Balance $0.00 Edit Points ★ 0 Edit Prepaid services/…" at bounding box center [1105, 254] width 133 height 398
click at [874, 461] on button "Complete Checkout" at bounding box center [875, 462] width 102 height 20
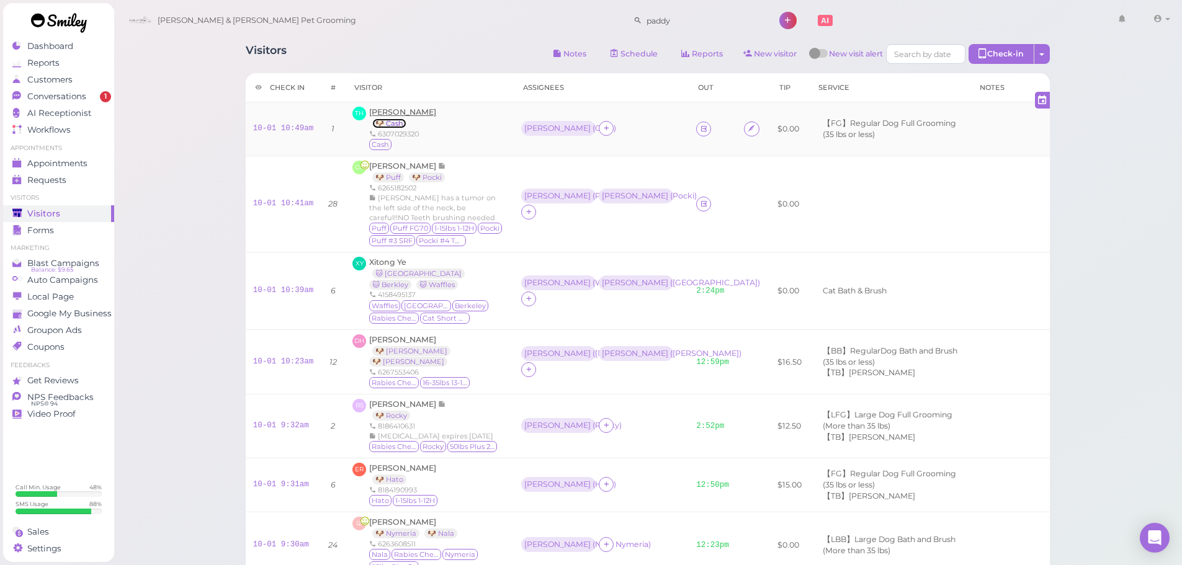
click at [388, 120] on link "🐶 Cash" at bounding box center [389, 123] width 34 height 10
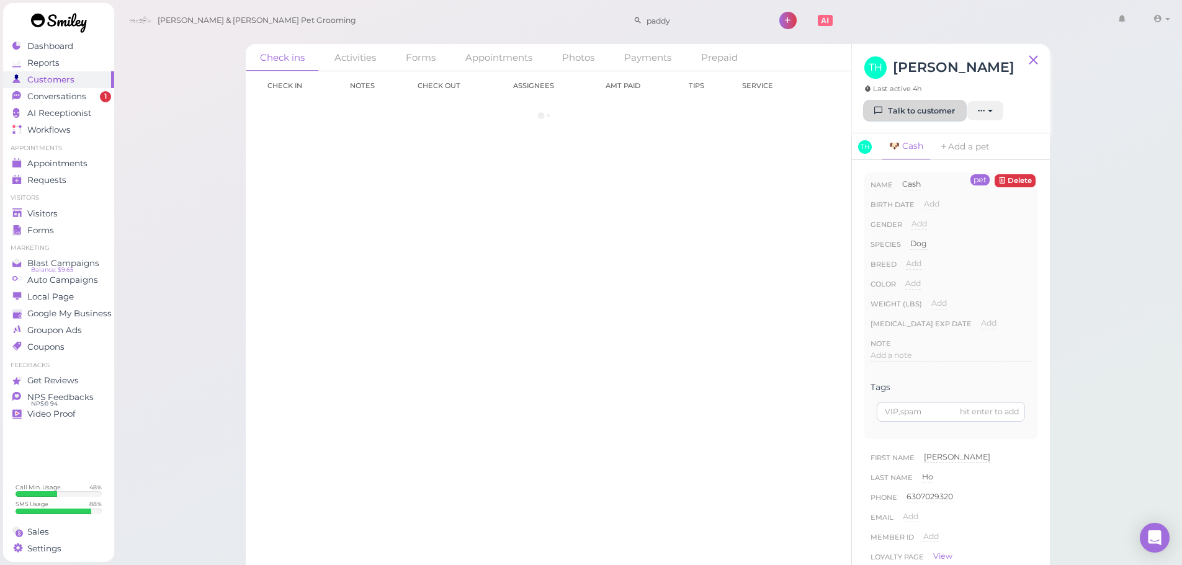
click at [902, 109] on link "Talk to customer" at bounding box center [914, 111] width 101 height 20
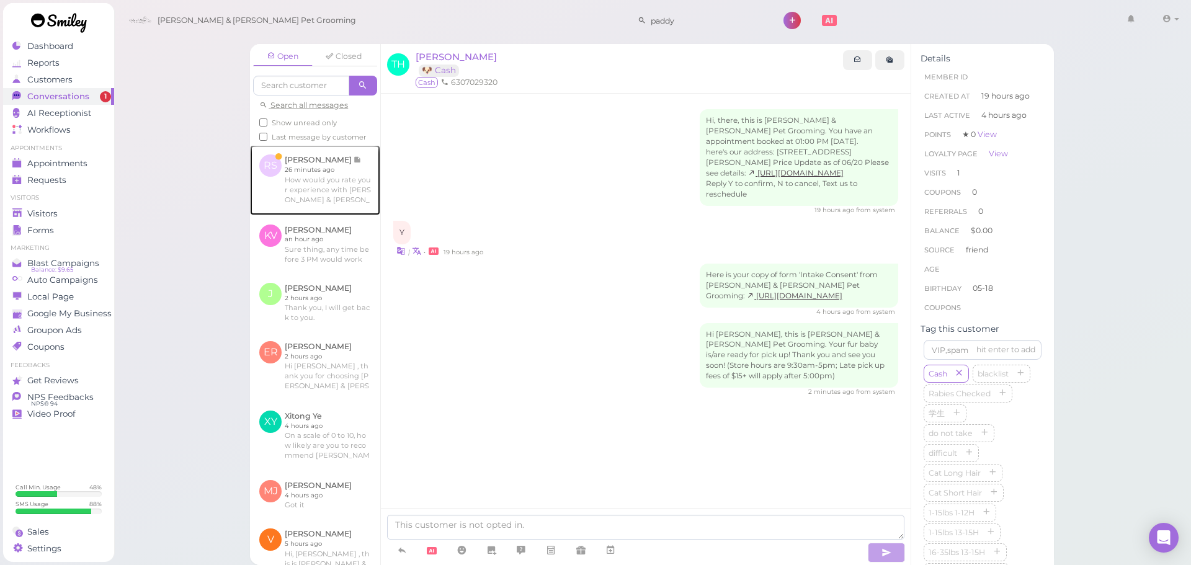
drag, startPoint x: 318, startPoint y: 166, endPoint x: 355, endPoint y: 146, distance: 42.5
click at [318, 166] on link at bounding box center [315, 179] width 130 height 69
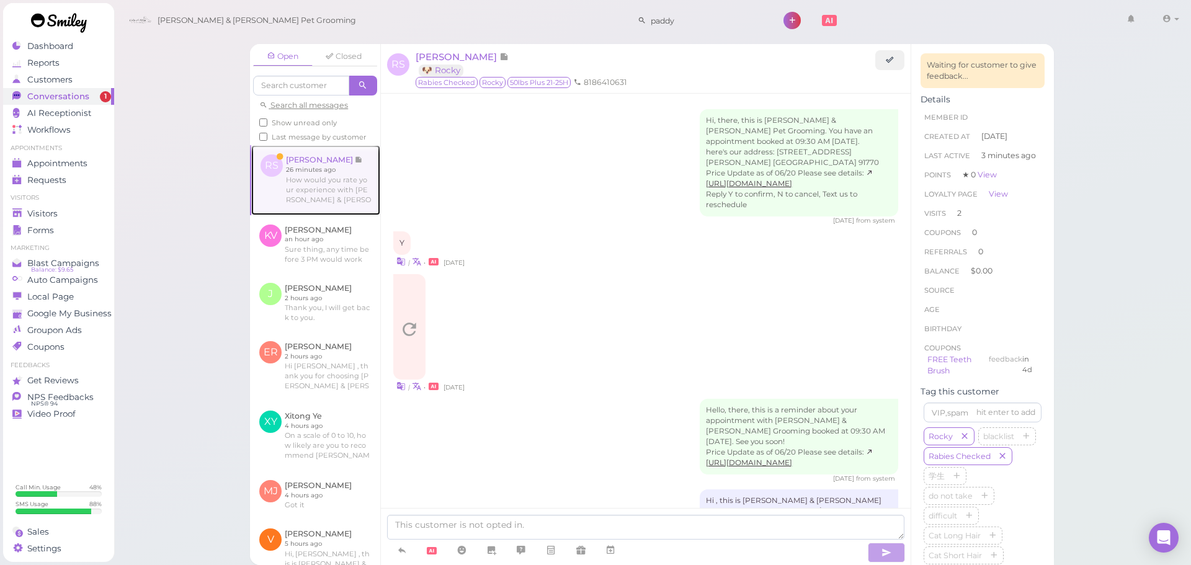
scroll to position [1496, 0]
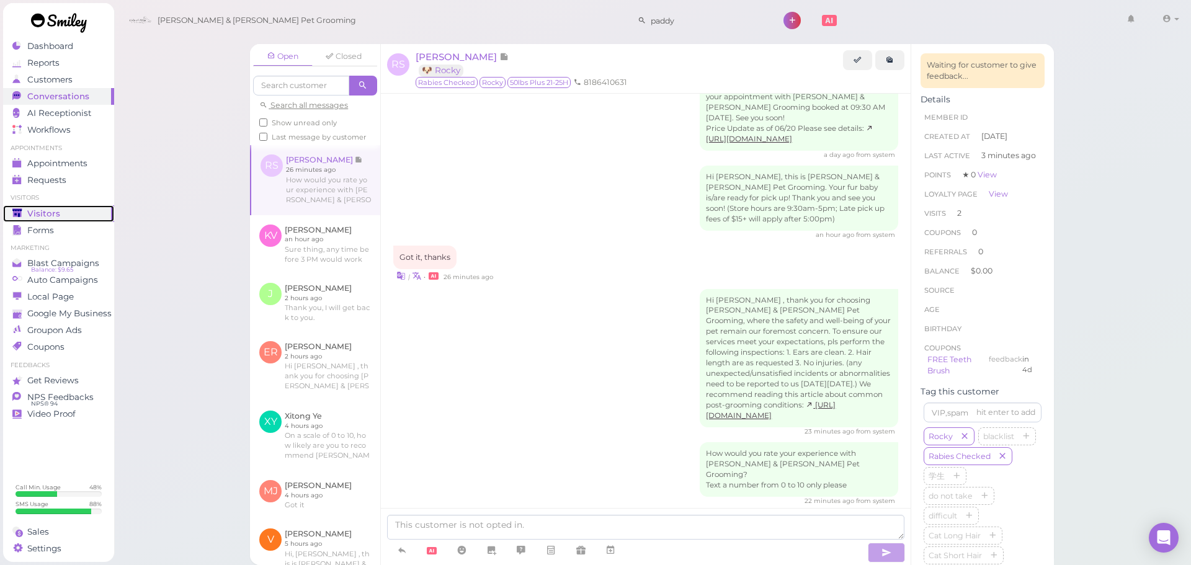
click at [58, 212] on div "Visitors" at bounding box center [56, 213] width 89 height 11
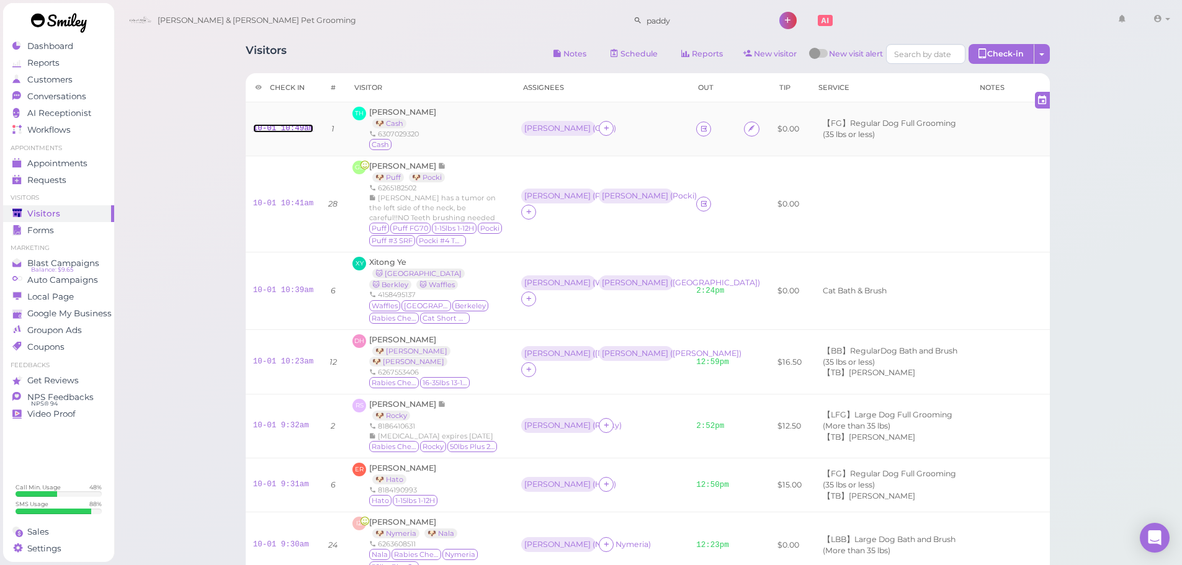
click at [296, 127] on link "10-01 10:49am" at bounding box center [283, 128] width 61 height 9
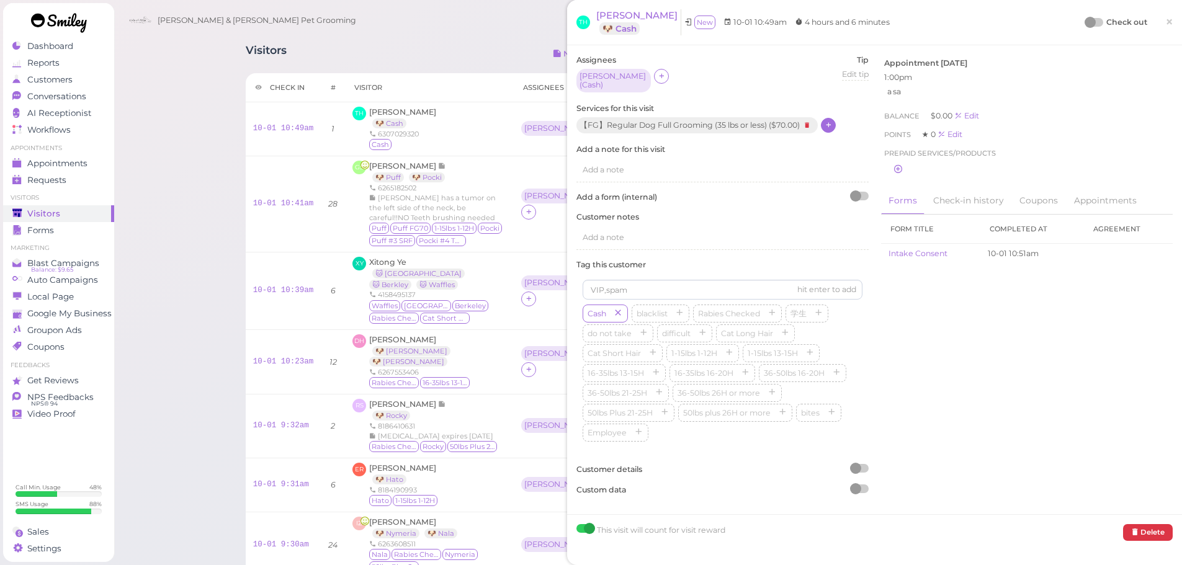
click at [828, 120] on icon at bounding box center [828, 124] width 8 height 9
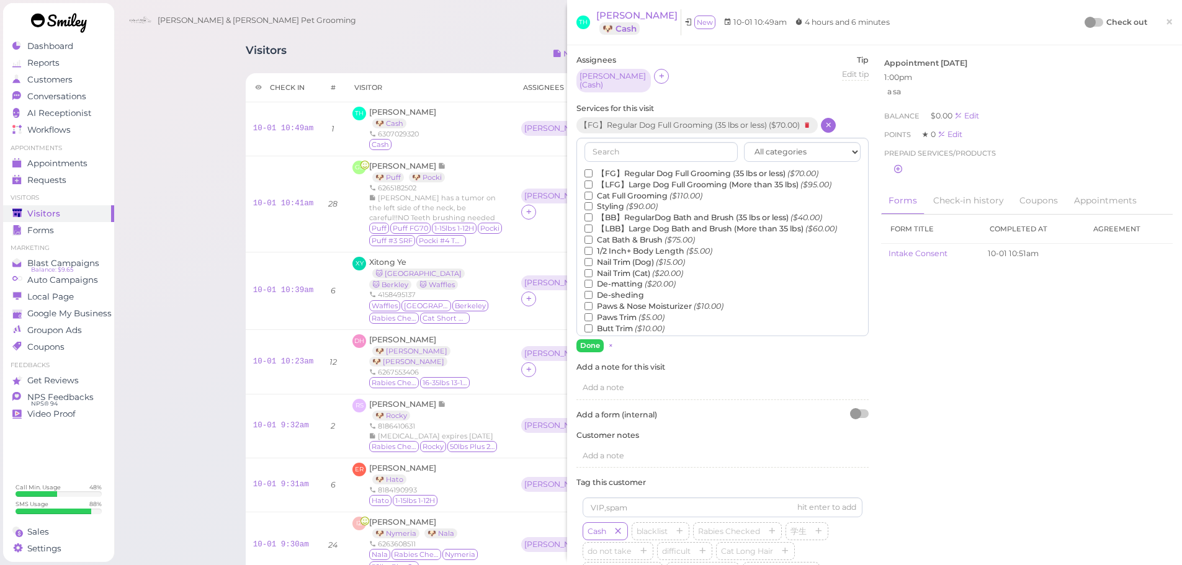
click at [611, 246] on label "1/2 Inch+ Body Length ($5.00)" at bounding box center [648, 251] width 128 height 11
click at [592, 247] on input "1/2 Inch+ Body Length ($5.00)" at bounding box center [588, 251] width 8 height 8
click at [590, 339] on button "Done" at bounding box center [589, 345] width 27 height 13
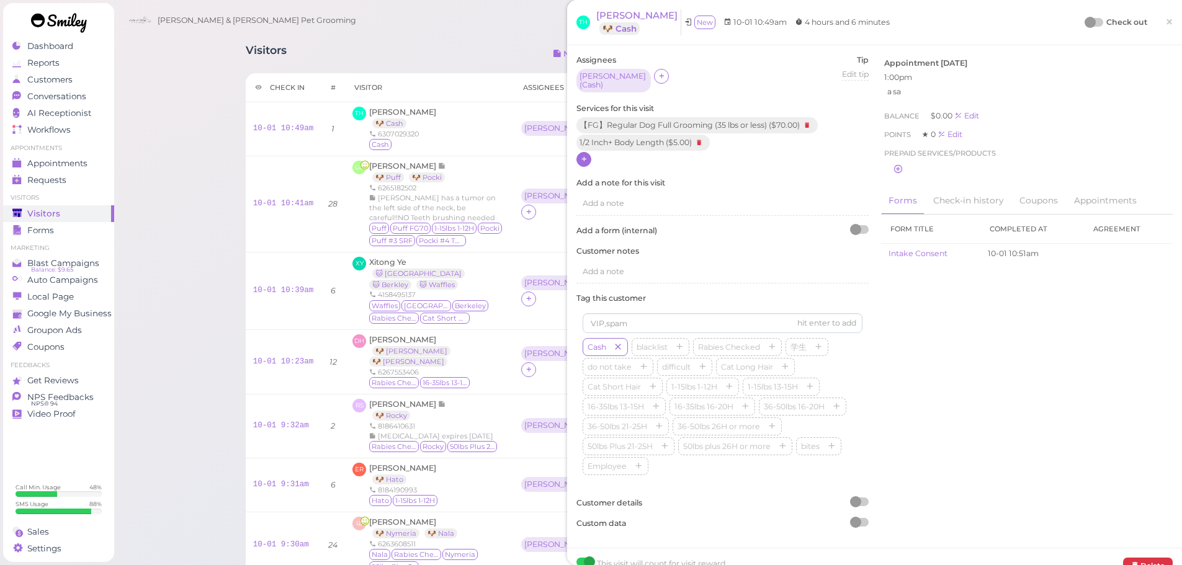
click at [1092, 20] on div at bounding box center [1093, 22] width 17 height 9
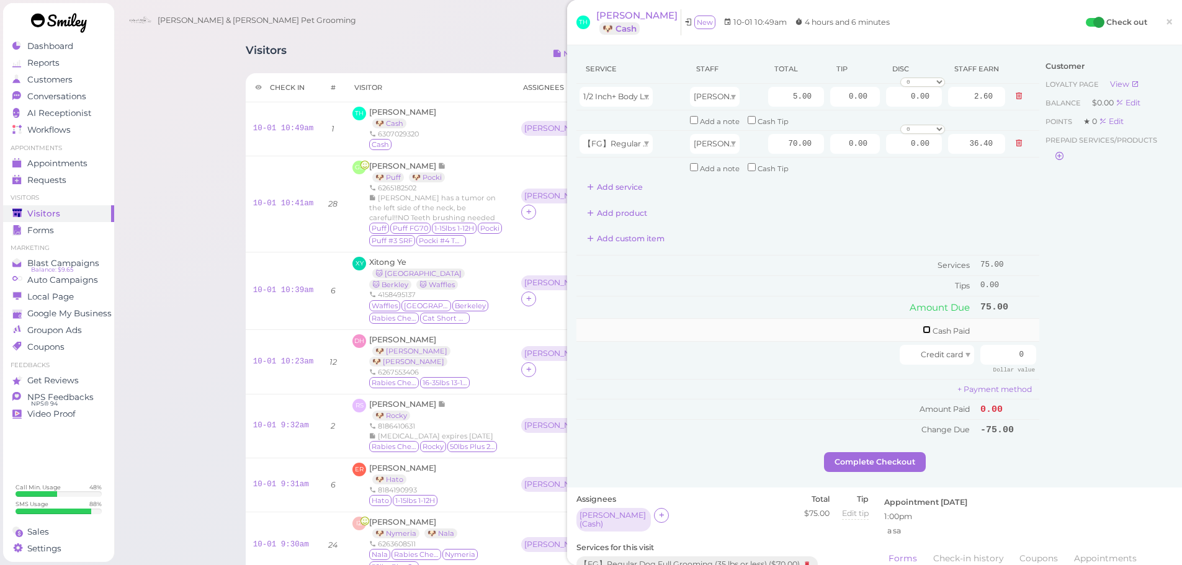
click at [922, 326] on input "checkbox" at bounding box center [926, 330] width 8 height 8
checkbox input "true"
click at [1003, 336] on input "0" at bounding box center [1008, 332] width 56 height 20
type input "100"
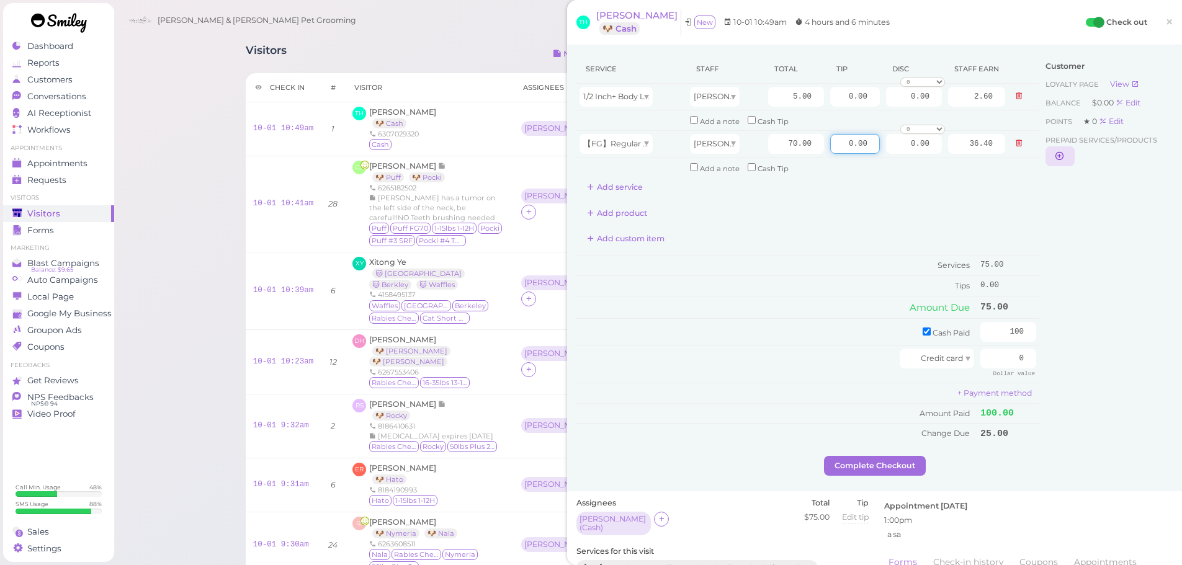
drag, startPoint x: 833, startPoint y: 149, endPoint x: 1035, endPoint y: 149, distance: 202.2
click at [1035, 149] on div "Service Staff Total Tip Disc Staff earn 1/2 Inch+ Body Length Asa 5.00 0.00 0.0…" at bounding box center [874, 255] width 596 height 401
type input "25"
click at [1090, 292] on div "Customer Loyalty page View Balance $0.00 Edit Points ★ 0 Edit Prepaid services/…" at bounding box center [1105, 255] width 133 height 401
click at [855, 457] on button "Complete Checkout" at bounding box center [875, 466] width 102 height 20
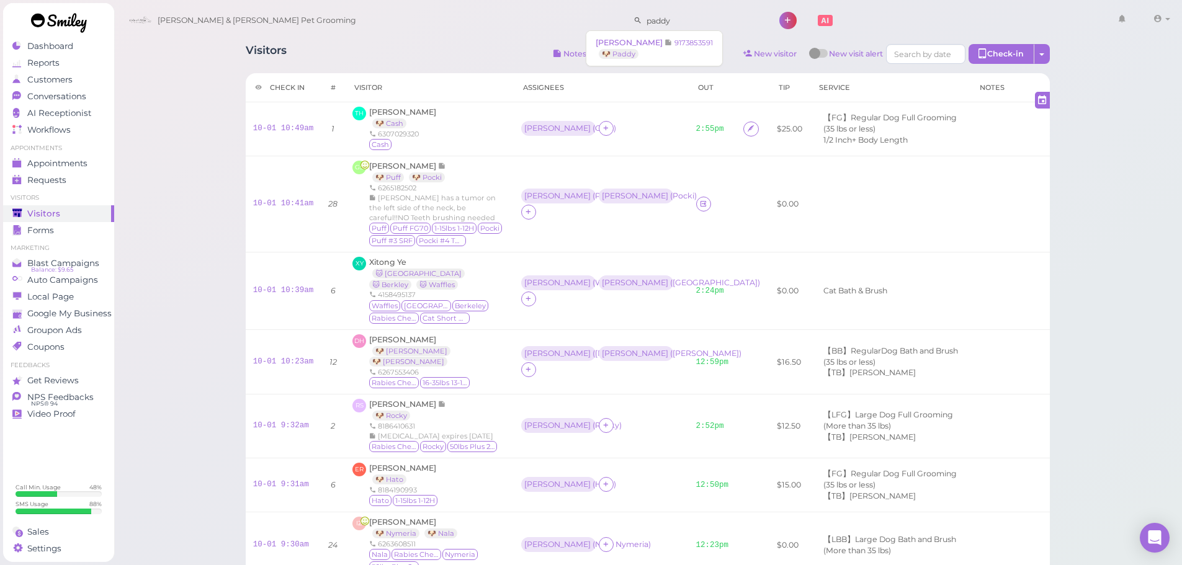
drag, startPoint x: 635, startPoint y: 25, endPoint x: 475, endPoint y: 23, distance: 160.0
click at [474, 22] on div "Cody & Miley Pet Grooming paddy 1 Account Refer Friends" at bounding box center [648, 20] width 1051 height 35
type input "619405"
click at [680, 50] on link "Amy Fader 6194057466" at bounding box center [656, 43] width 140 height 24
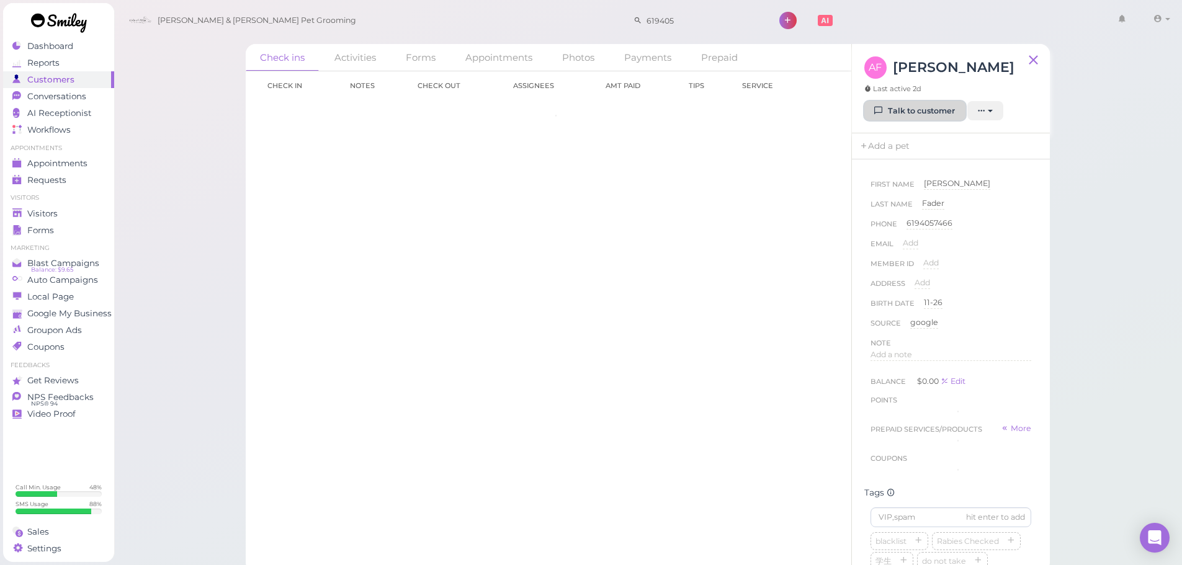
click at [910, 102] on button "Talk to customer" at bounding box center [914, 111] width 101 height 20
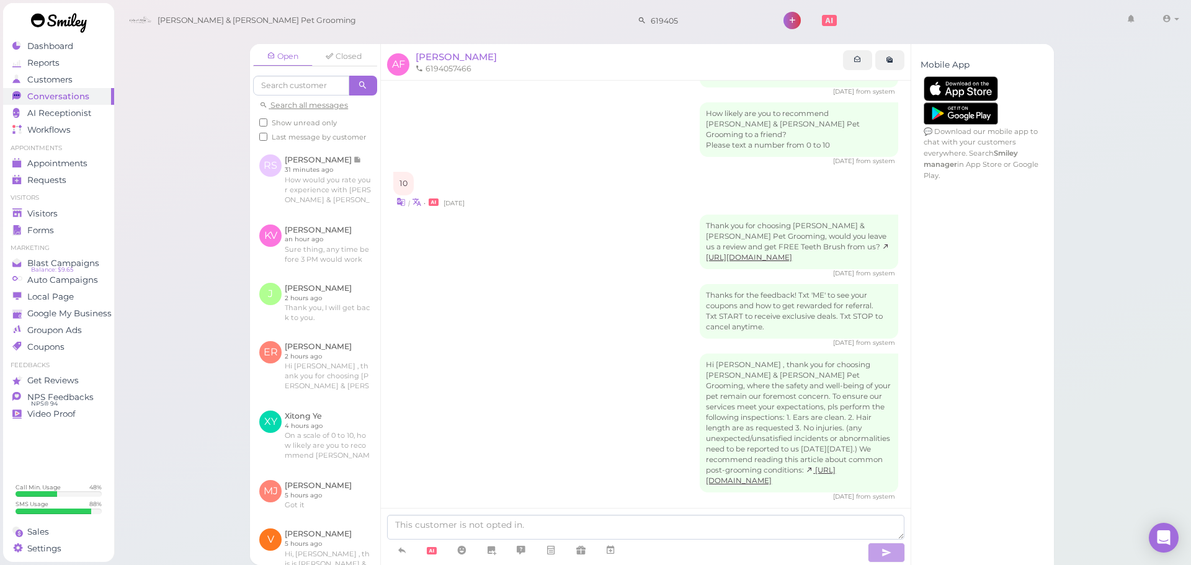
scroll to position [82, 0]
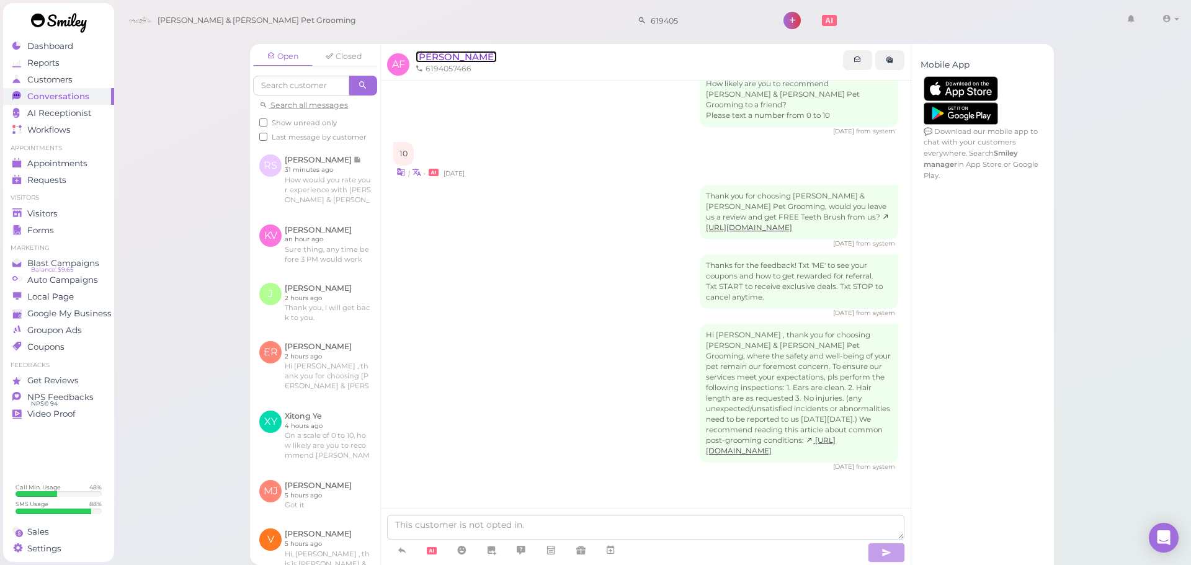
click at [438, 58] on span "Amy Fader" at bounding box center [456, 57] width 81 height 12
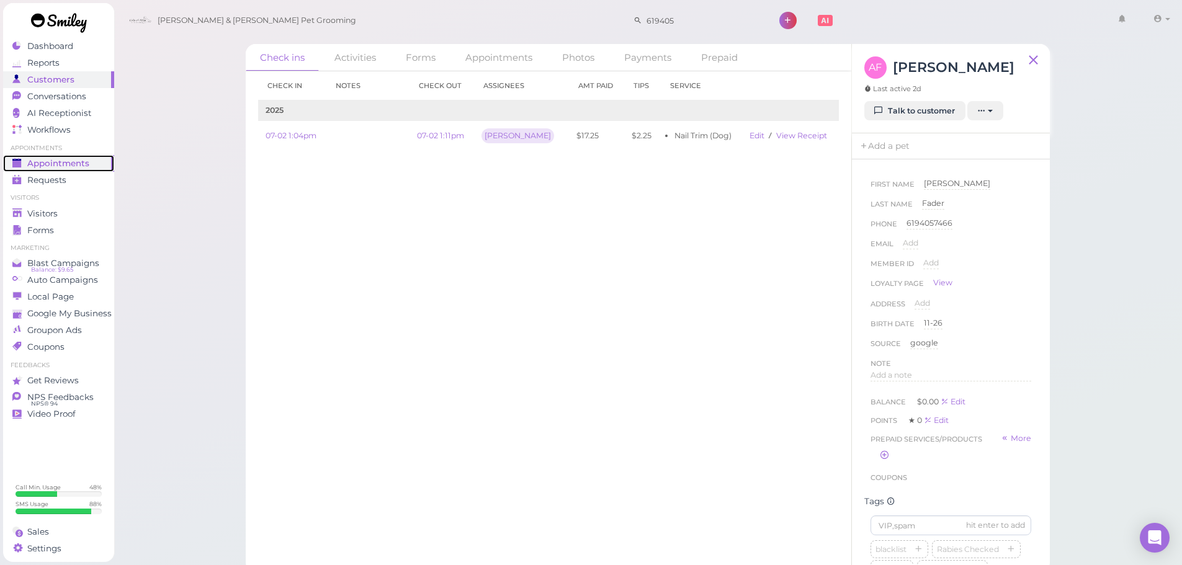
click at [92, 168] on div "Appointments" at bounding box center [56, 163] width 89 height 11
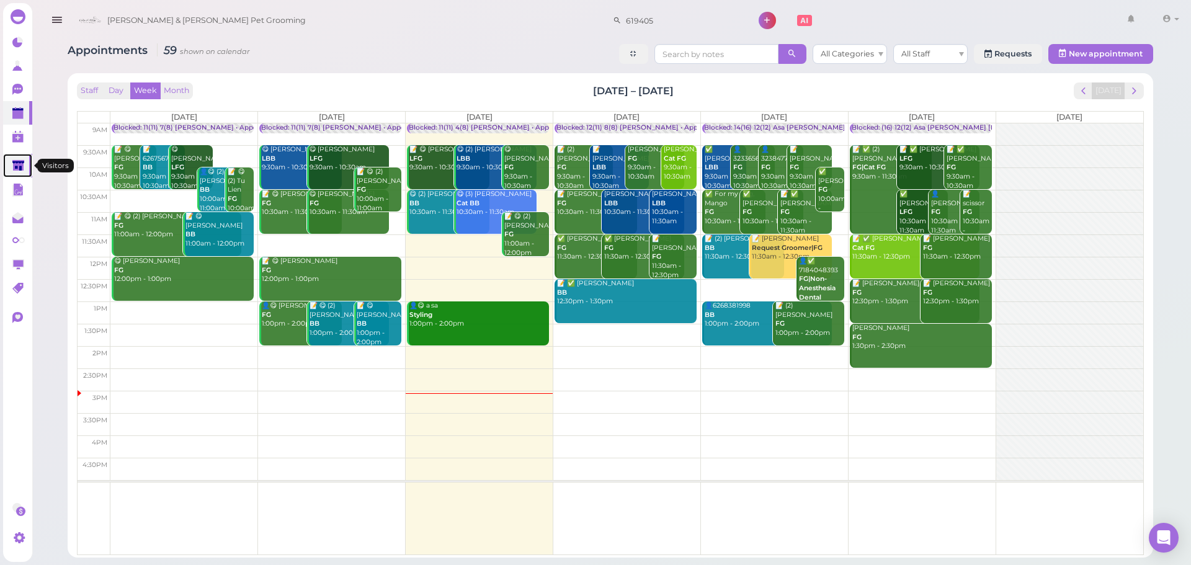
click at [11, 170] on link at bounding box center [17, 166] width 29 height 24
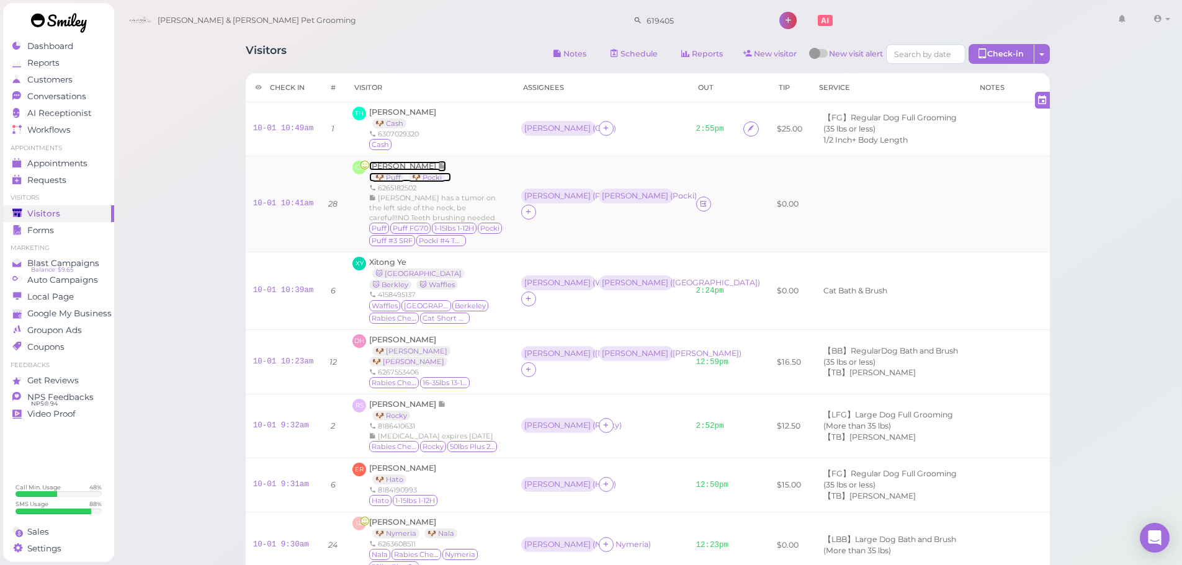
click at [390, 163] on span "Grace Sun" at bounding box center [403, 165] width 69 height 9
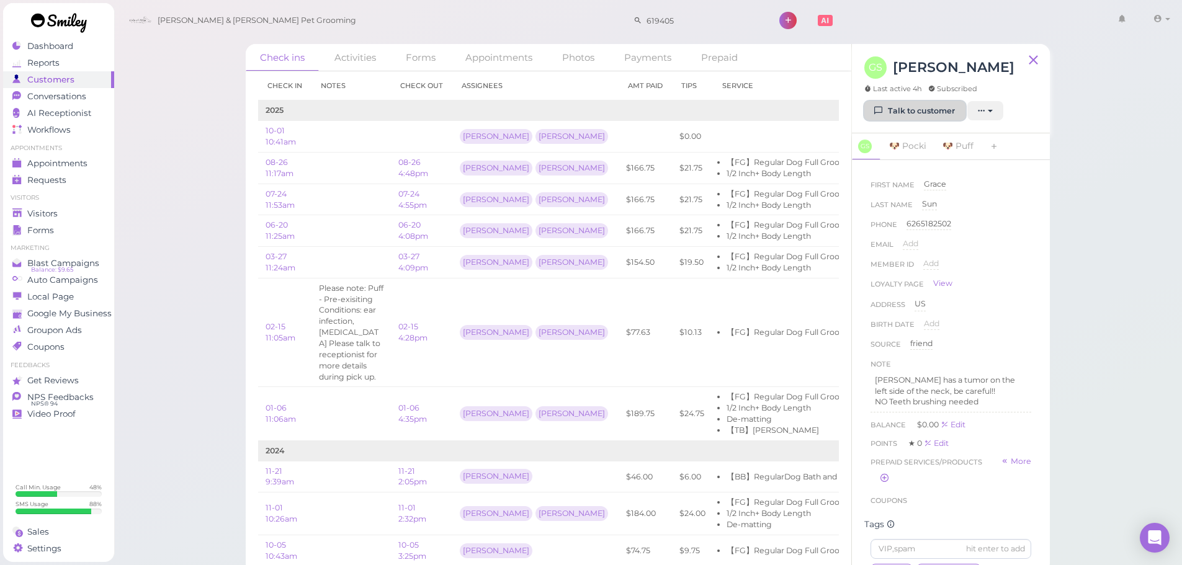
click at [878, 102] on link "Talk to customer" at bounding box center [914, 111] width 101 height 20
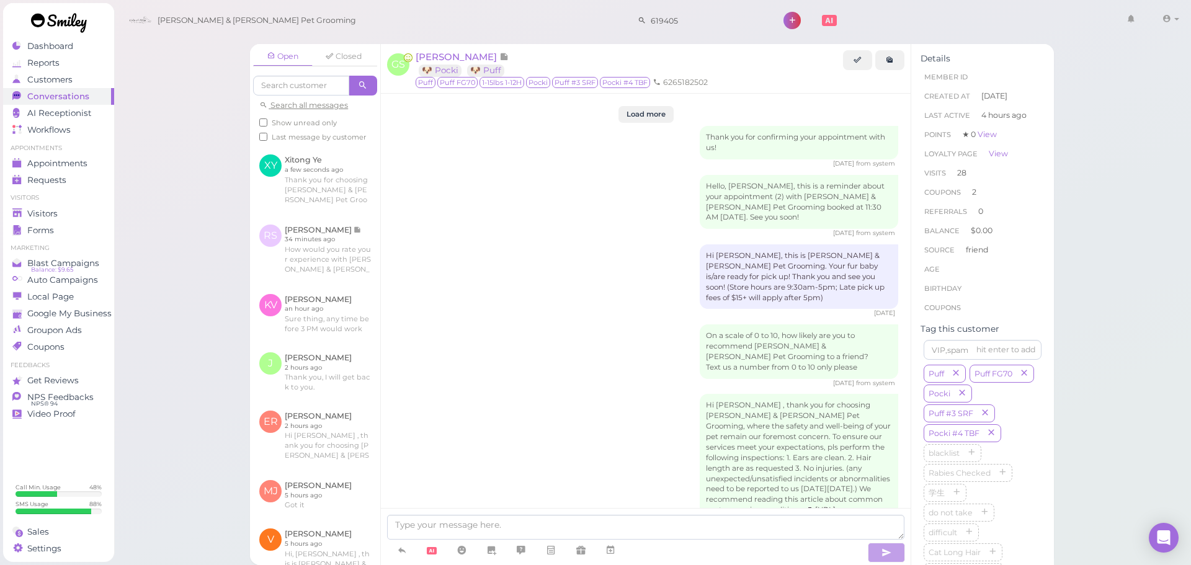
scroll to position [2178, 0]
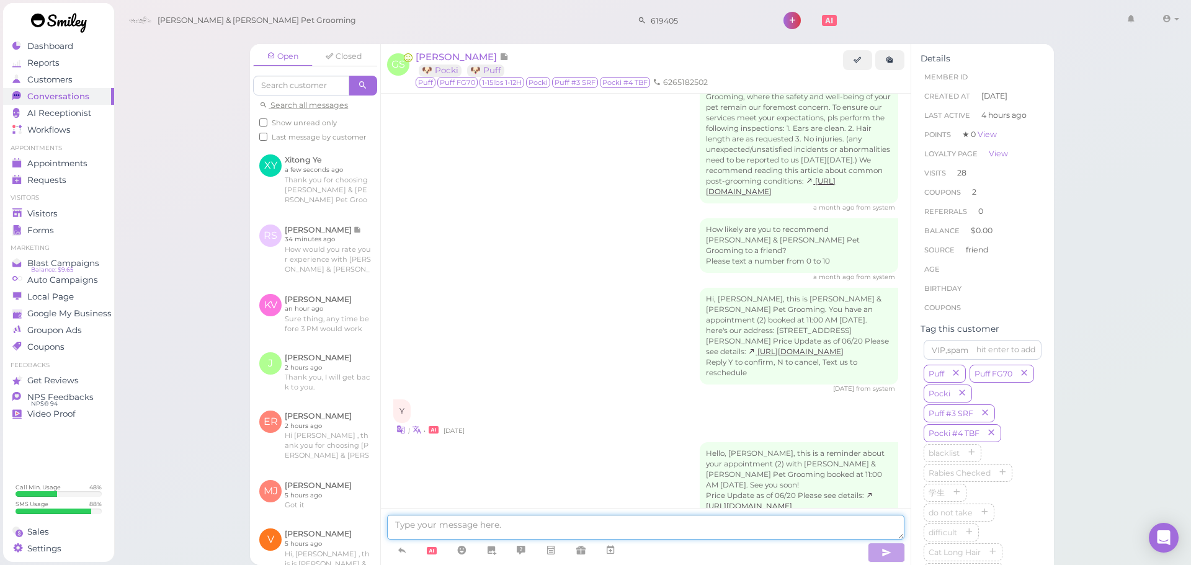
click at [563, 522] on textarea at bounding box center [645, 527] width 517 height 25
type textarea "Hi Grace, Pocki and Puff will be ready for pickup in 30 minutes"
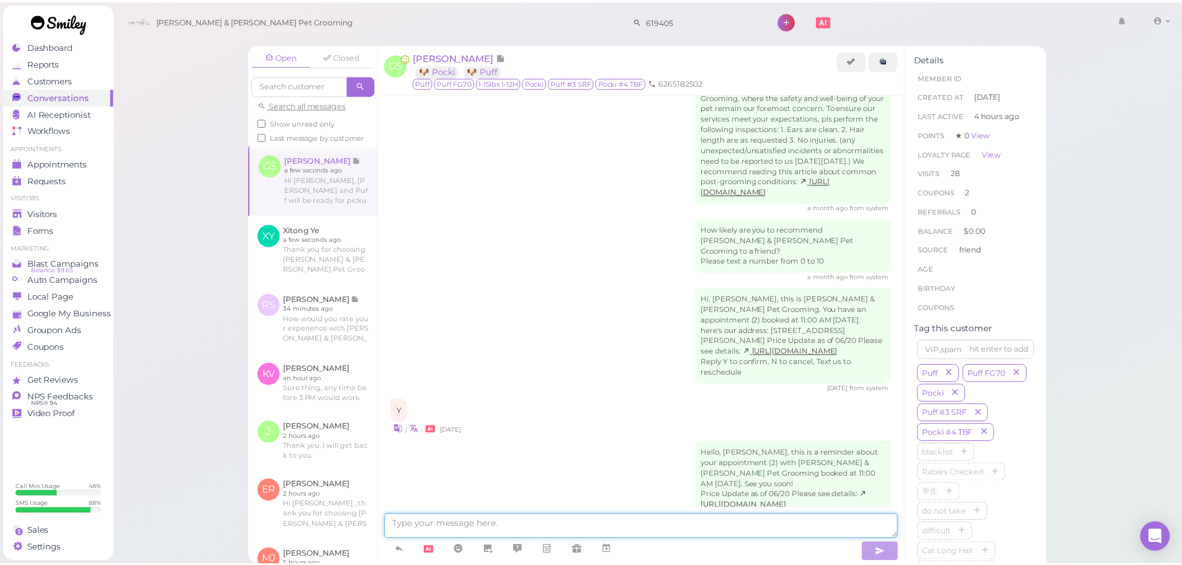
scroll to position [2217, 0]
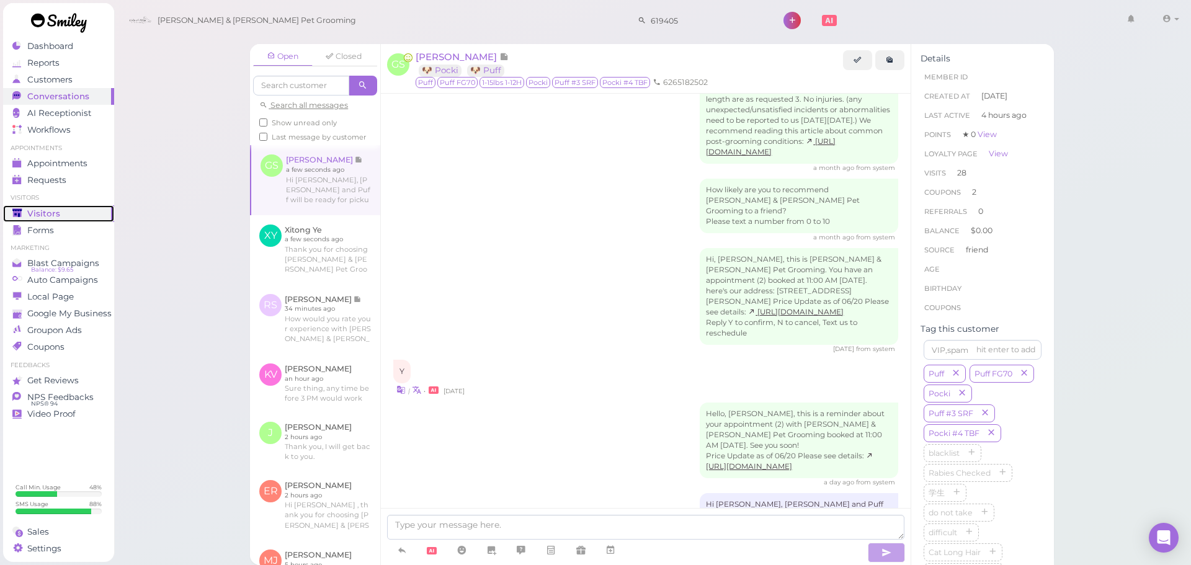
click at [81, 212] on div "Visitors" at bounding box center [56, 213] width 89 height 11
